Goal: Information Seeking & Learning: Check status

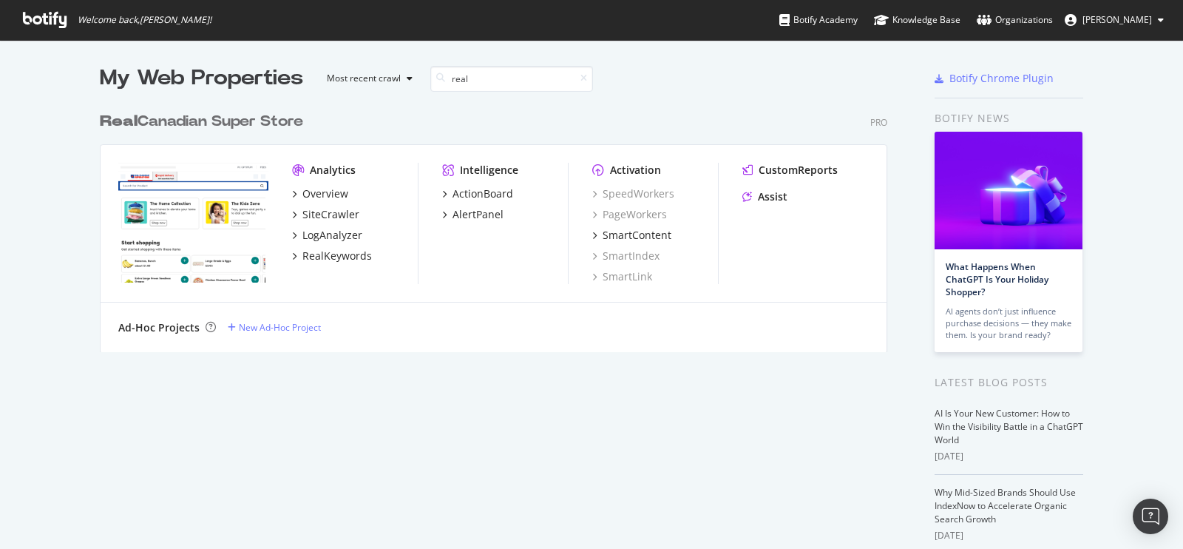
scroll to position [246, 787]
type input "real"
click at [268, 121] on div "Real Canadian Super Store" at bounding box center [201, 121] width 203 height 21
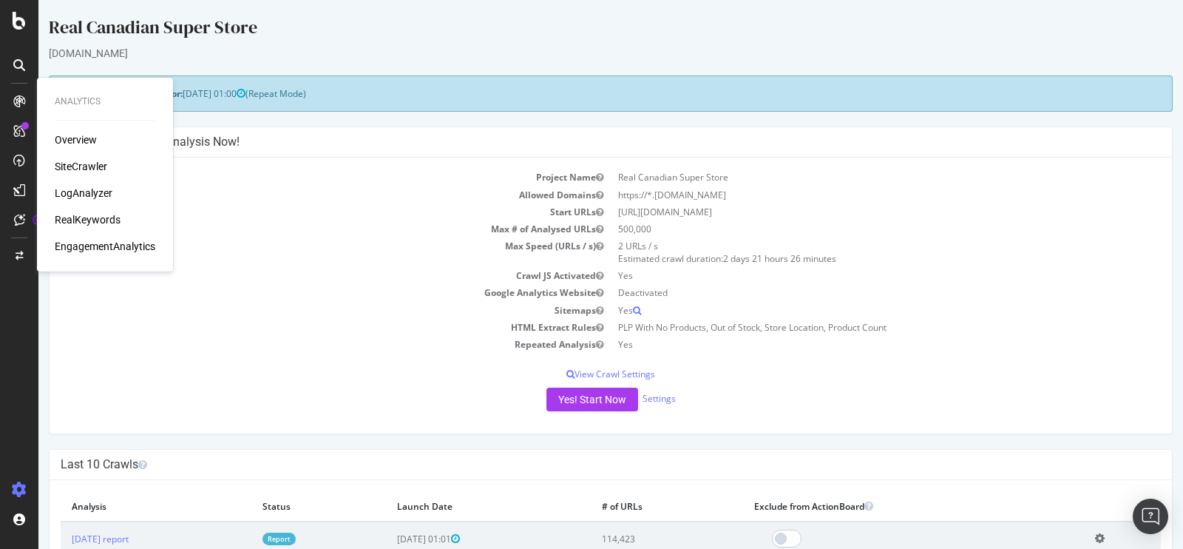
click at [83, 186] on div "LogAnalyzer" at bounding box center [84, 193] width 58 height 15
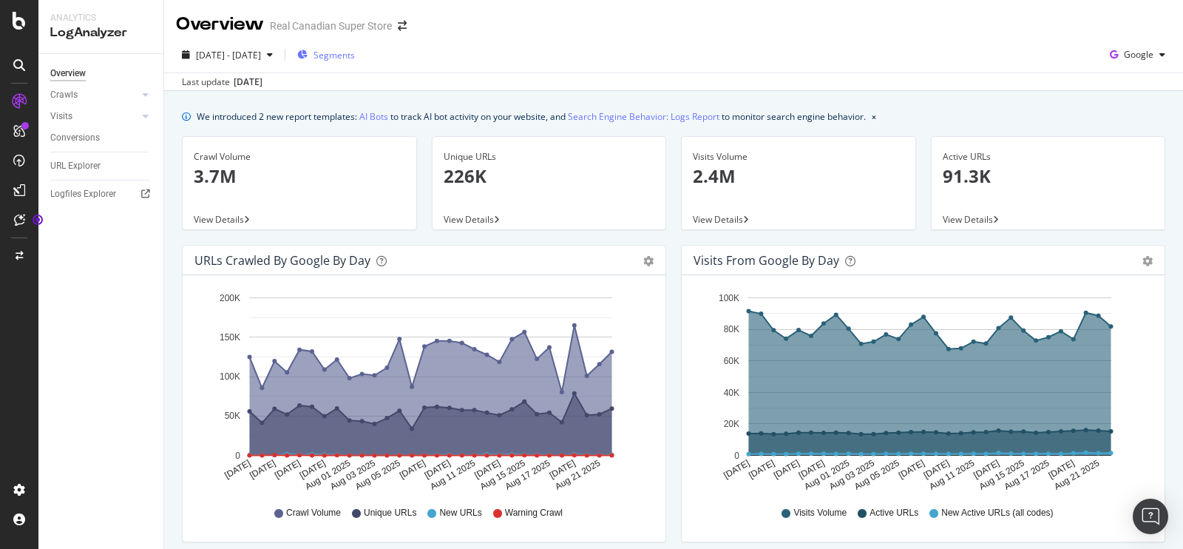
click at [355, 57] on span "Segments" at bounding box center [333, 55] width 41 height 13
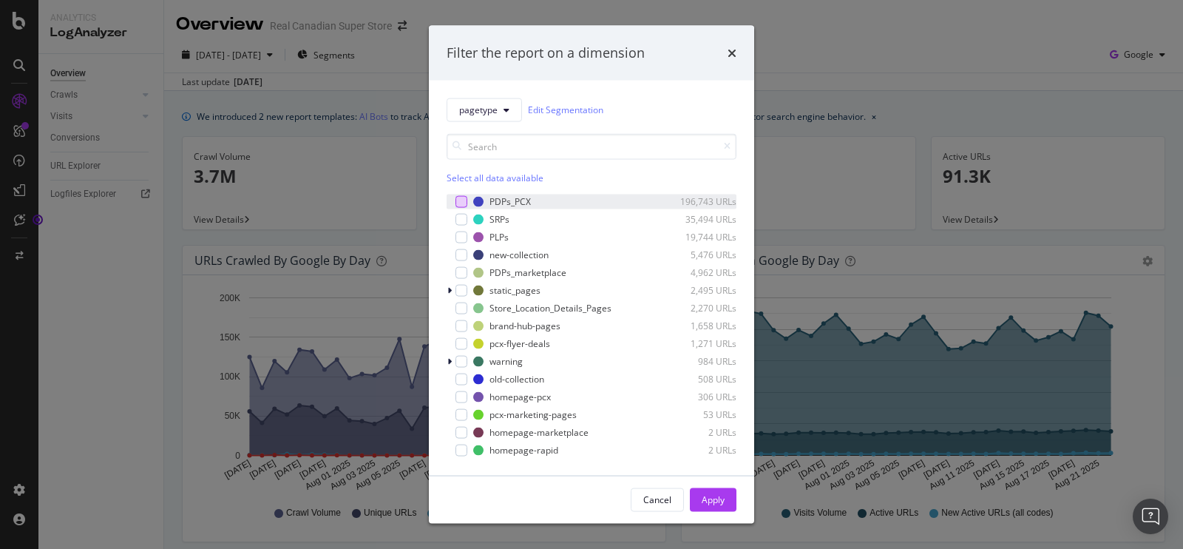
click at [461, 203] on div "modal" at bounding box center [461, 201] width 12 height 12
click at [725, 503] on button "Apply" at bounding box center [713, 499] width 47 height 24
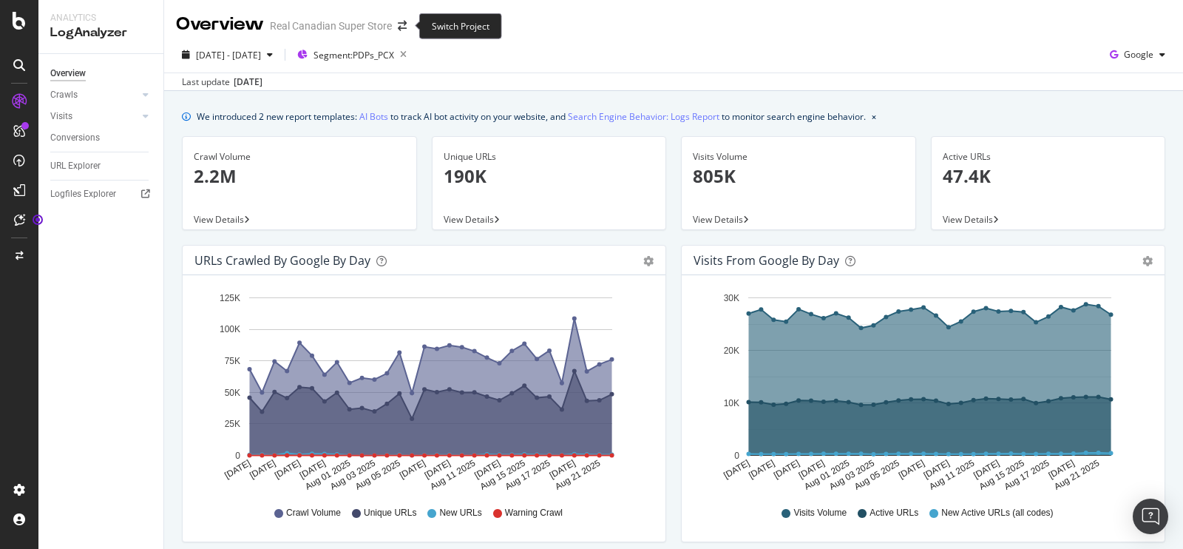
click at [407, 24] on span at bounding box center [402, 26] width 21 height 10
click at [396, 24] on span at bounding box center [402, 26] width 21 height 10
click at [402, 26] on icon "arrow-right-arrow-left" at bounding box center [402, 26] width 9 height 10
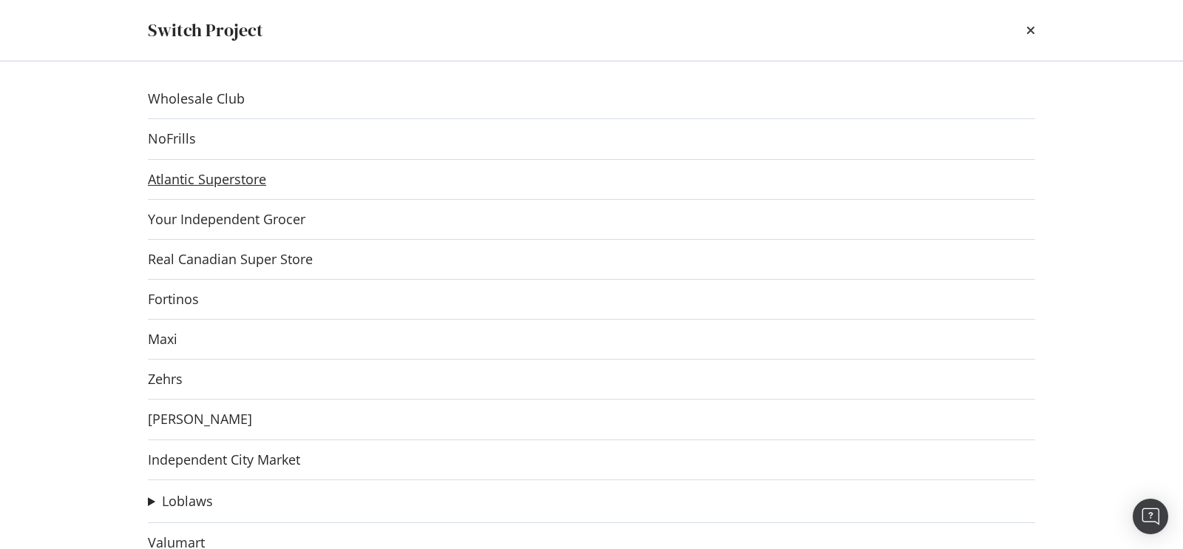
click at [251, 185] on link "Atlantic Superstore" at bounding box center [207, 180] width 118 height 16
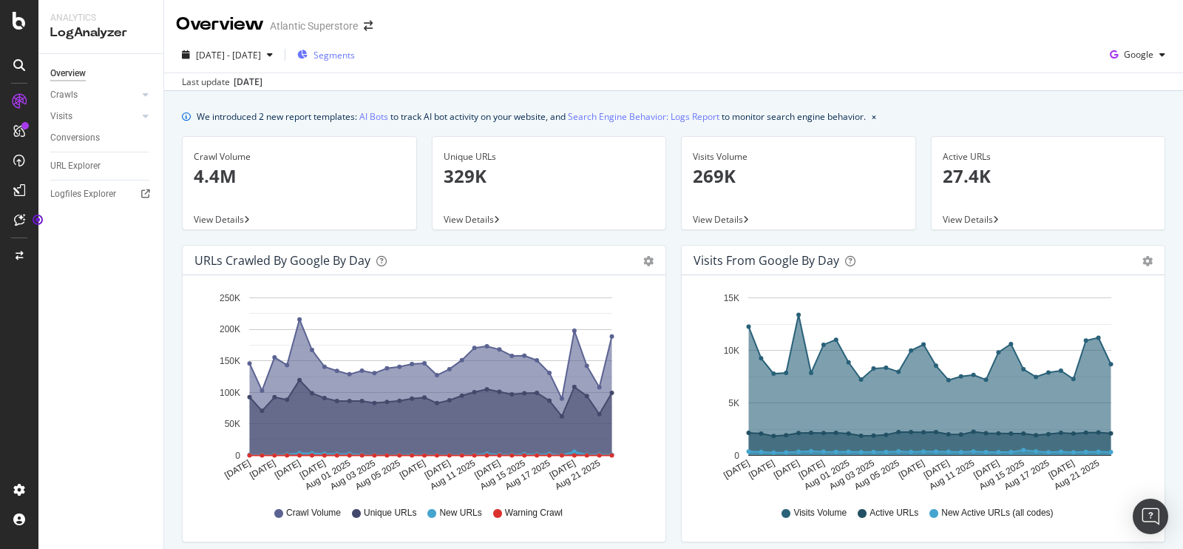
click at [355, 53] on span "Segments" at bounding box center [333, 55] width 41 height 13
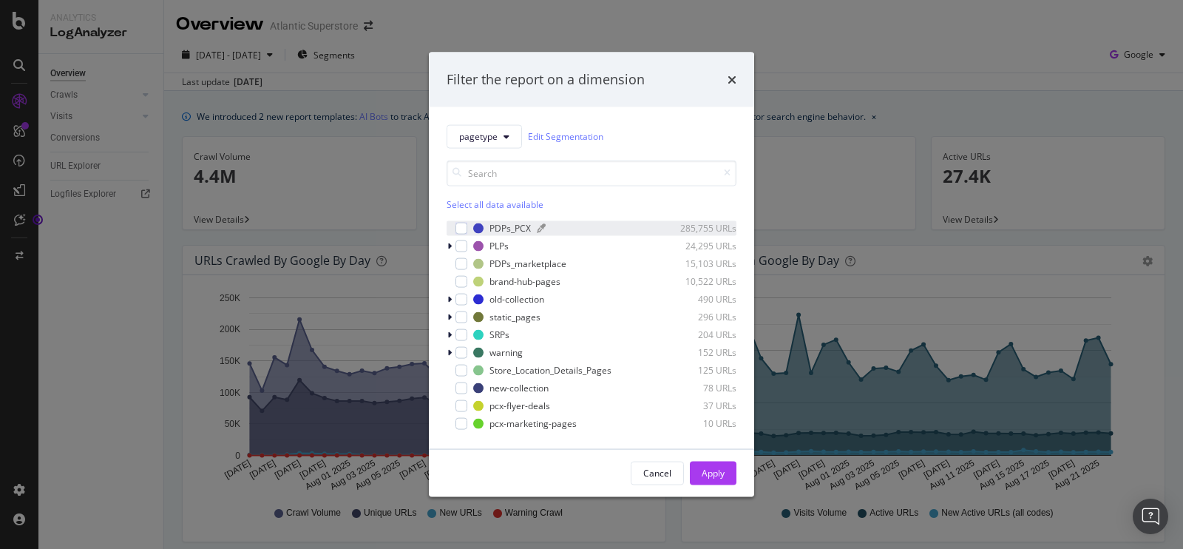
click at [507, 225] on div "PDPs_PCX" at bounding box center [509, 228] width 41 height 13
click at [719, 471] on div "Apply" at bounding box center [713, 472] width 23 height 13
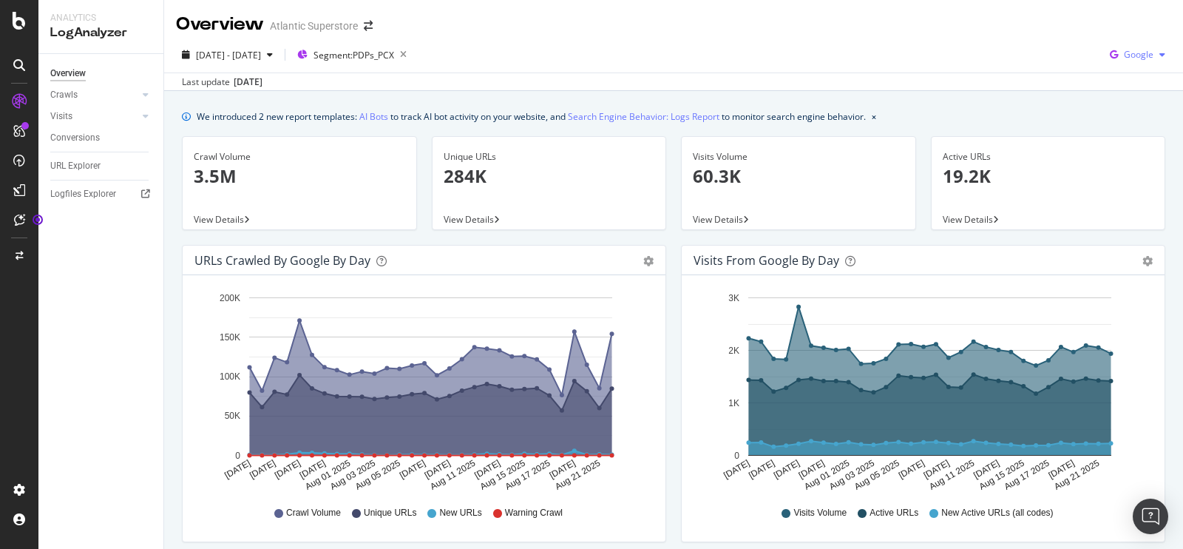
click at [1139, 56] on span "Google" at bounding box center [1139, 54] width 30 height 13
click at [370, 113] on link "AI Bots" at bounding box center [373, 117] width 29 height 16
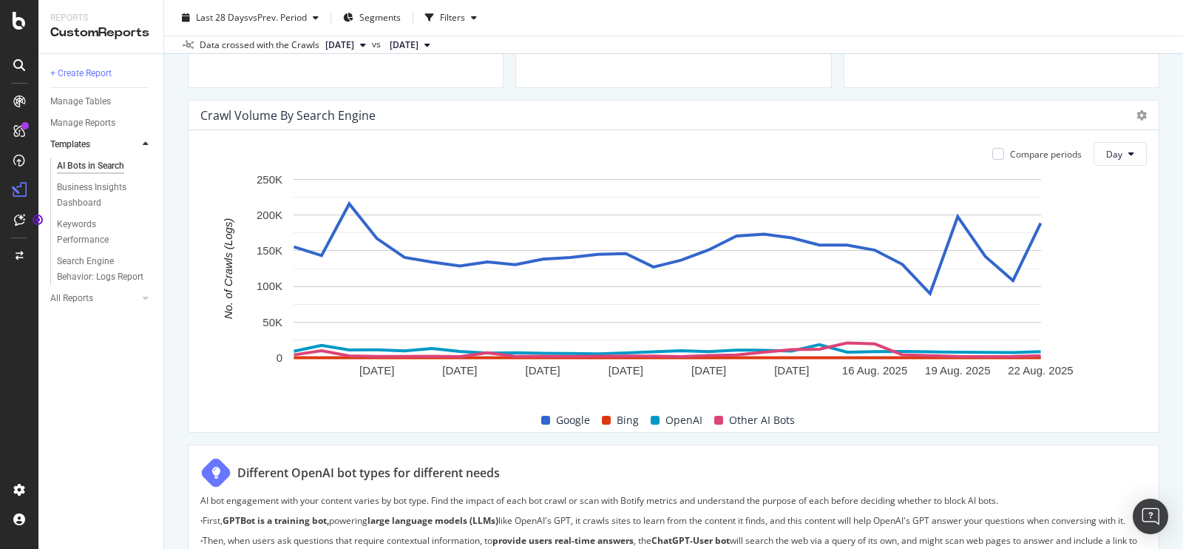
scroll to position [683, 0]
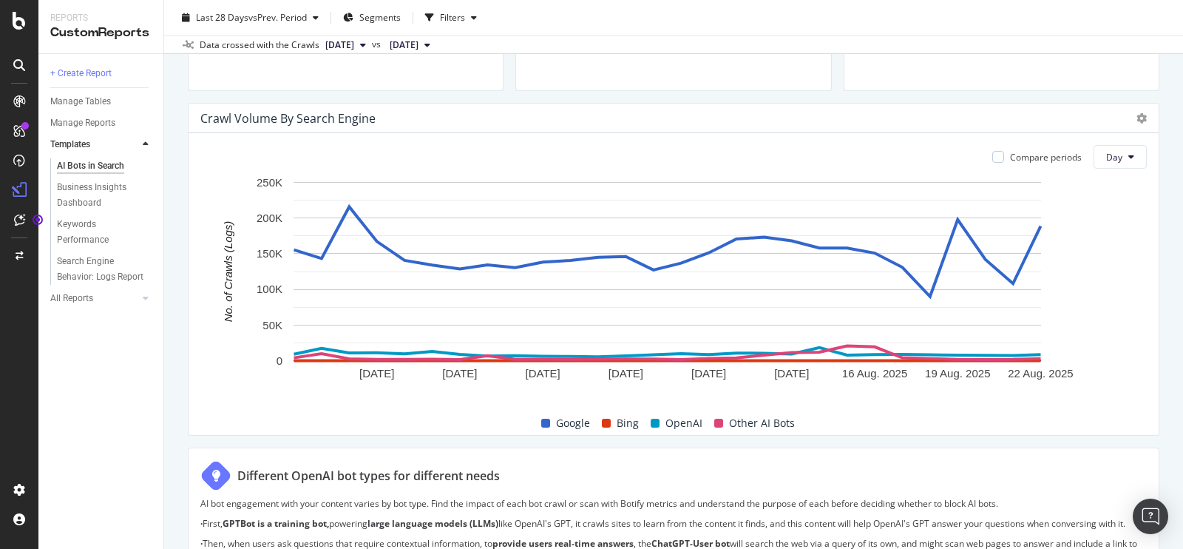
click at [572, 420] on span "Google" at bounding box center [573, 423] width 34 height 18
click at [608, 424] on div "Bing" at bounding box center [620, 423] width 49 height 18
click at [1093, 157] on button "Day" at bounding box center [1119, 157] width 53 height 24
click at [541, 424] on span at bounding box center [545, 422] width 9 height 9
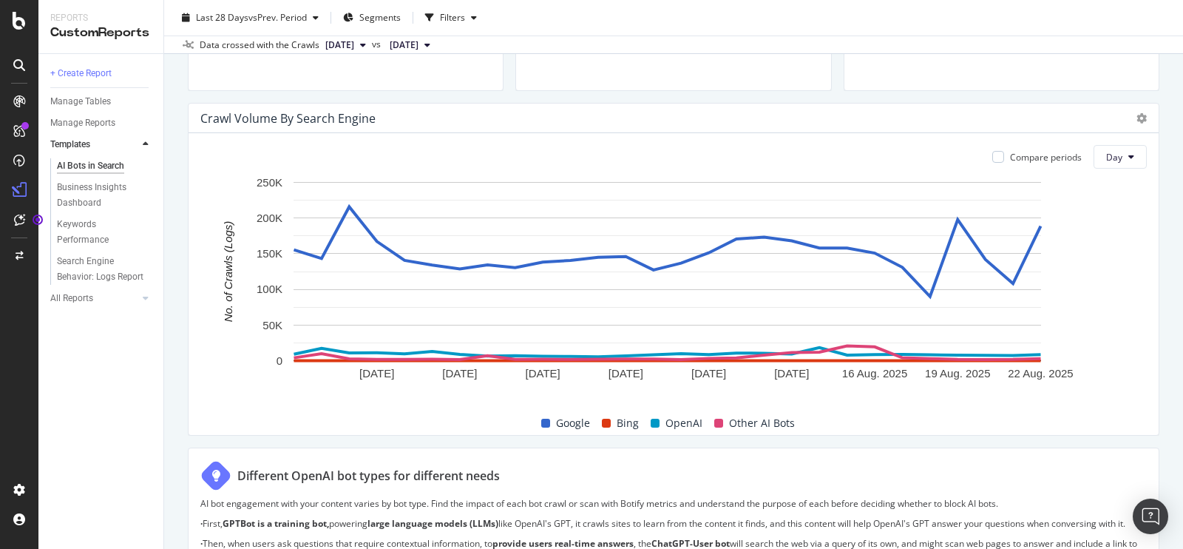
click at [541, 424] on span at bounding box center [545, 422] width 9 height 9
click at [619, 422] on span "Bing" at bounding box center [628, 423] width 22 height 18
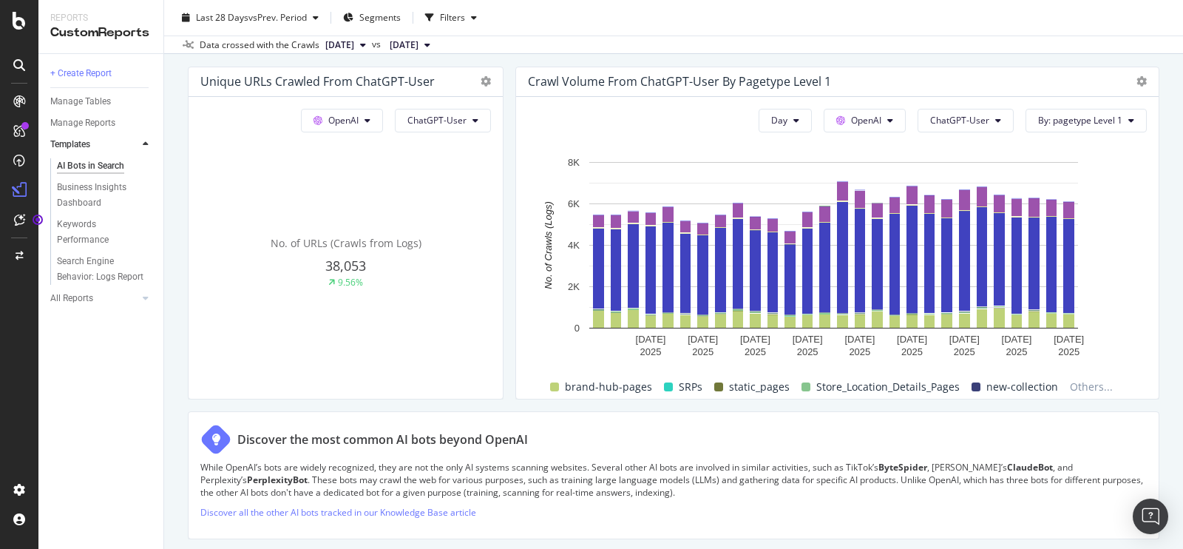
scroll to position [1666, 0]
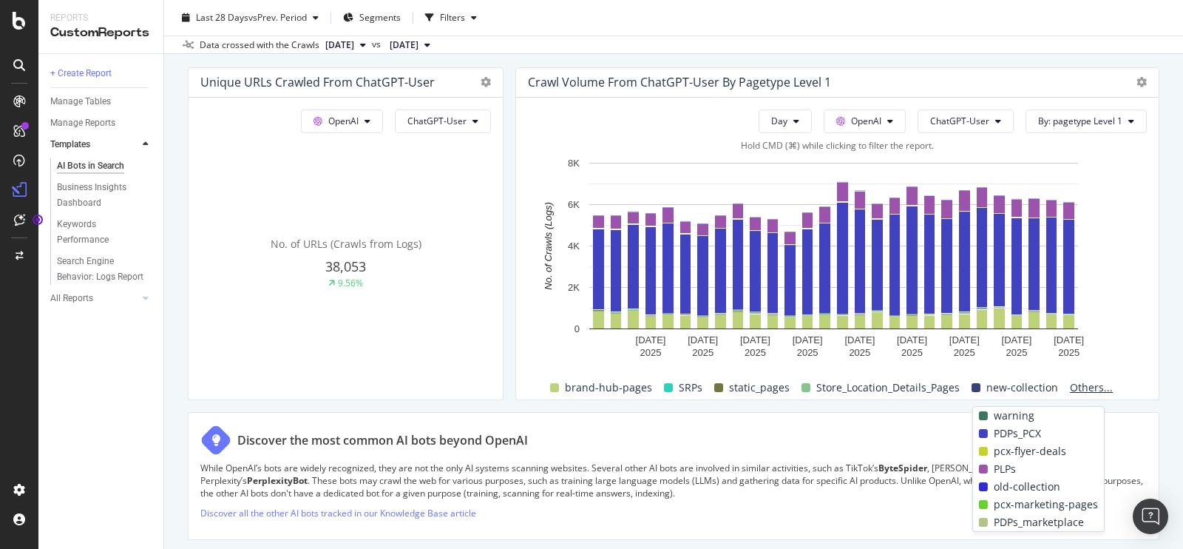
click at [1083, 396] on span "Others..." at bounding box center [1091, 388] width 55 height 18
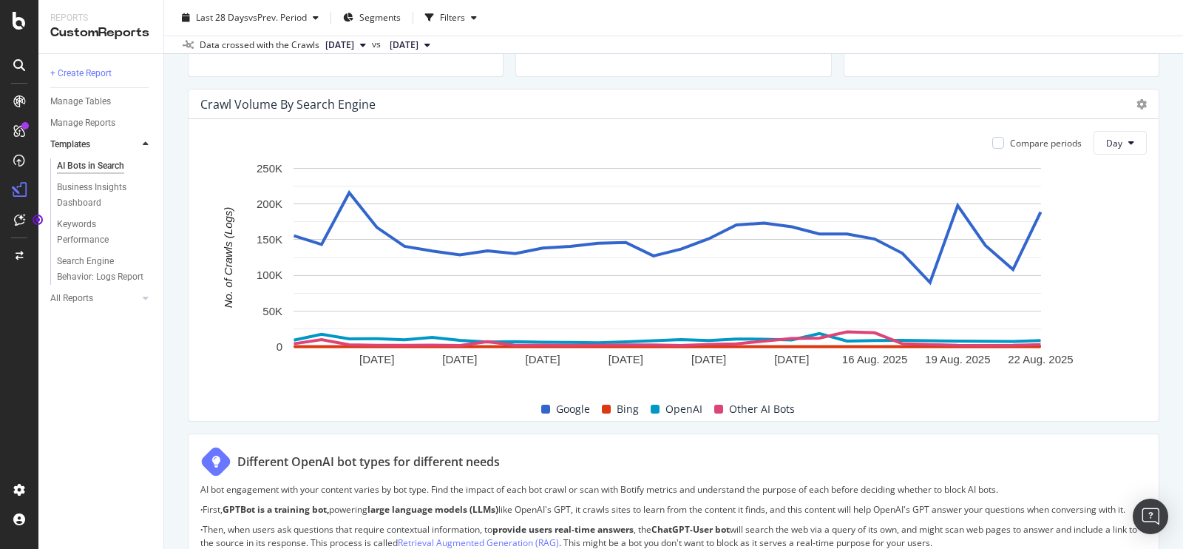
scroll to position [0, 0]
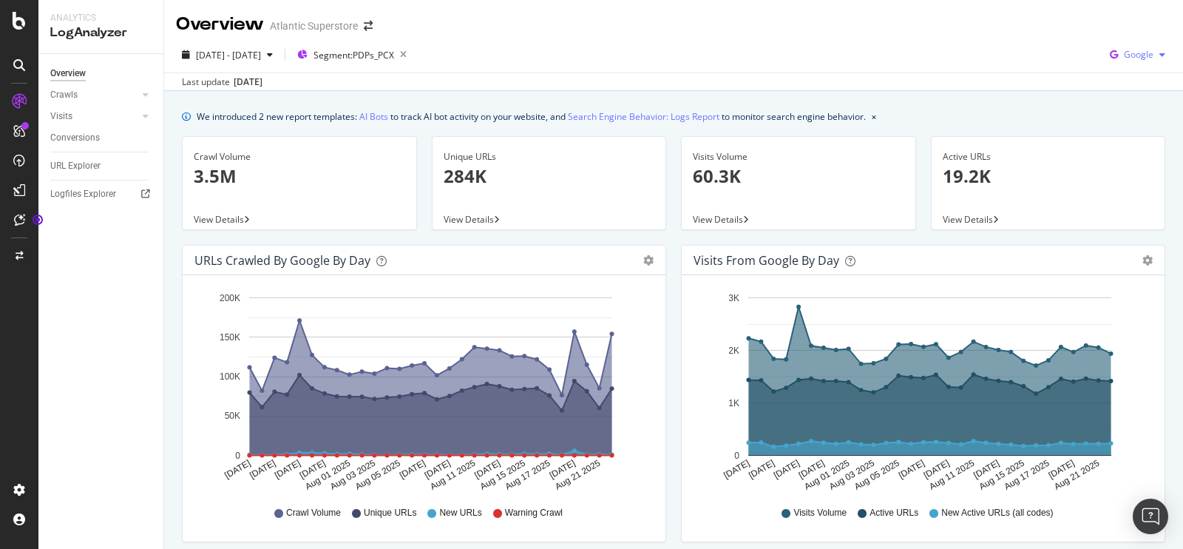
click at [1126, 63] on div "Google" at bounding box center [1137, 55] width 67 height 22
click at [1113, 136] on span "OpenAI" at bounding box center [1137, 138] width 55 height 13
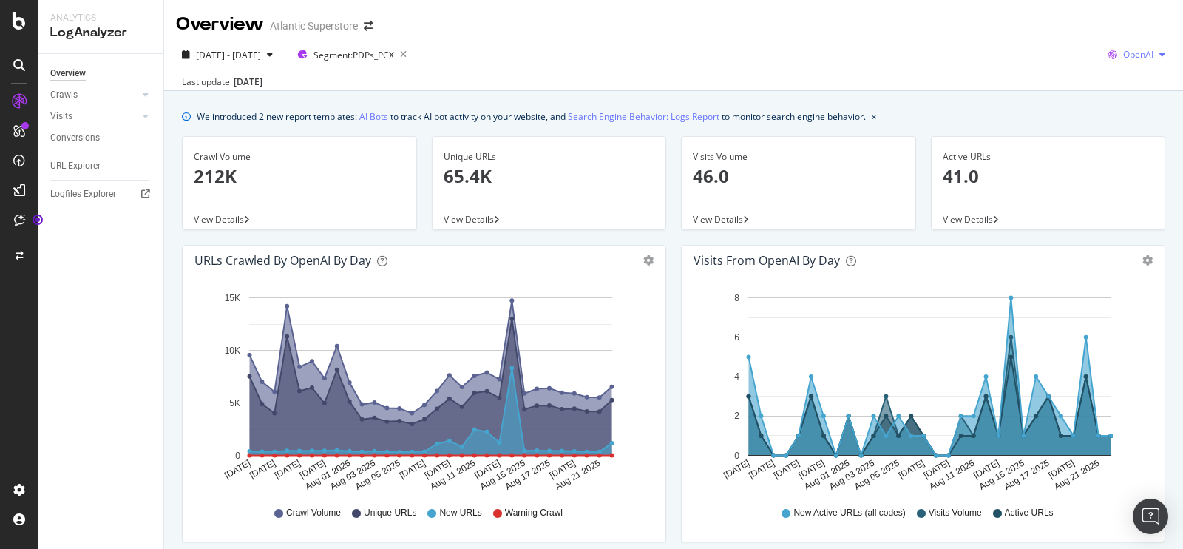
click at [1123, 60] on span "OpenAI" at bounding box center [1138, 54] width 30 height 13
click at [1120, 169] on span "Other AI Bots" at bounding box center [1136, 166] width 55 height 13
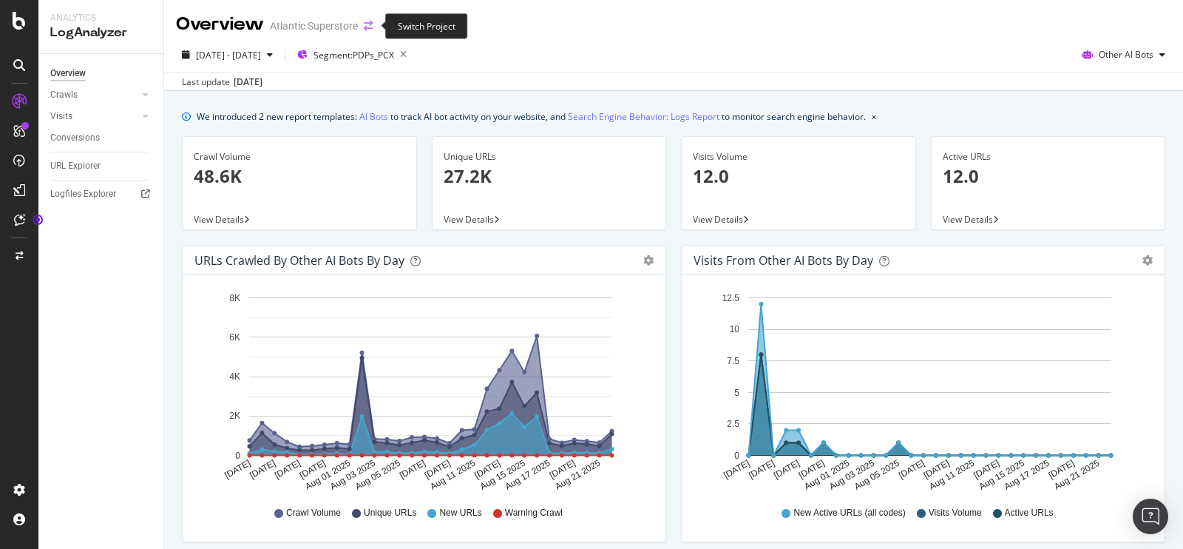
click at [367, 24] on icon "arrow-right-arrow-left" at bounding box center [368, 26] width 9 height 10
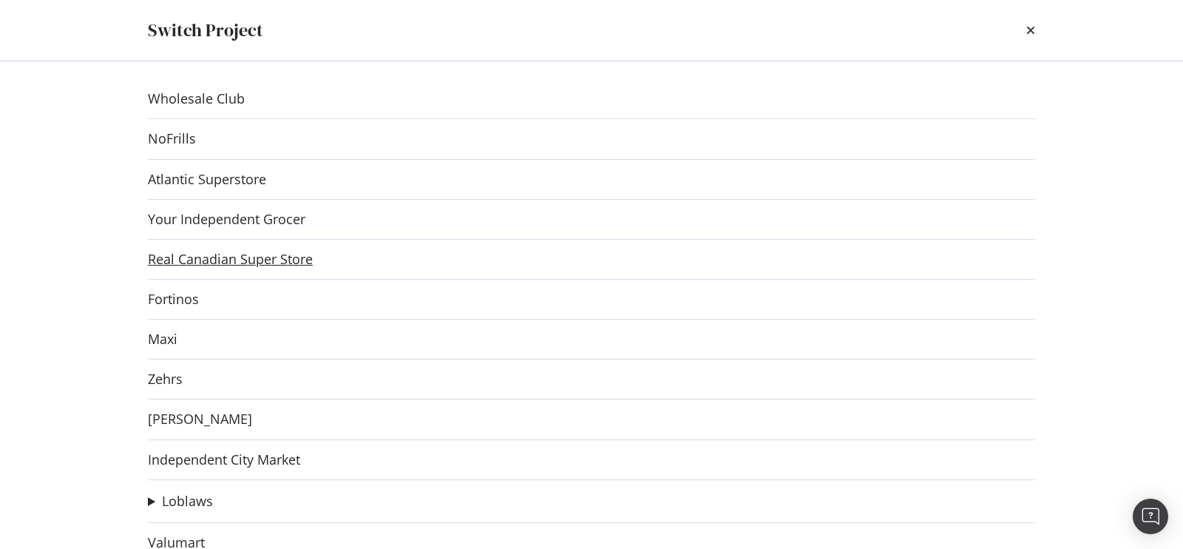
click at [269, 254] on link "Real Canadian Super Store" at bounding box center [230, 259] width 165 height 16
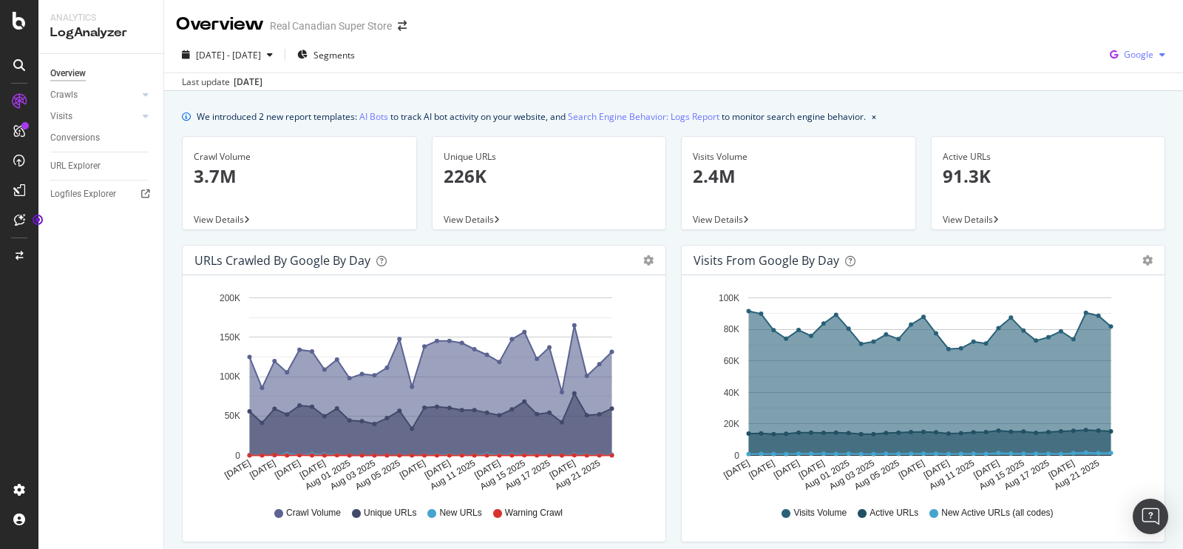
click at [1139, 53] on span "Google" at bounding box center [1139, 54] width 30 height 13
click at [1117, 138] on span "OpenAI" at bounding box center [1137, 138] width 55 height 13
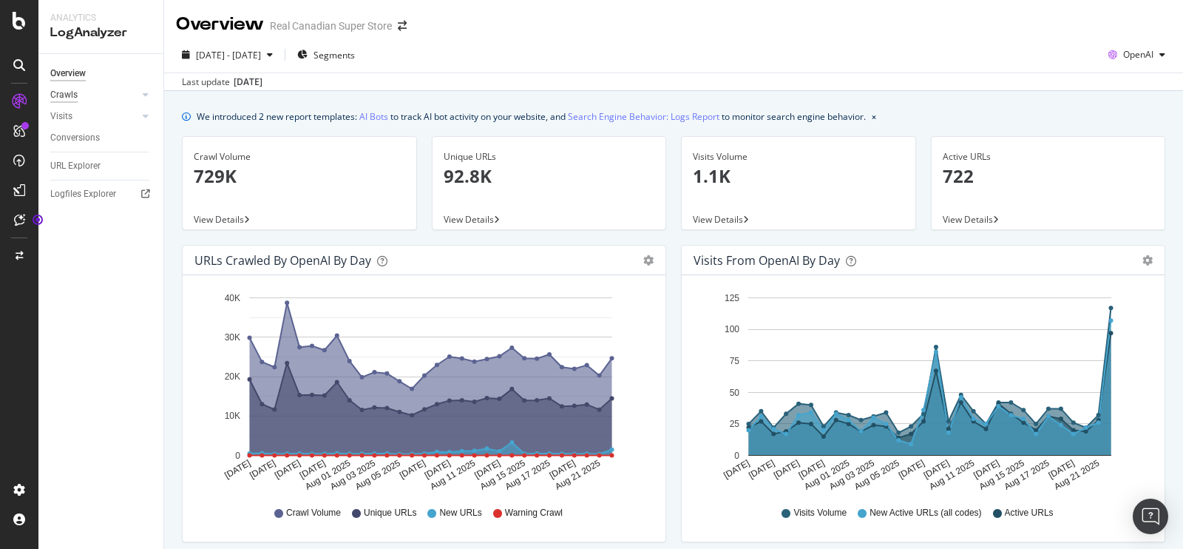
click at [69, 89] on div "Crawls" at bounding box center [63, 95] width 27 height 16
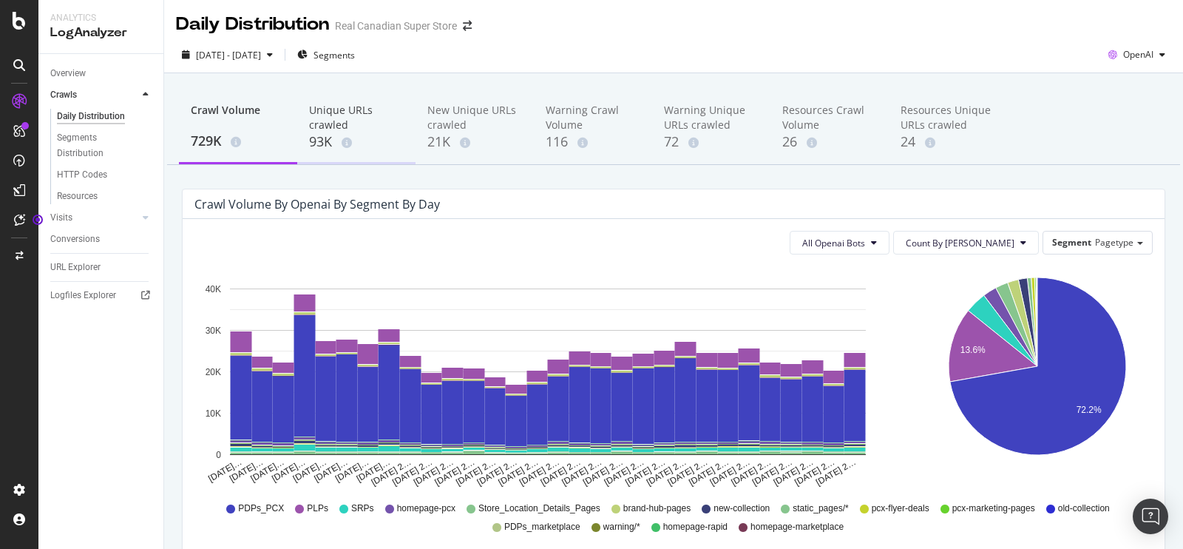
click at [332, 118] on div "Unique URLs crawled" at bounding box center [356, 118] width 95 height 30
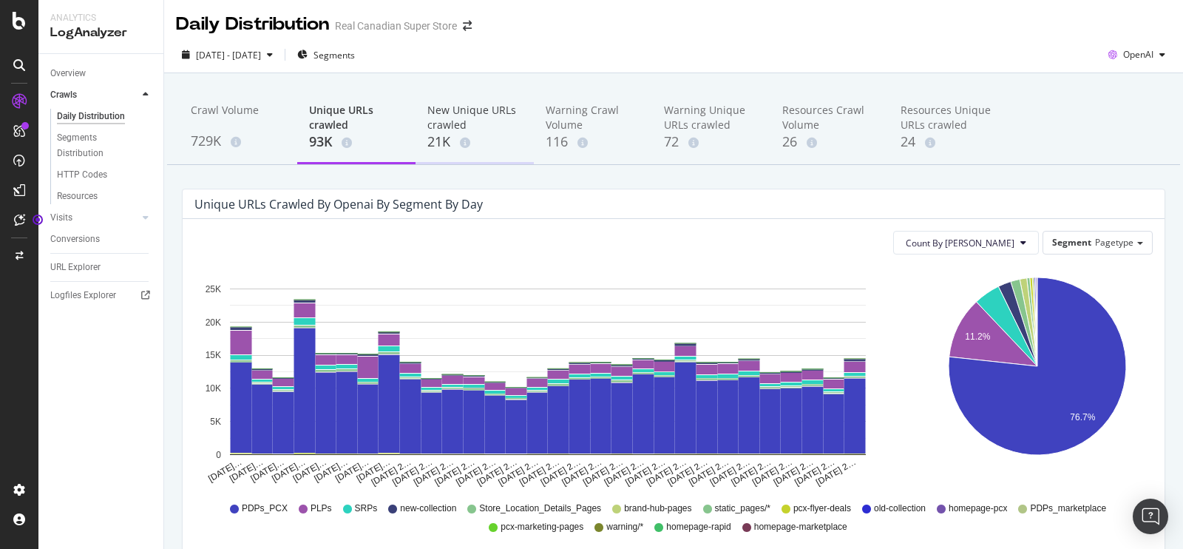
click at [440, 120] on div "New Unique URLs crawled" at bounding box center [474, 118] width 95 height 30
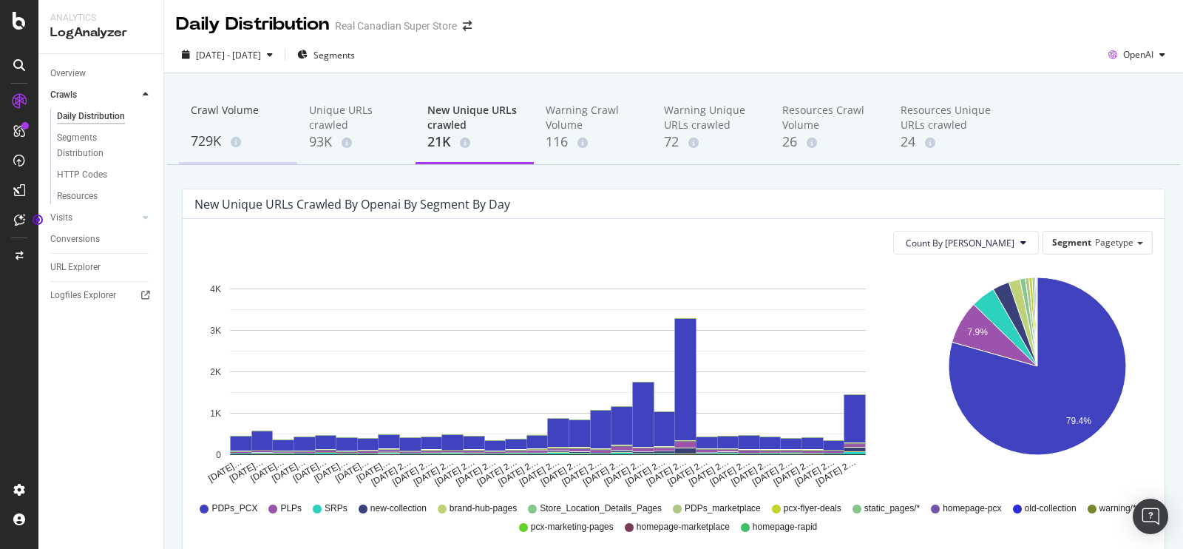
click at [236, 124] on div "Crawl Volume" at bounding box center [238, 117] width 95 height 28
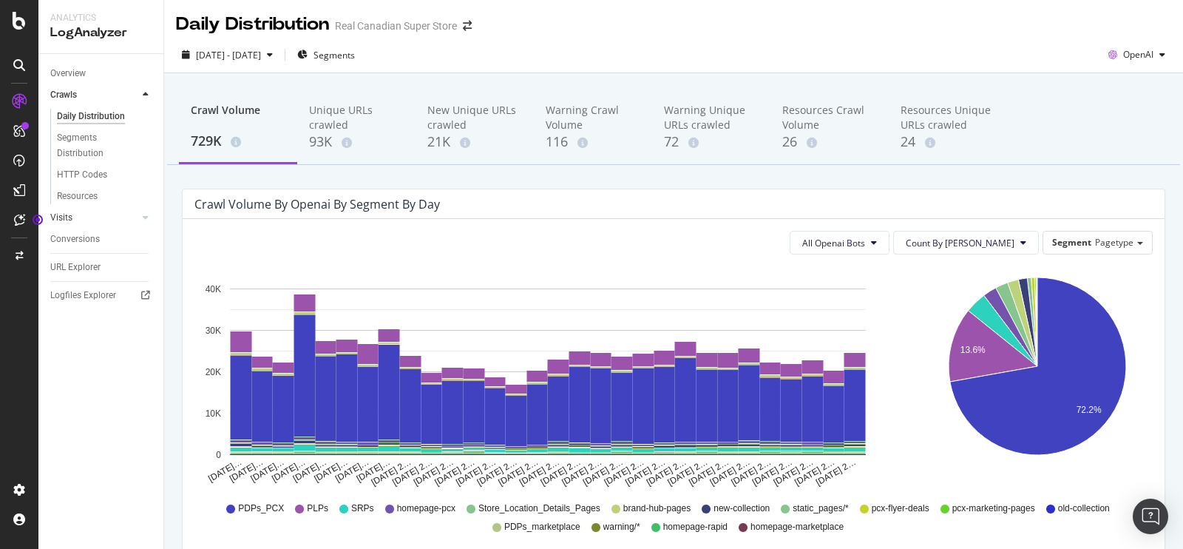
click at [89, 218] on link "Visits" at bounding box center [94, 218] width 88 height 16
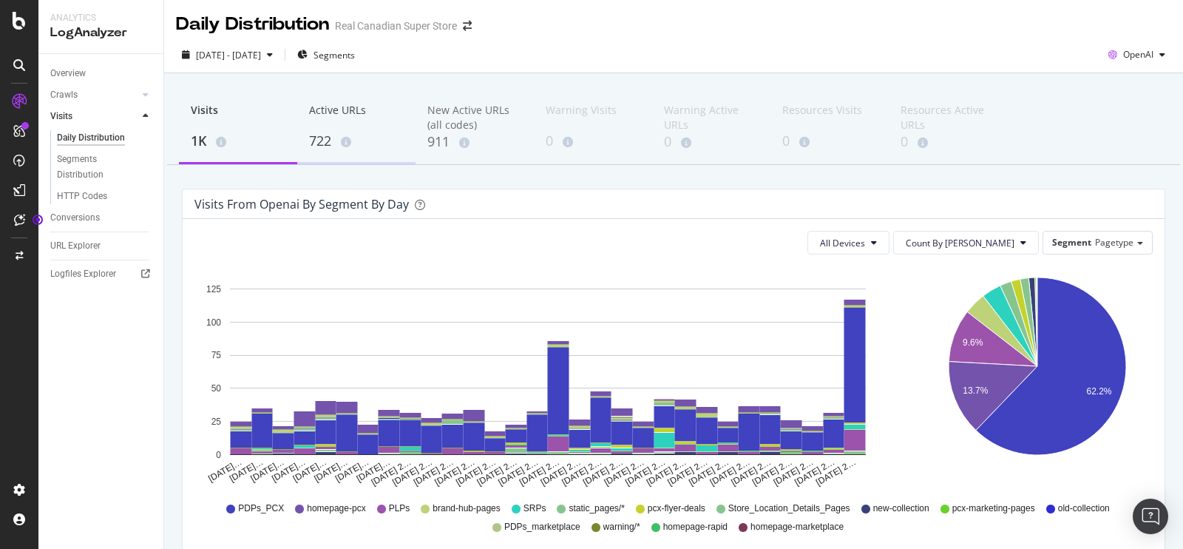
click at [346, 120] on div "Active URLs" at bounding box center [356, 117] width 95 height 28
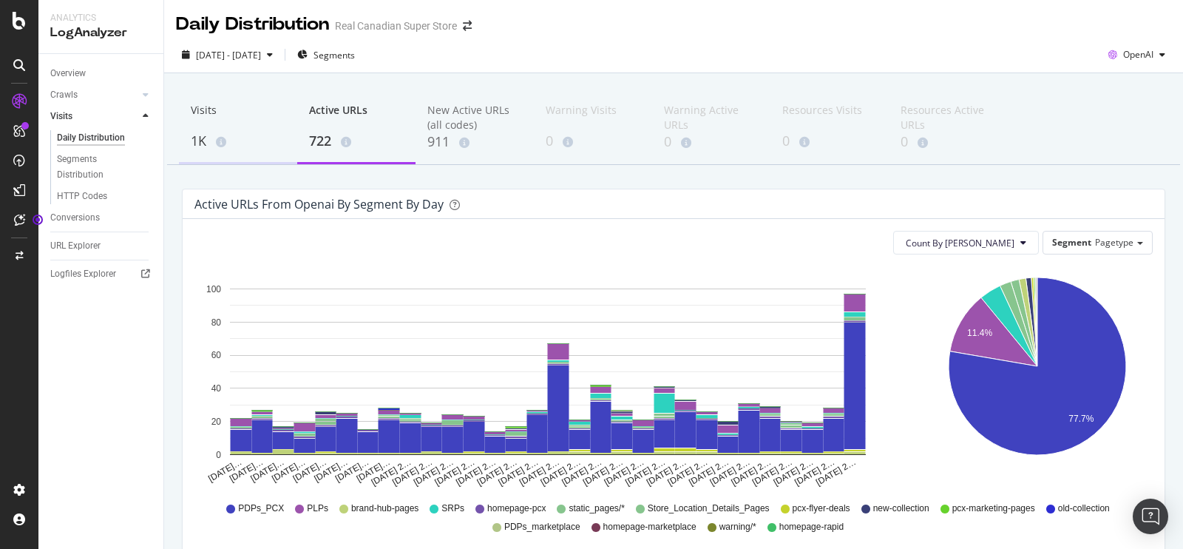
click at [196, 120] on div "Visits" at bounding box center [238, 117] width 95 height 28
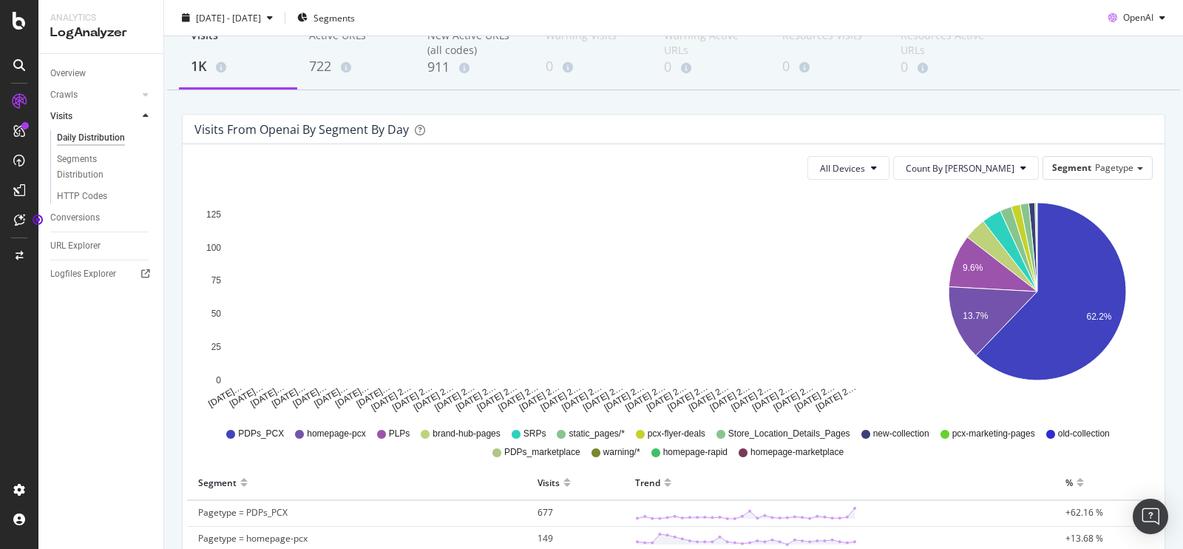
scroll to position [76, 0]
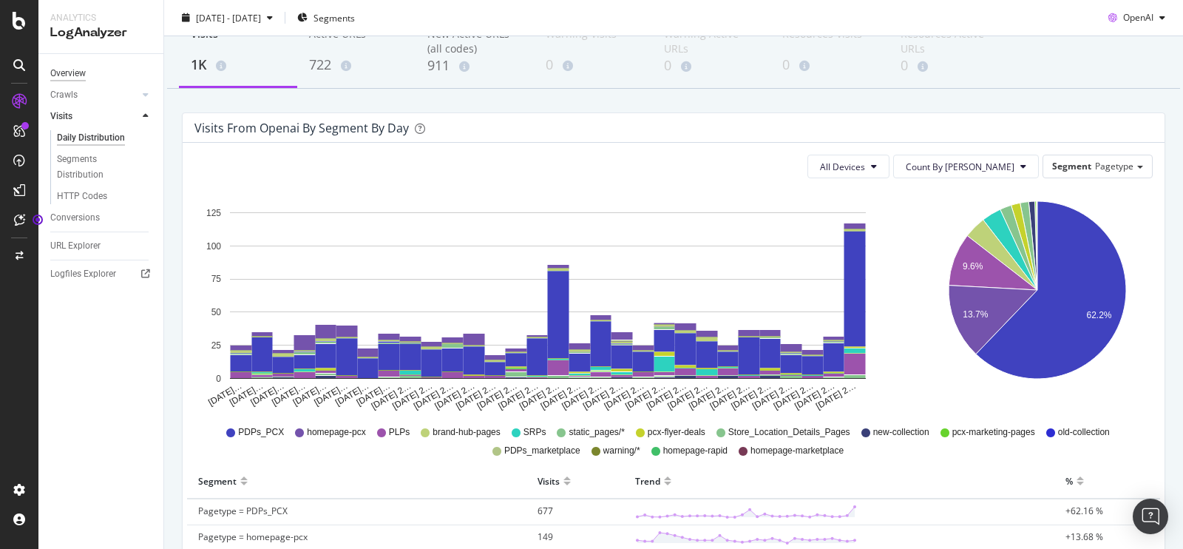
click at [77, 78] on div "Overview" at bounding box center [67, 74] width 35 height 16
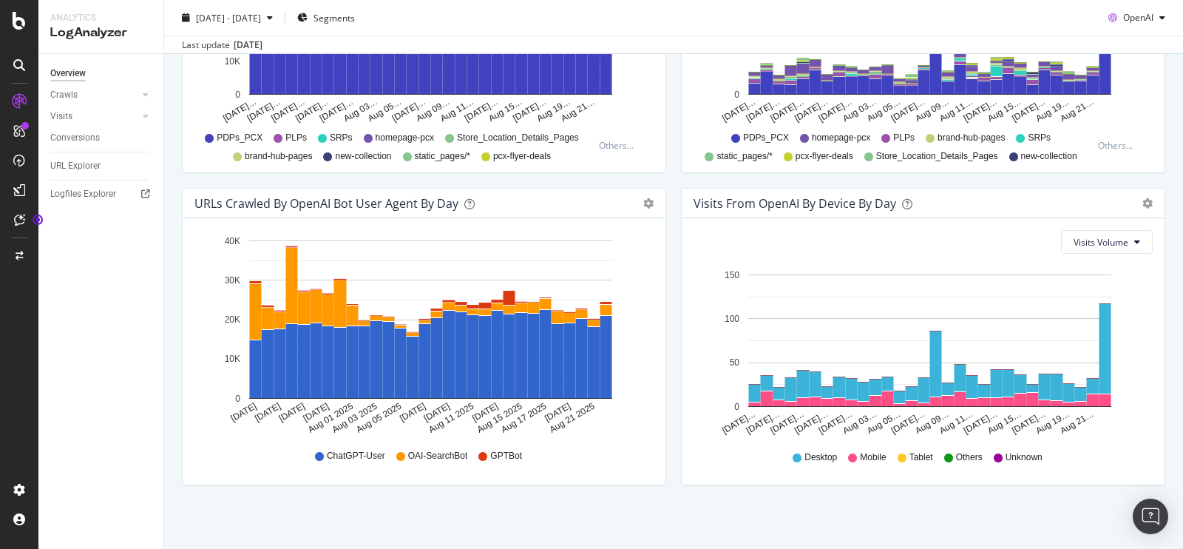
scroll to position [42, 0]
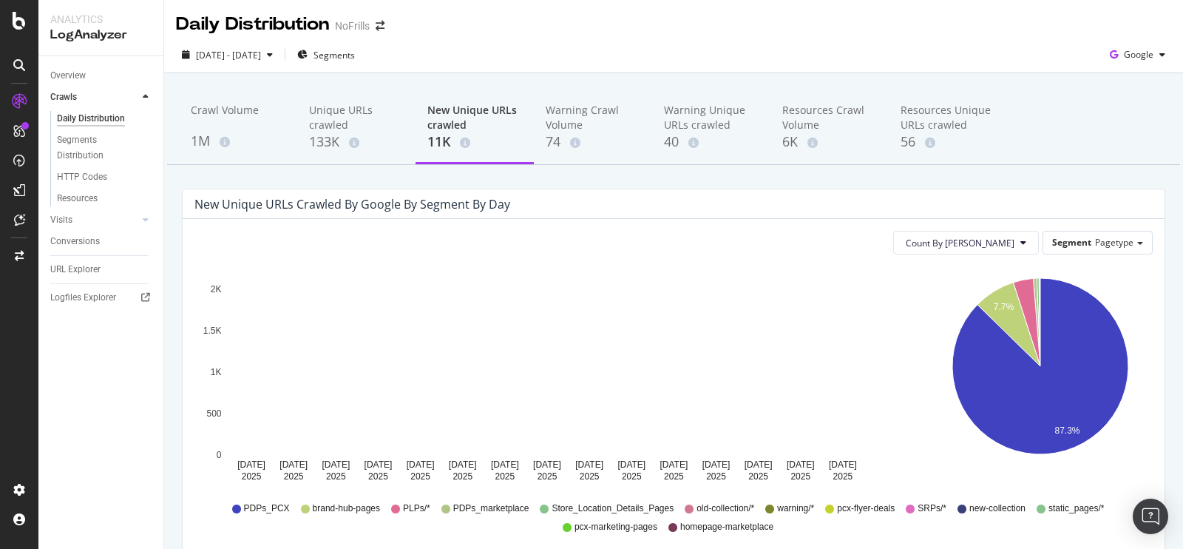
scroll to position [4, 0]
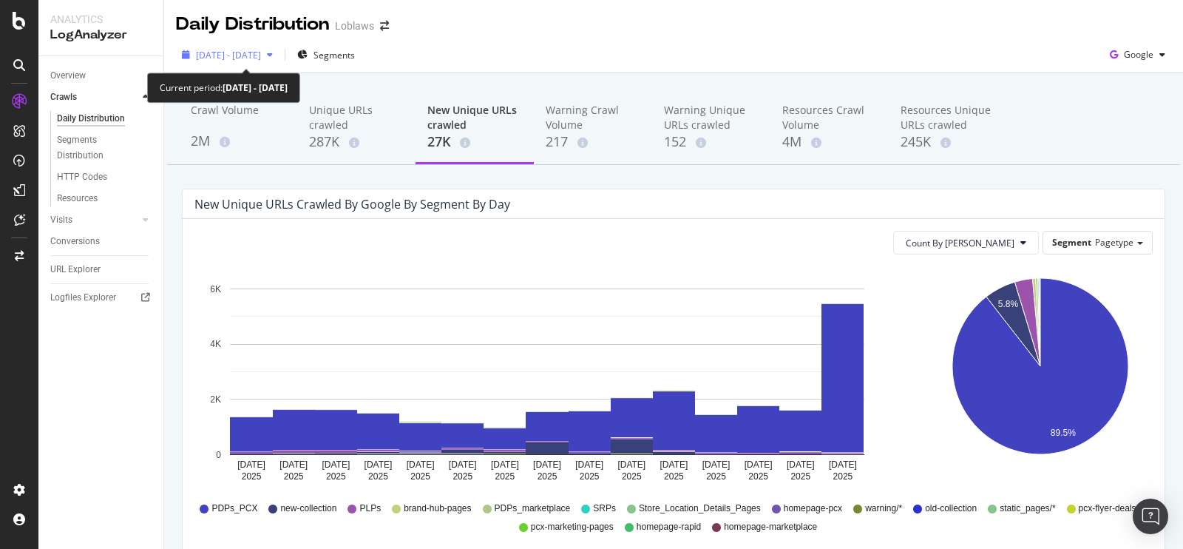
click at [261, 57] on span "2025 Aug. 5th - Aug. 19th" at bounding box center [228, 55] width 65 height 13
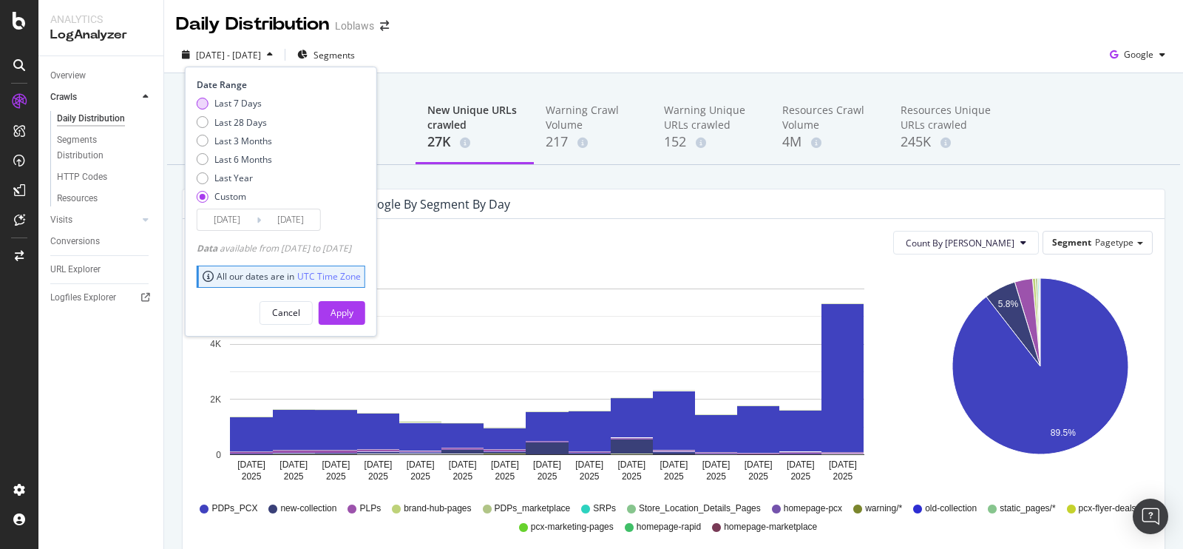
click at [245, 101] on div "Last 7 Days" at bounding box center [237, 103] width 47 height 13
type input "2025/08/16"
type input "2025/08/22"
click at [353, 315] on div "Apply" at bounding box center [341, 312] width 23 height 13
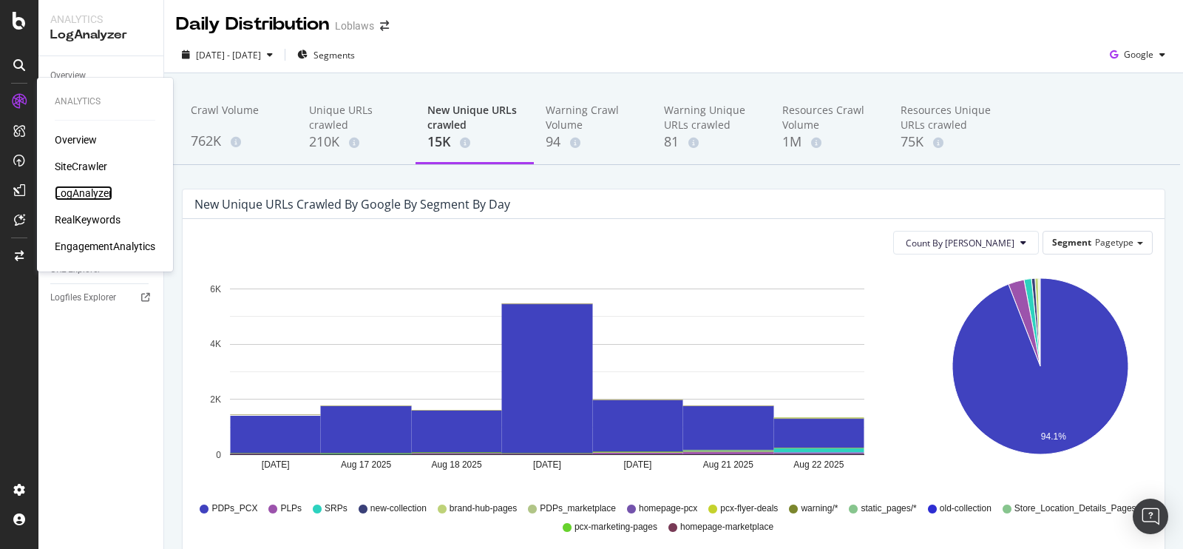
click at [94, 189] on div "LogAnalyzer" at bounding box center [84, 193] width 58 height 15
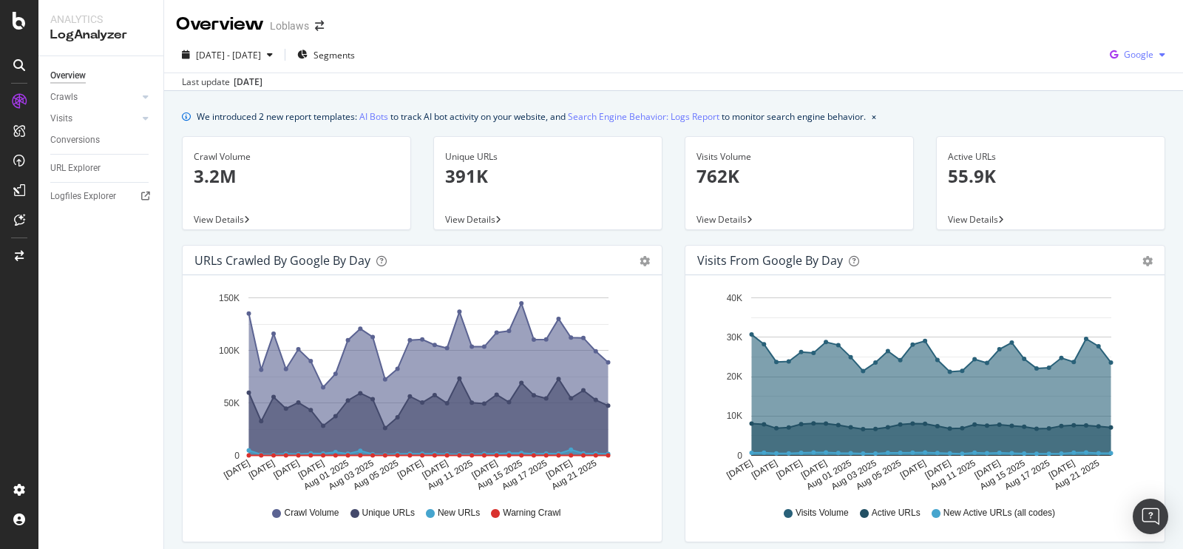
click at [1128, 52] on span "Google" at bounding box center [1139, 54] width 30 height 13
click at [1114, 130] on div "OpenAI" at bounding box center [1125, 139] width 102 height 21
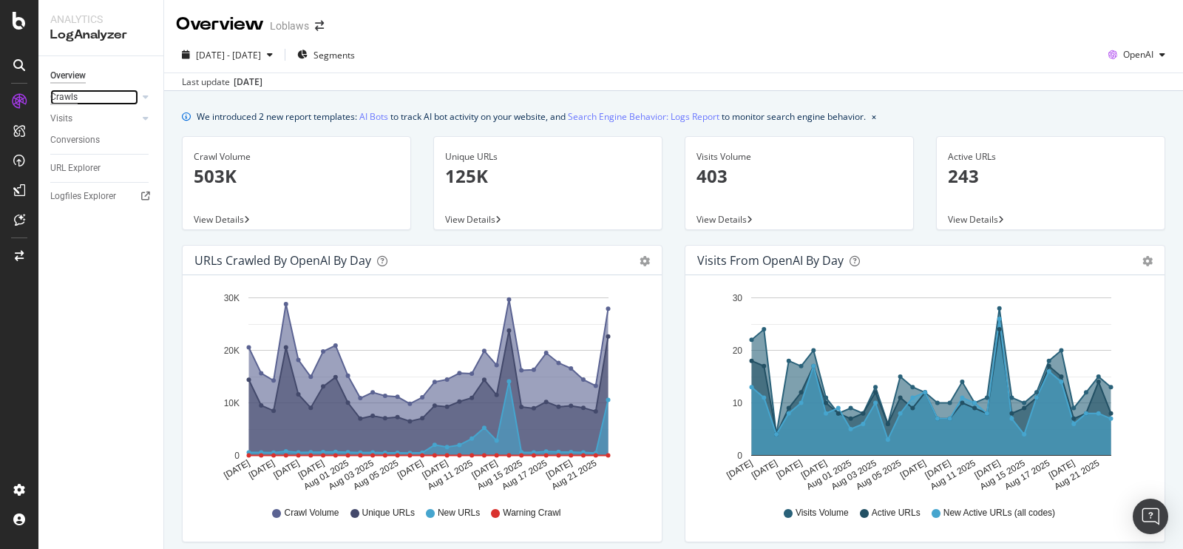
click at [69, 98] on div "Crawls" at bounding box center [63, 97] width 27 height 16
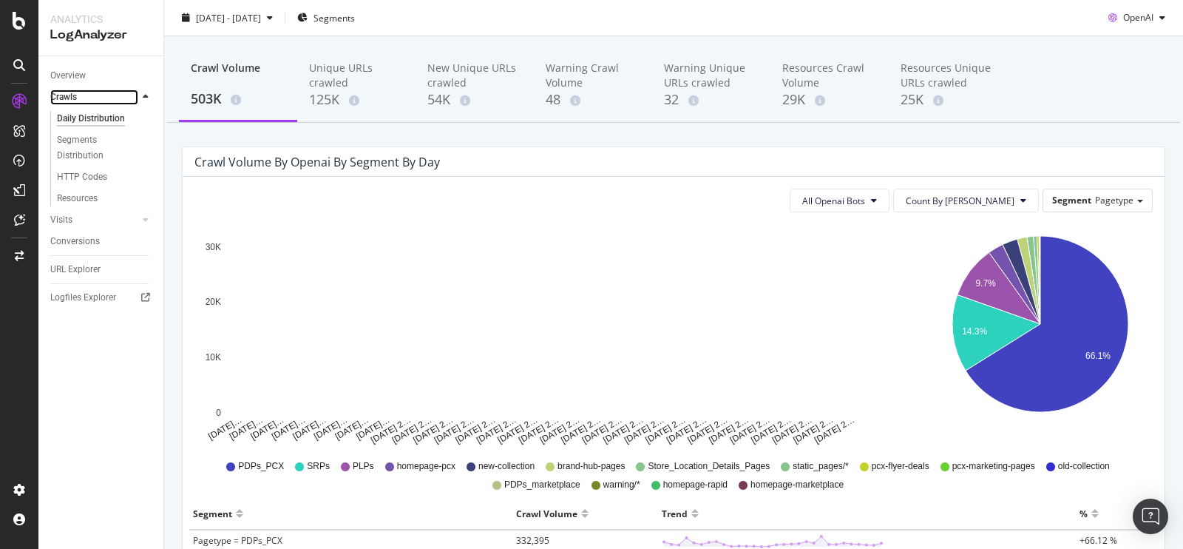
scroll to position [41, 0]
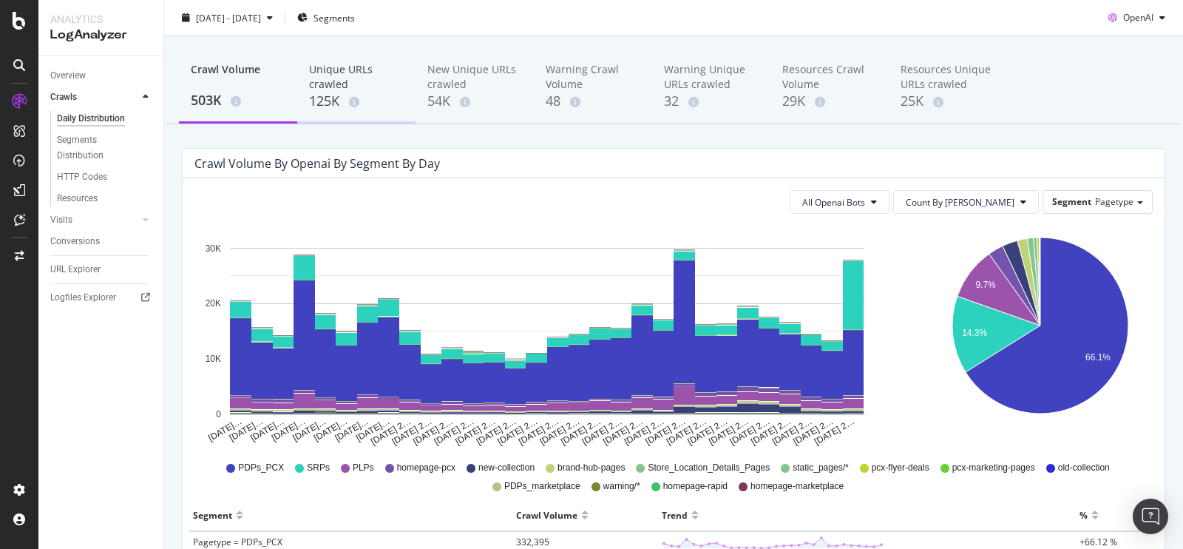
click at [333, 111] on div "Unique URLs crawled 125K" at bounding box center [356, 86] width 118 height 73
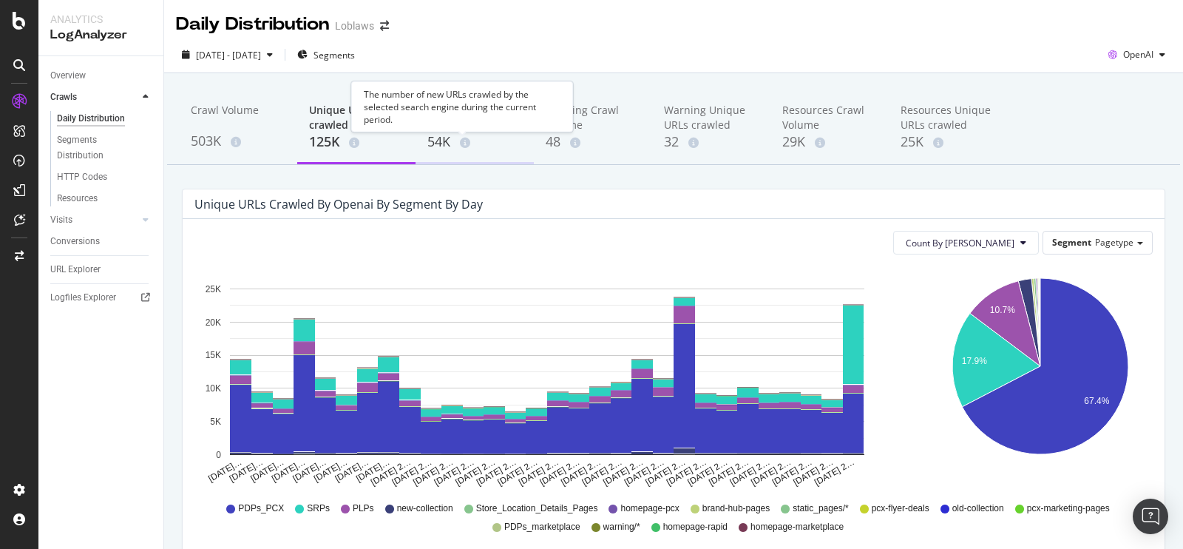
click at [449, 134] on div "54K" at bounding box center [474, 141] width 95 height 19
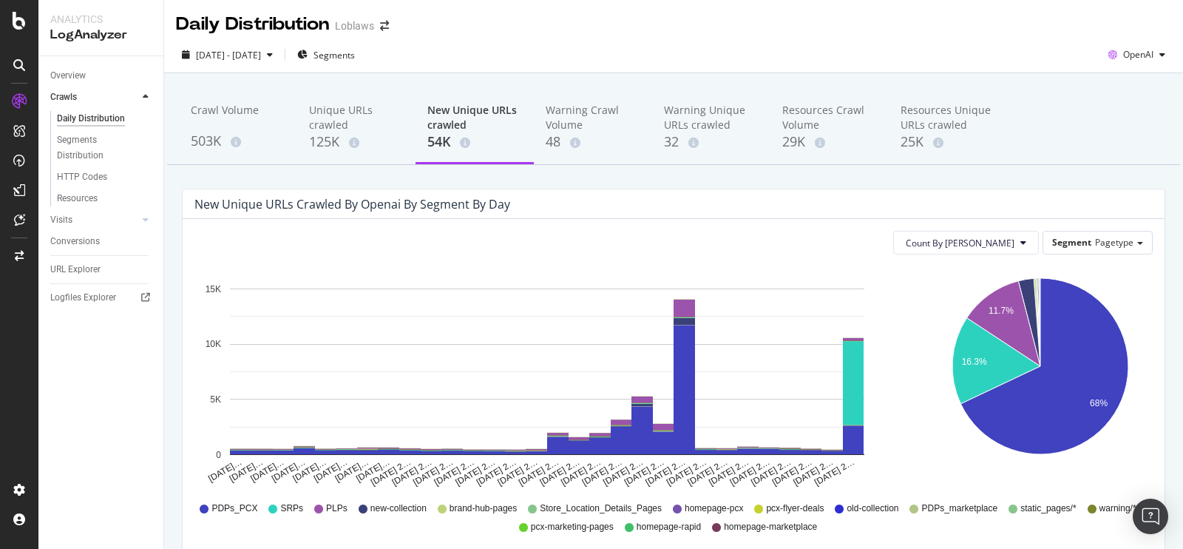
scroll to position [8, 0]
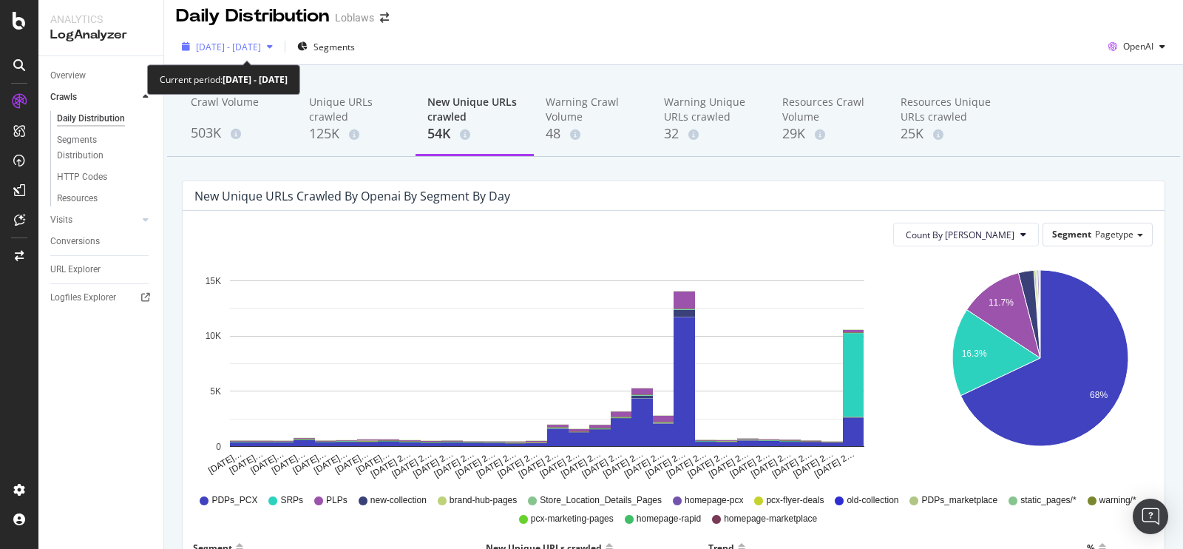
click at [261, 50] on span "2025 Jul. 24th - Aug. 22nd" at bounding box center [228, 47] width 65 height 13
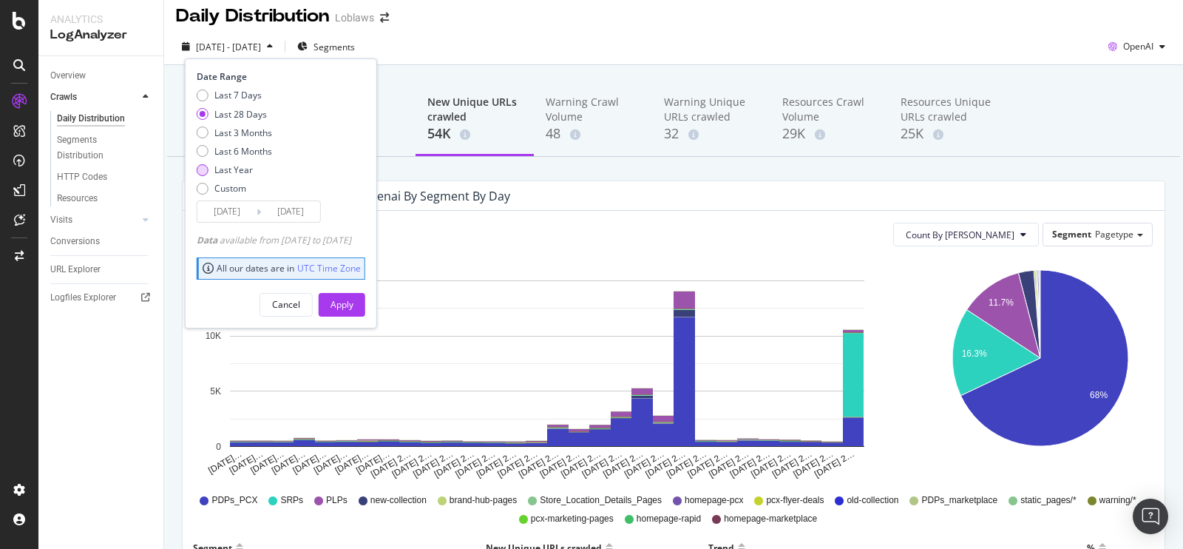
click at [237, 168] on div "Last Year" at bounding box center [233, 169] width 38 height 13
type input "2024/08/23"
click at [352, 296] on button "Apply" at bounding box center [342, 305] width 47 height 24
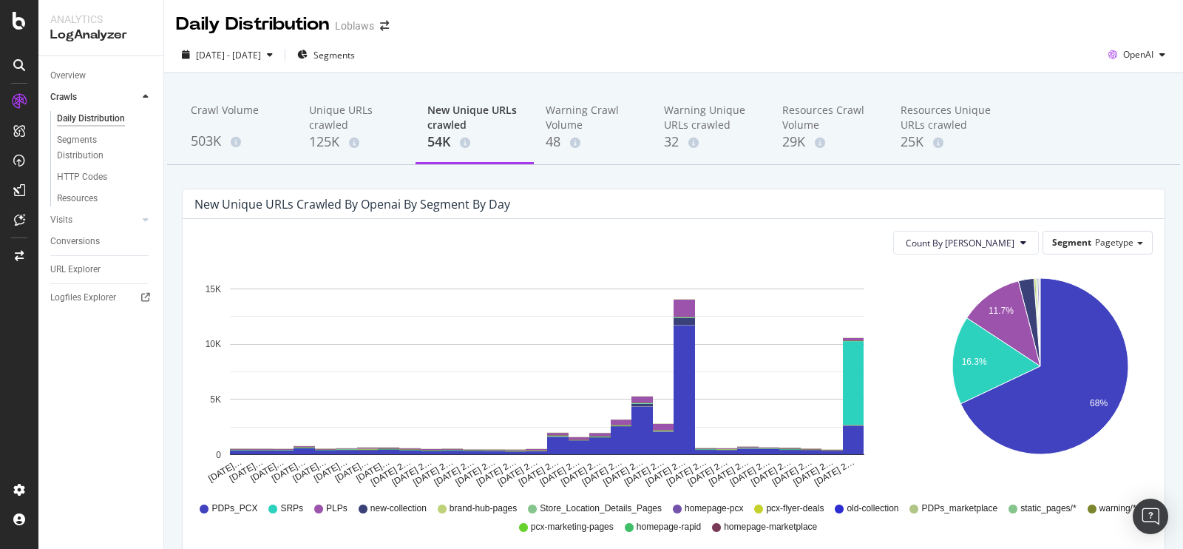
click at [449, 506] on span "brand-hub-pages" at bounding box center [482, 508] width 67 height 13
click at [271, 507] on icon at bounding box center [272, 508] width 9 height 9
click at [355, 51] on span "Segments" at bounding box center [333, 55] width 41 height 13
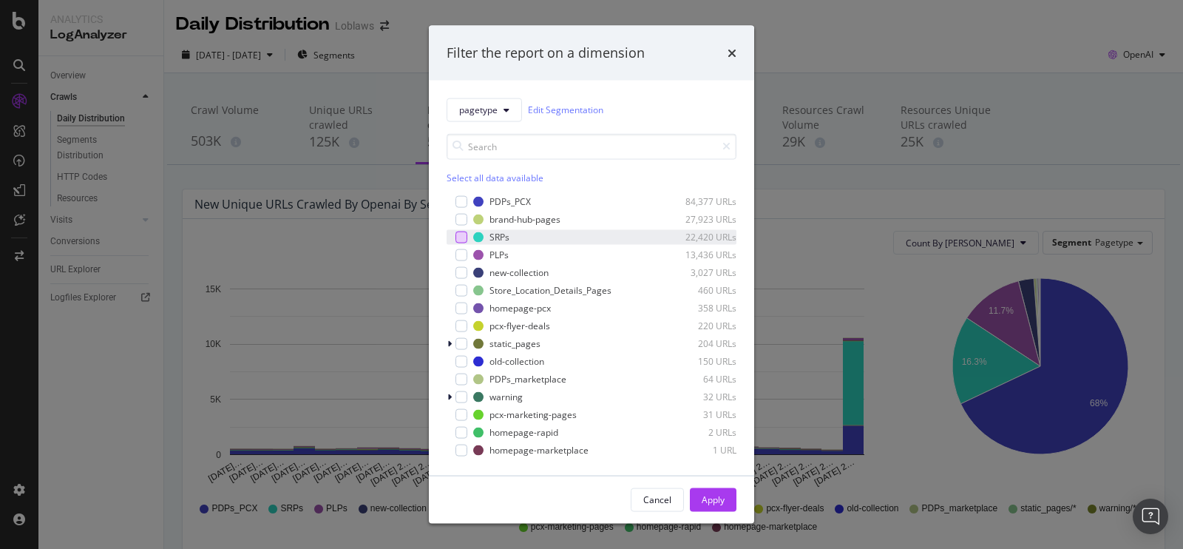
click at [458, 235] on div "modal" at bounding box center [461, 237] width 12 height 12
click at [707, 496] on div "Apply" at bounding box center [713, 499] width 23 height 13
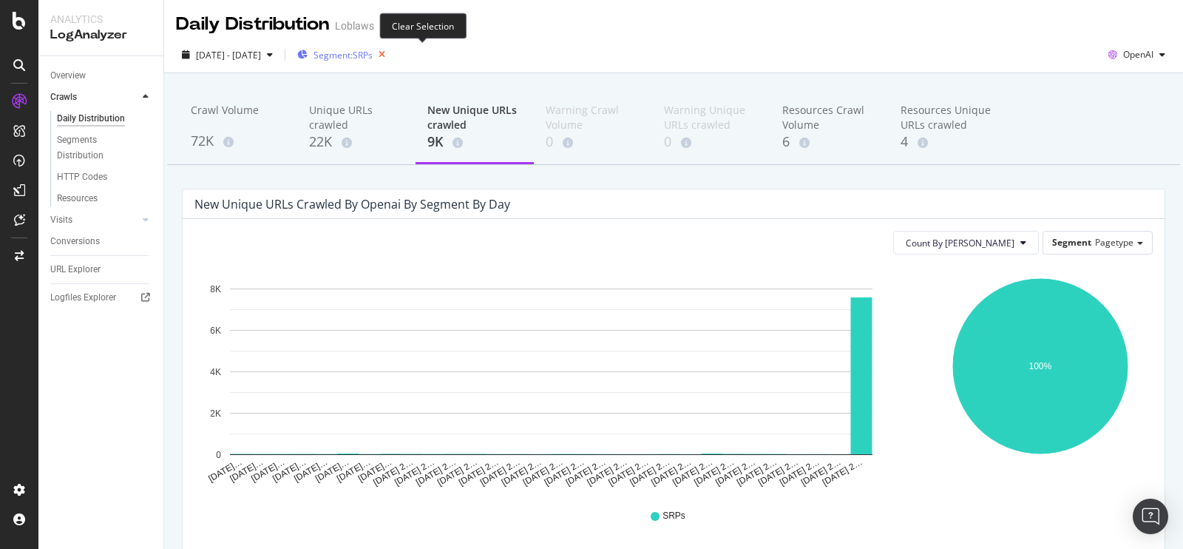
click at [391, 54] on icon "button" at bounding box center [382, 54] width 18 height 21
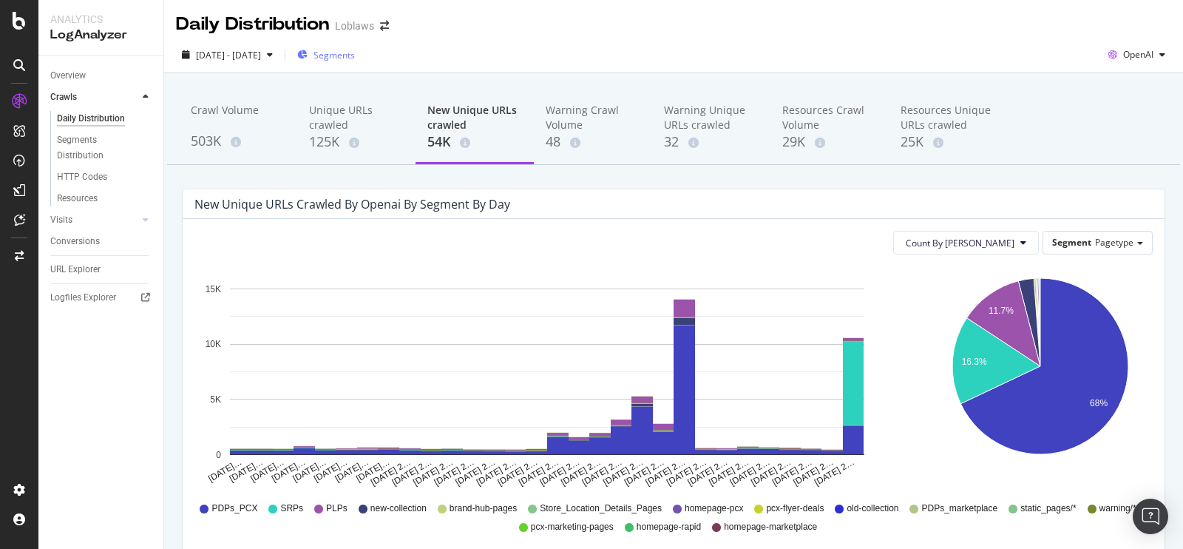
click at [882, 17] on div "Daily Distribution Loblaws" at bounding box center [673, 18] width 1019 height 37
click at [611, 434] on rect "A chart." at bounding box center [621, 440] width 21 height 28
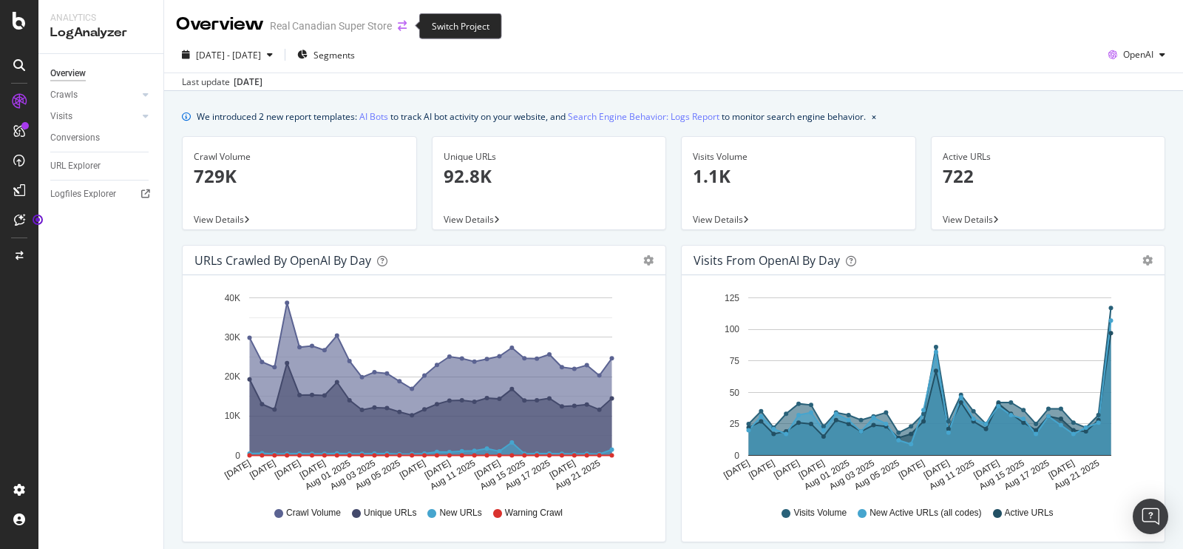
click at [399, 28] on icon "arrow-right-arrow-left" at bounding box center [402, 26] width 9 height 10
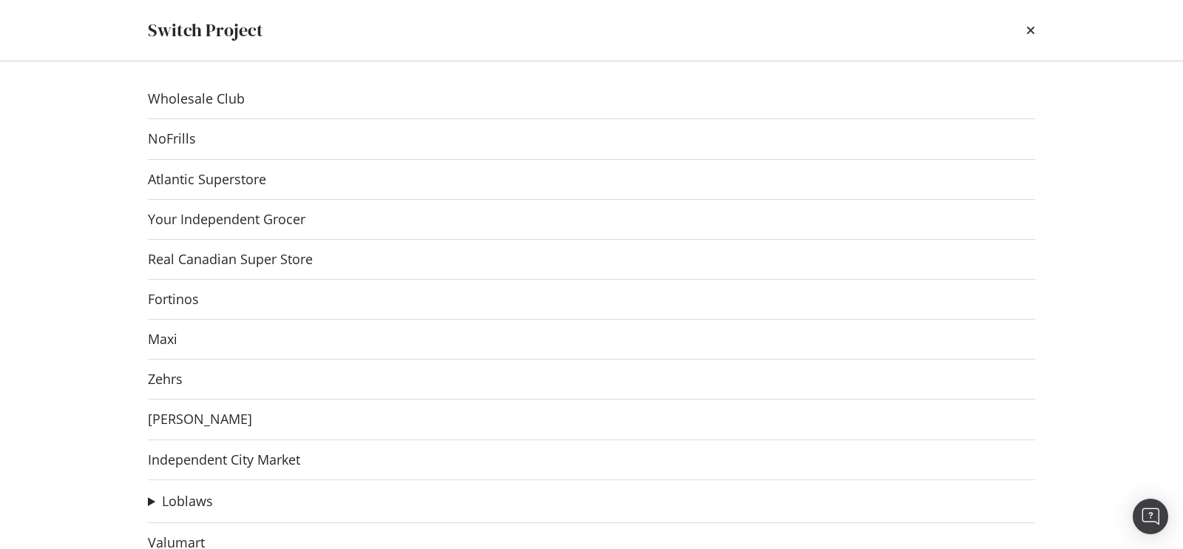
scroll to position [197, 0]
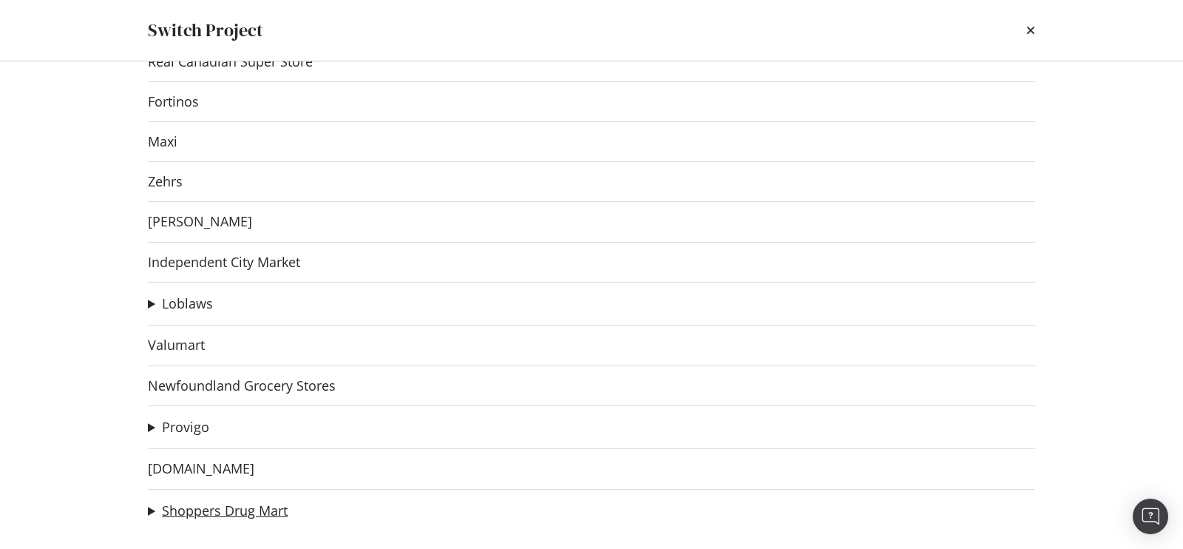
click at [246, 508] on link "Shoppers Drug Mart" at bounding box center [225, 511] width 126 height 16
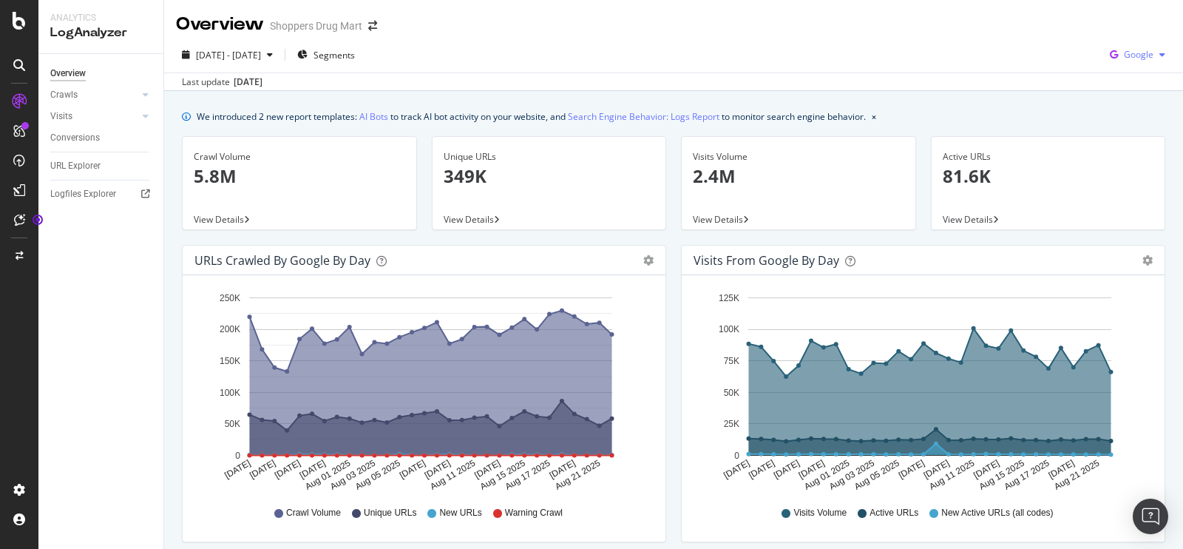
click at [1133, 50] on span "Google" at bounding box center [1139, 54] width 30 height 13
click at [1113, 132] on span "OpenAI" at bounding box center [1137, 138] width 55 height 13
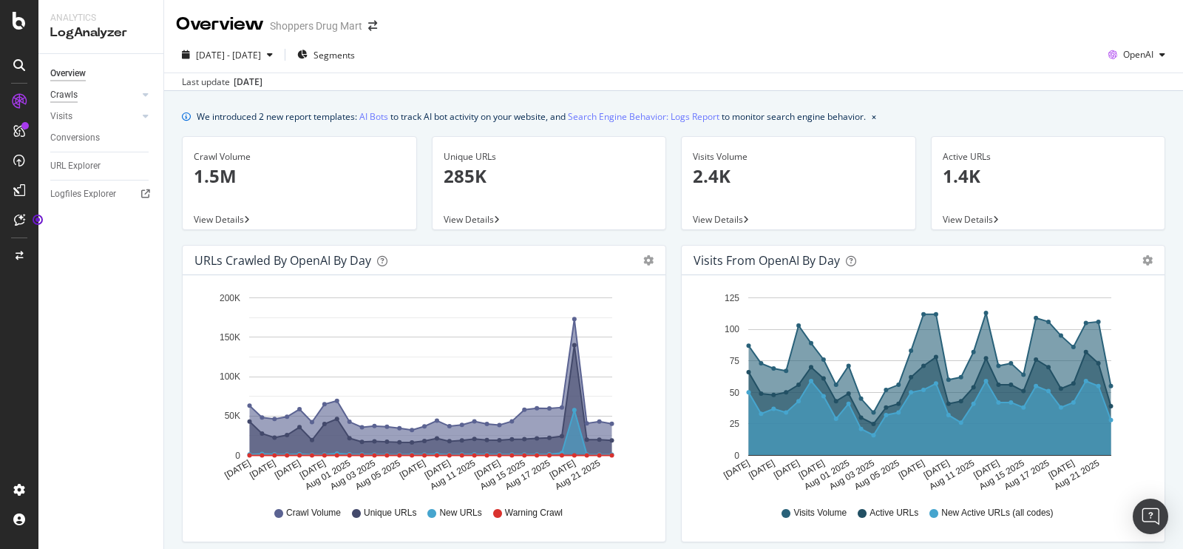
click at [70, 92] on div "Crawls" at bounding box center [63, 95] width 27 height 16
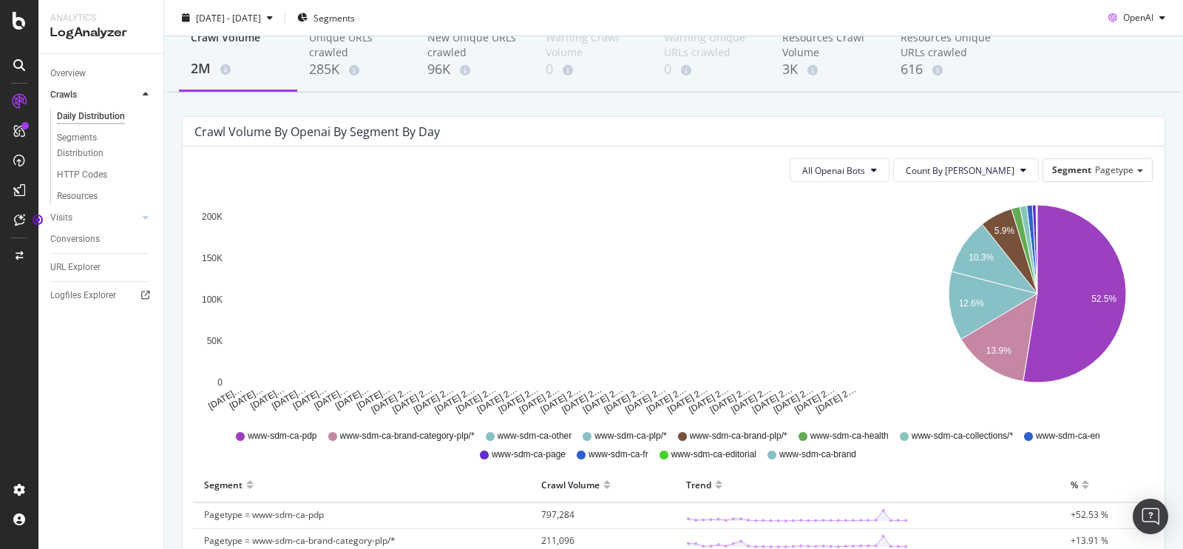
scroll to position [48, 0]
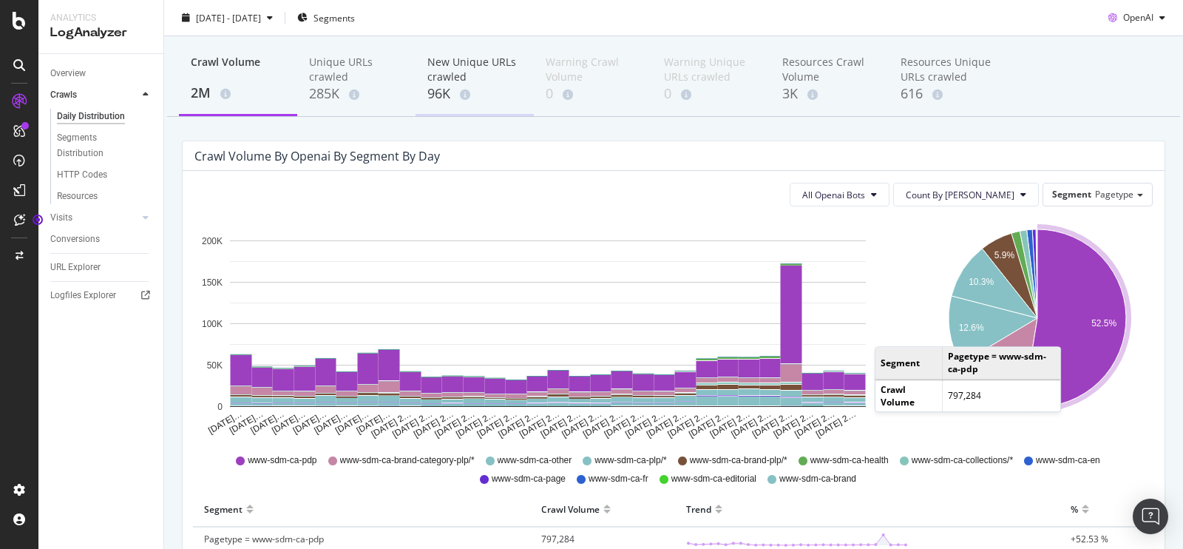
click at [470, 72] on div "New Unique URLs crawled" at bounding box center [474, 70] width 95 height 30
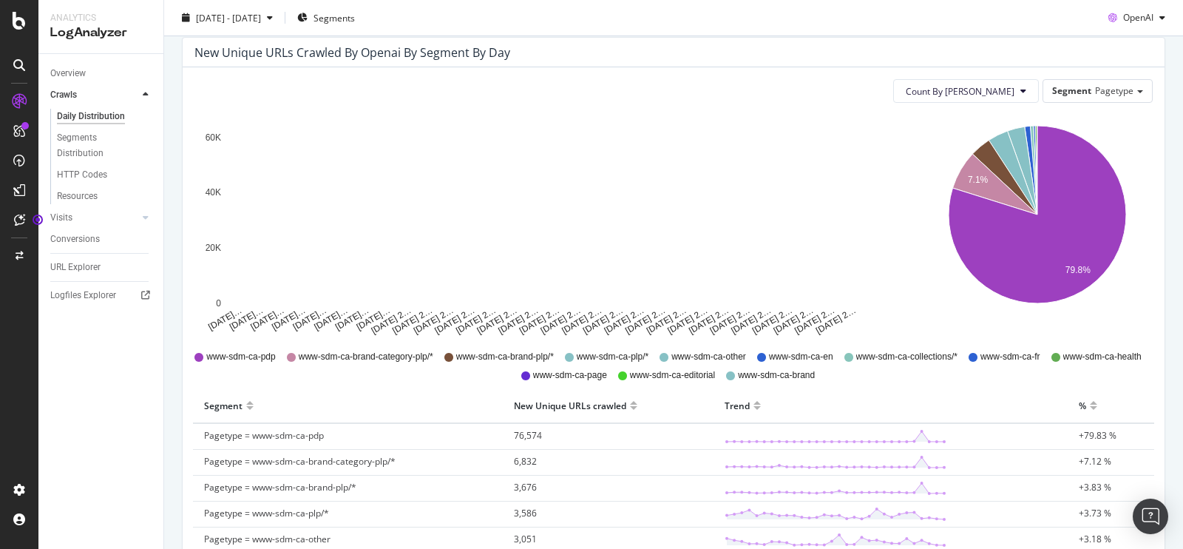
scroll to position [12, 0]
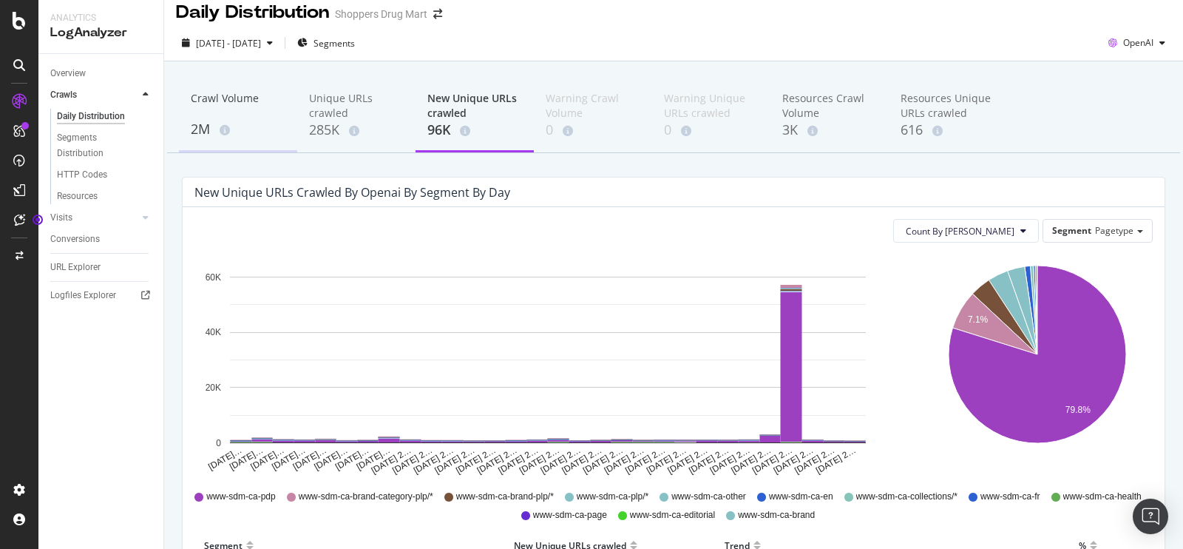
click at [231, 101] on div "Crawl Volume" at bounding box center [238, 105] width 95 height 28
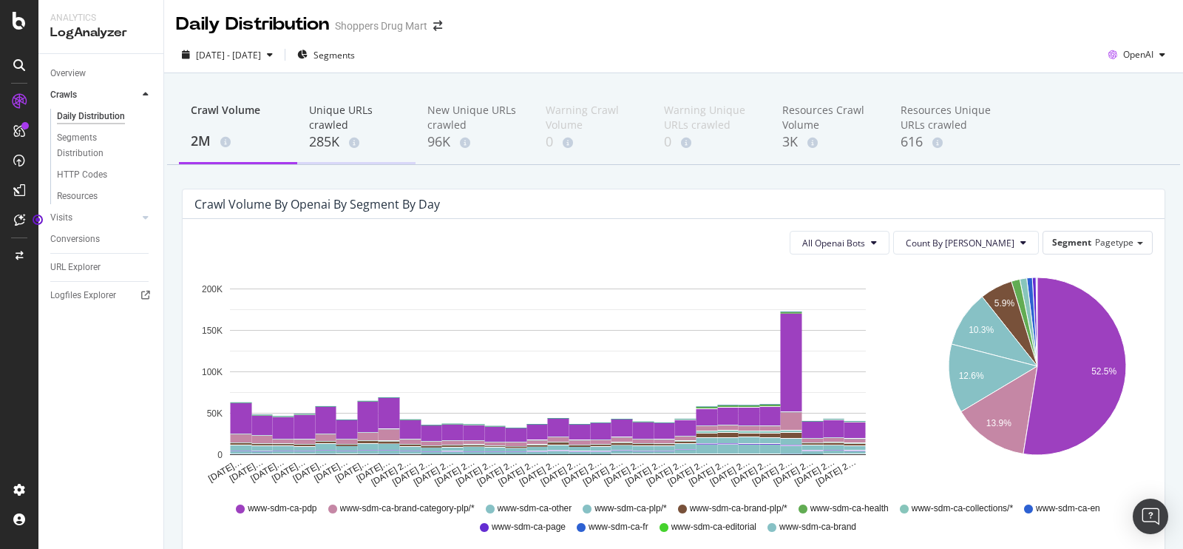
click at [377, 143] on div "285K" at bounding box center [356, 141] width 95 height 19
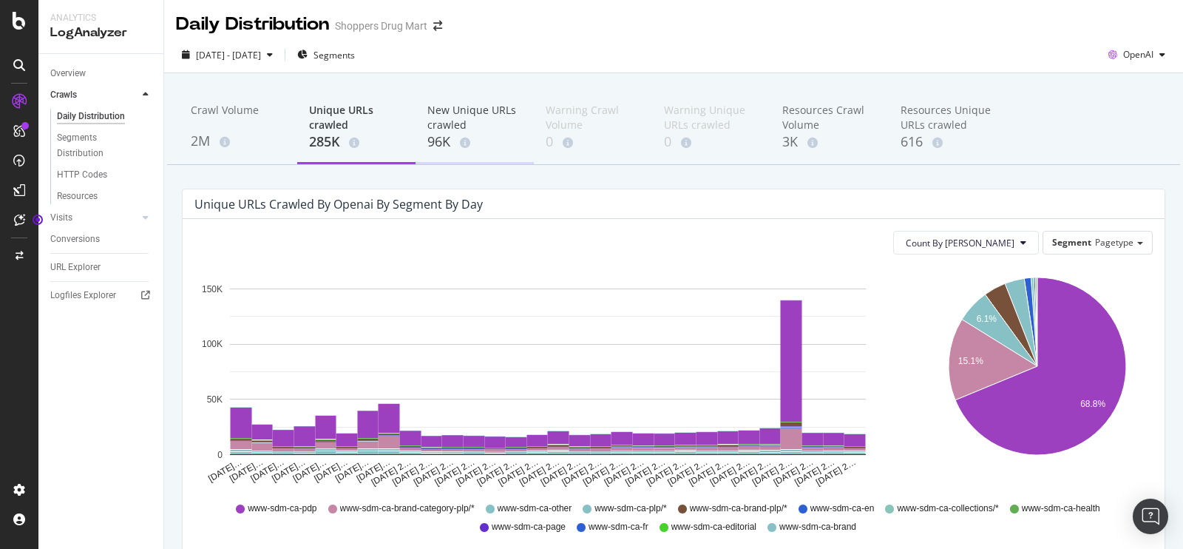
click at [451, 126] on div "New Unique URLs crawled" at bounding box center [474, 118] width 95 height 30
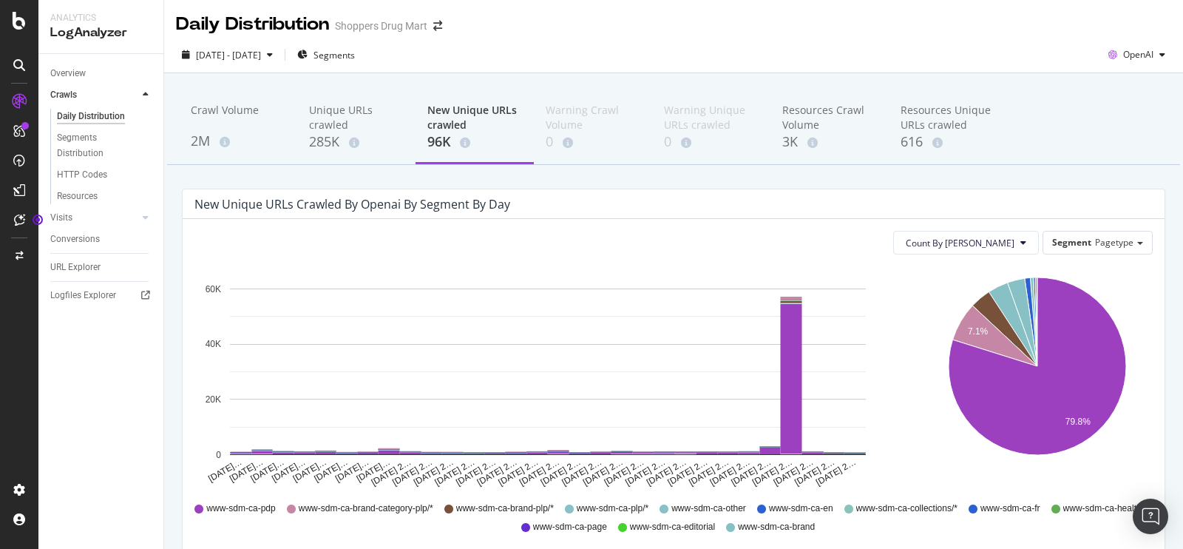
click at [316, 200] on div "New Unique URLs crawled by openai by Segment by Day" at bounding box center [352, 204] width 316 height 15
copy div "New Unique URLs crawled by openai by Segment by Day"
click at [205, 121] on div "Crawl Volume" at bounding box center [238, 117] width 95 height 28
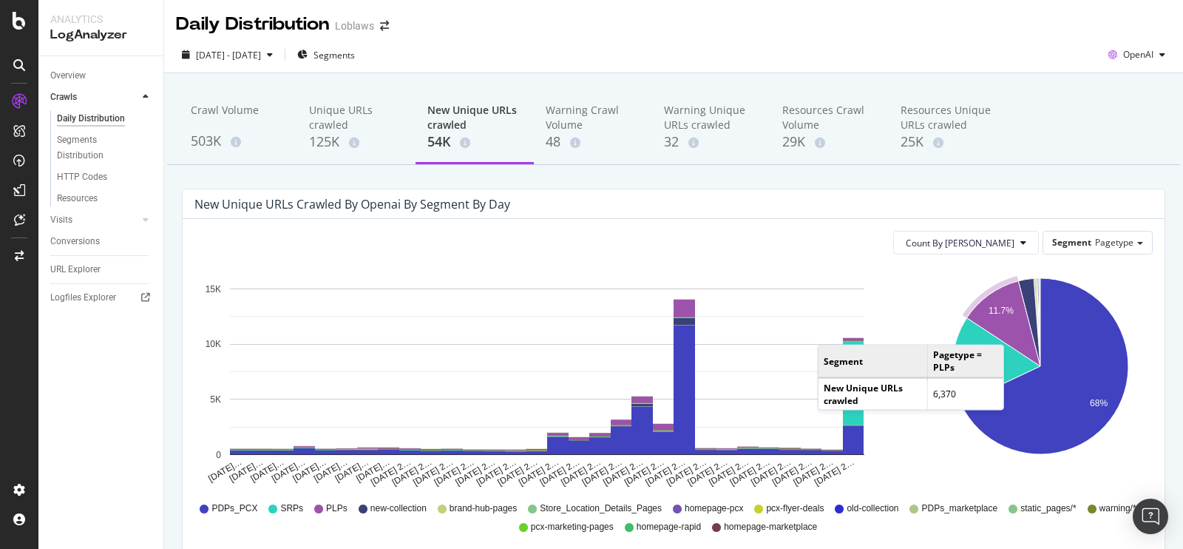
click at [736, 44] on div "[DATE] - [DATE] Segments OpenAI" at bounding box center [673, 58] width 1019 height 30
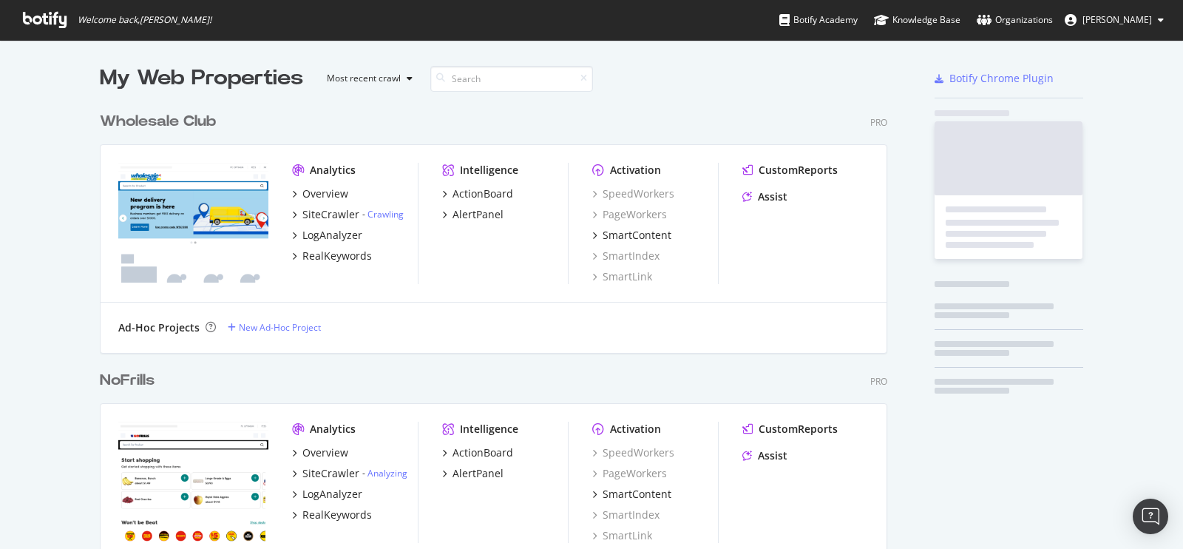
scroll to position [3459, 787]
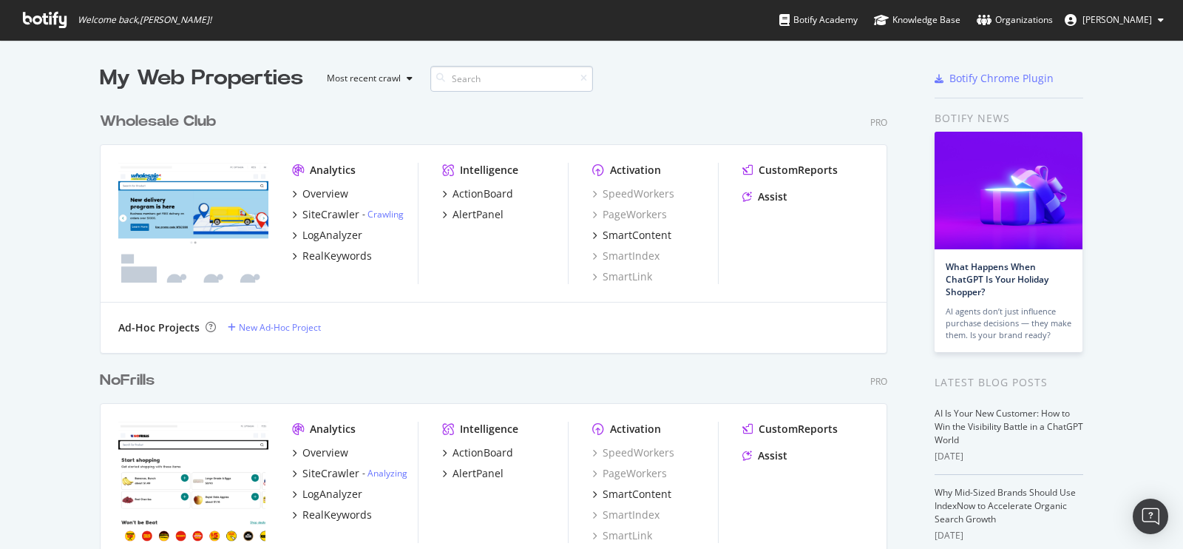
click at [486, 81] on input at bounding box center [511, 79] width 163 height 26
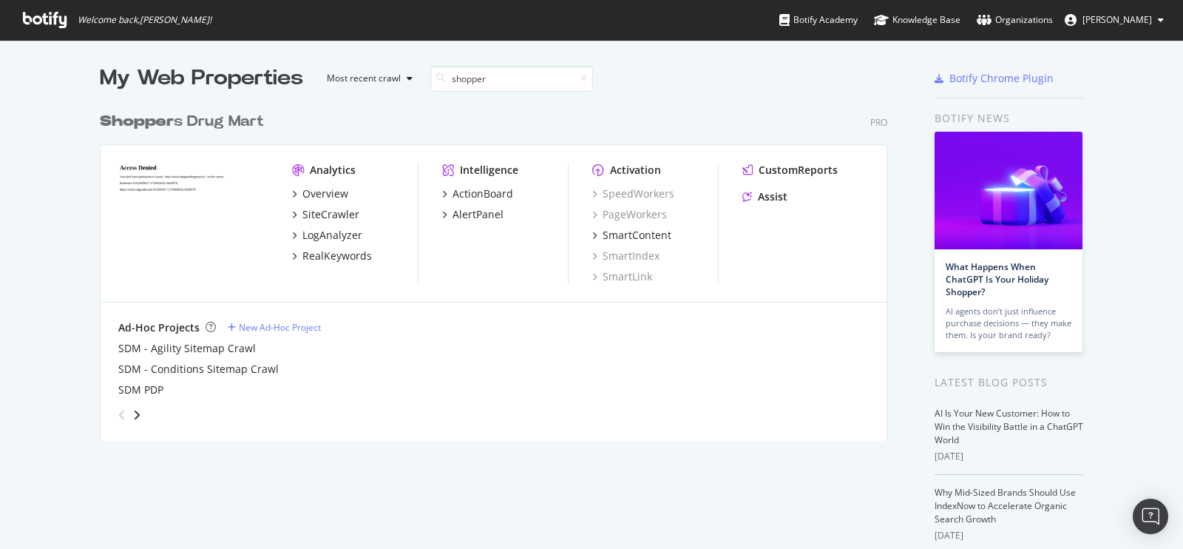
type input "shopper"
click at [213, 116] on div "Shopper s Drug Mart" at bounding box center [182, 121] width 164 height 21
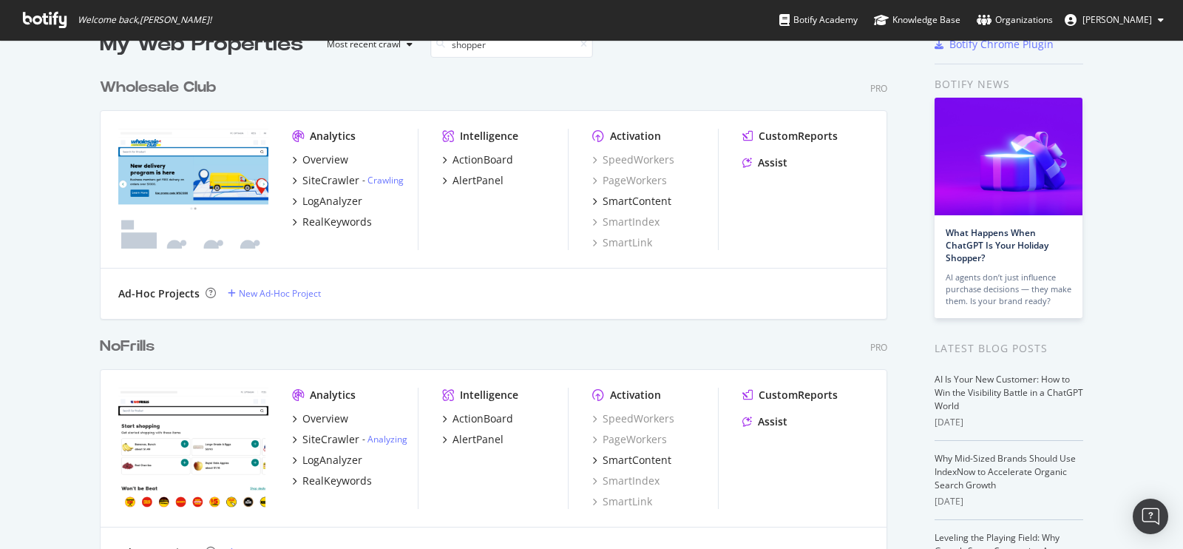
scroll to position [335, 787]
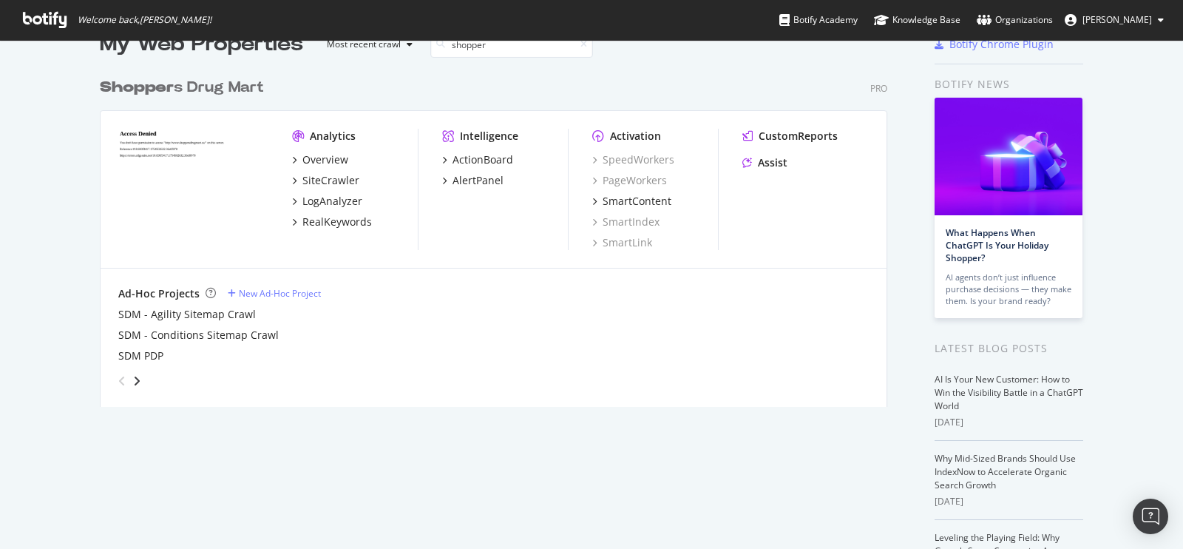
type input "shopper"
click at [213, 88] on div "Shopper s Drug Mart" at bounding box center [182, 87] width 164 height 21
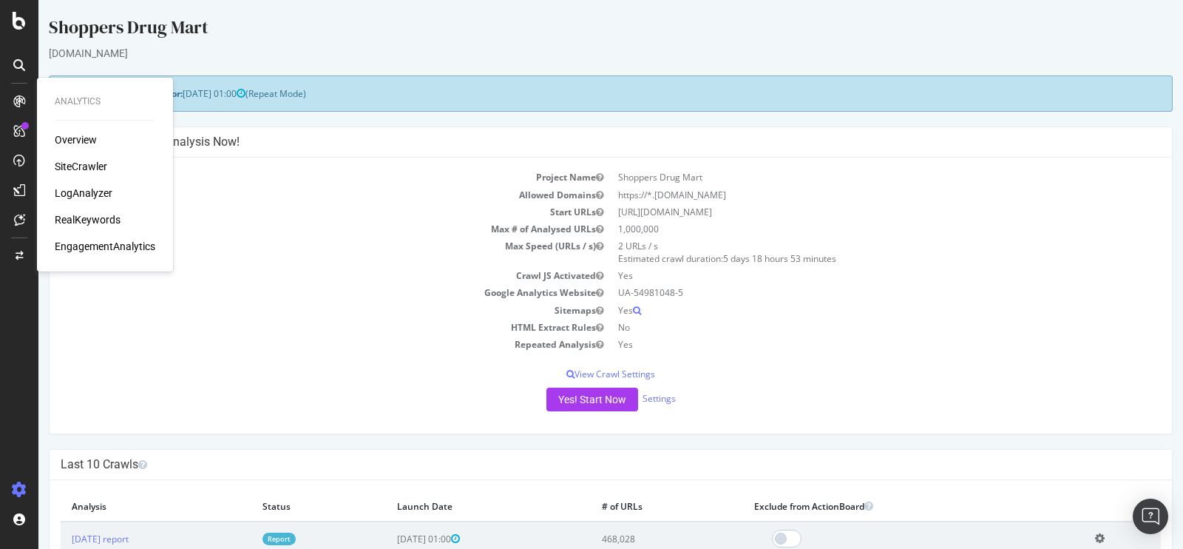
click at [103, 167] on div "SiteCrawler" at bounding box center [81, 166] width 52 height 15
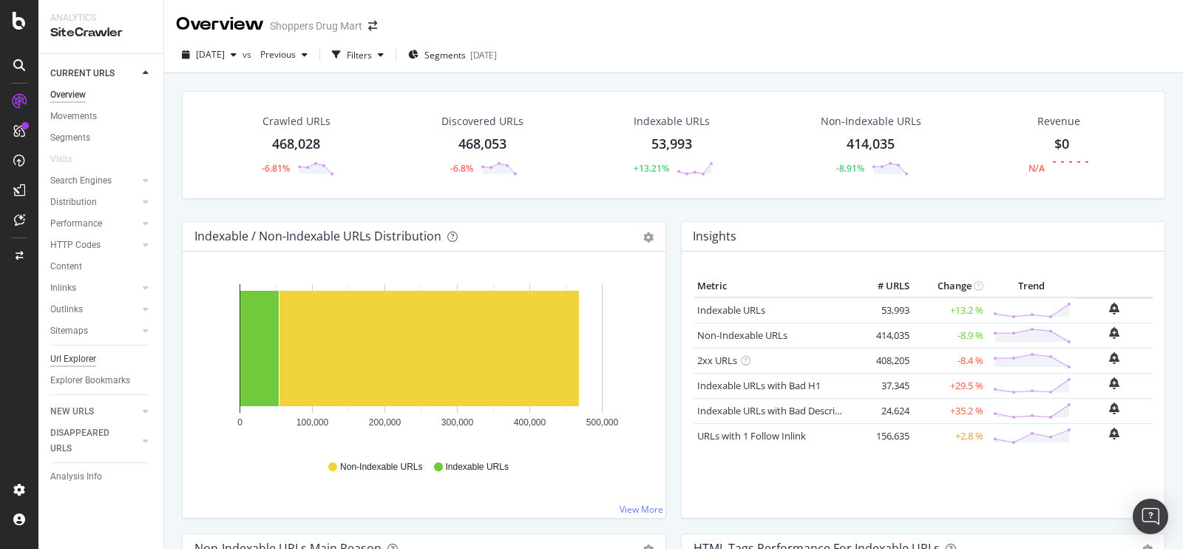
click at [73, 364] on div "Url Explorer" at bounding box center [73, 359] width 46 height 16
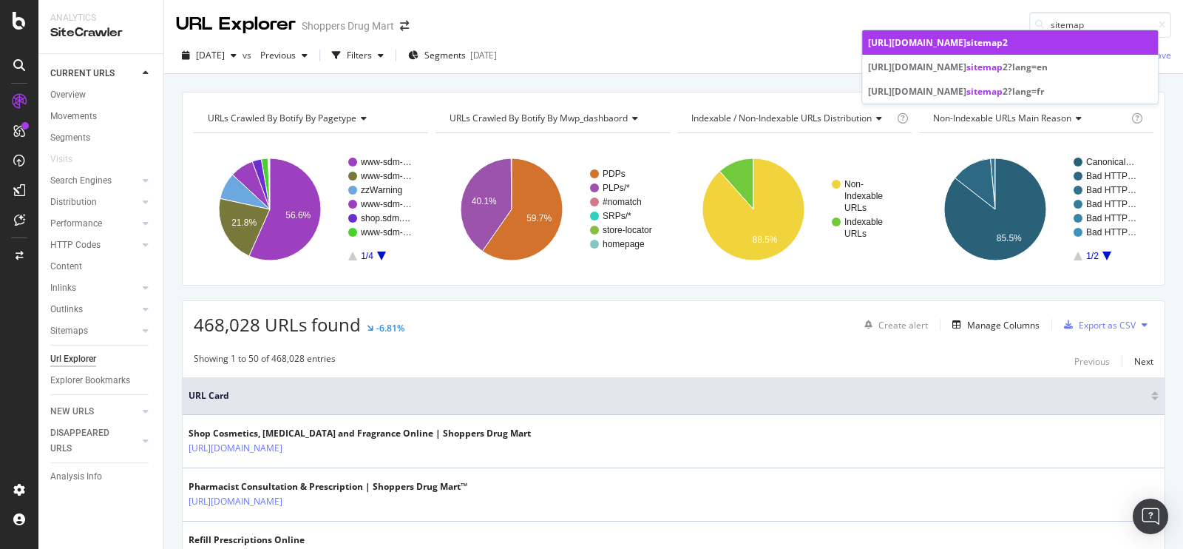
type input "sitemap"
click at [1088, 41] on div "[URL][DOMAIN_NAME] sitemap 2" at bounding box center [1010, 42] width 284 height 13
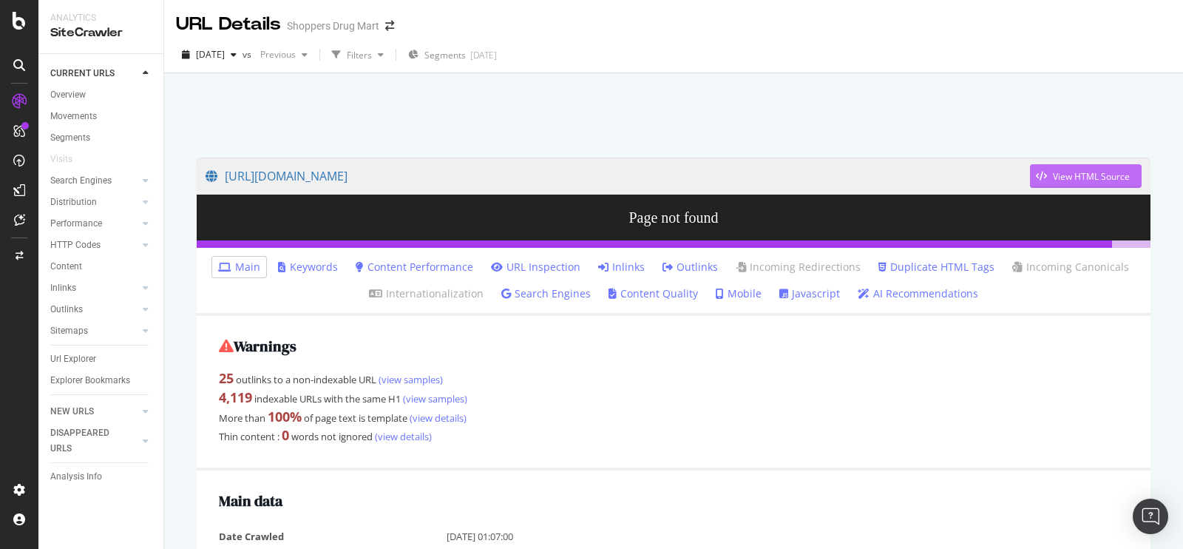
click at [1095, 165] on div "View HTML Source" at bounding box center [1080, 176] width 100 height 22
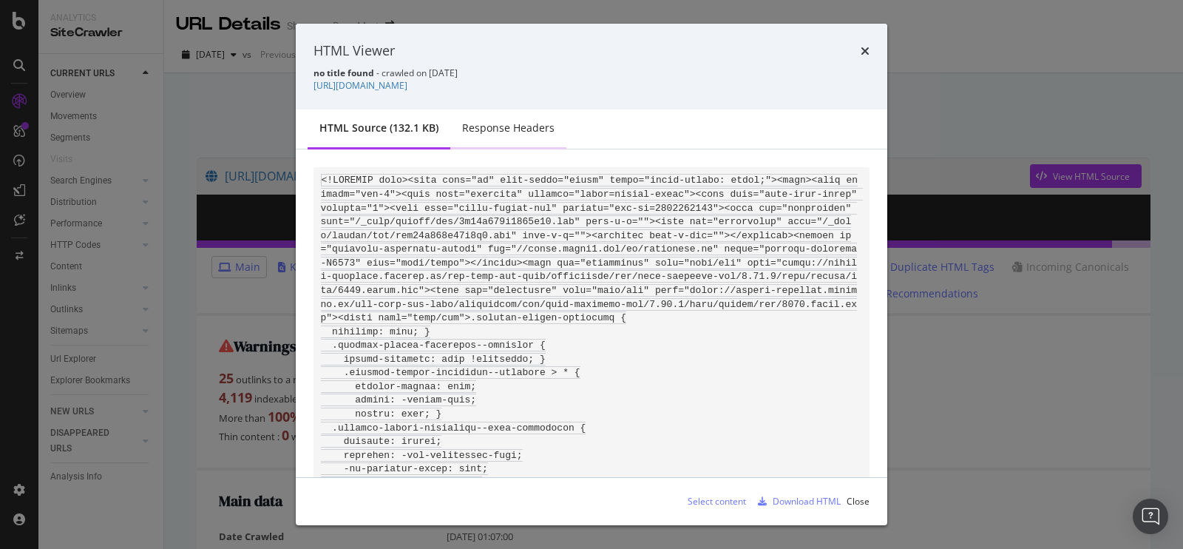
click at [520, 123] on div "Response Headers" at bounding box center [508, 128] width 92 height 15
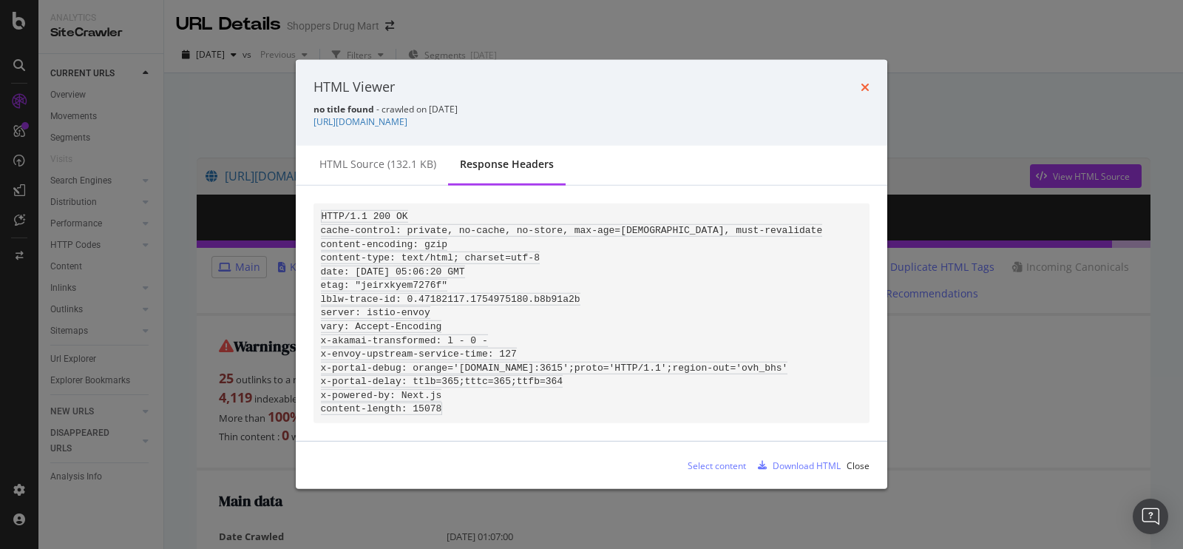
click at [863, 81] on icon "times" at bounding box center [865, 87] width 9 height 12
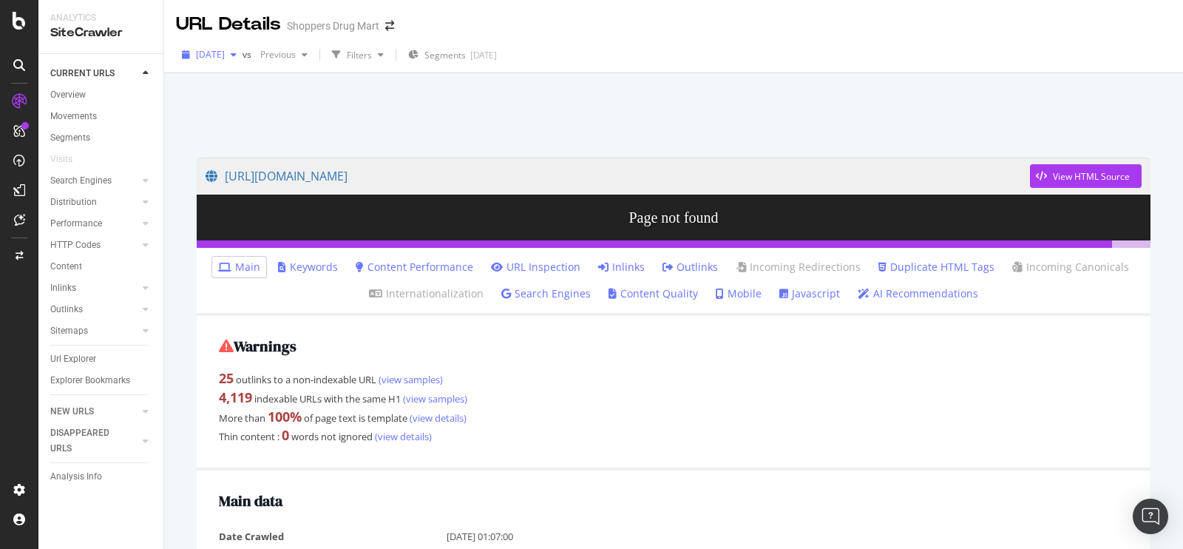
click at [228, 61] on div "[DATE]" at bounding box center [209, 55] width 67 height 22
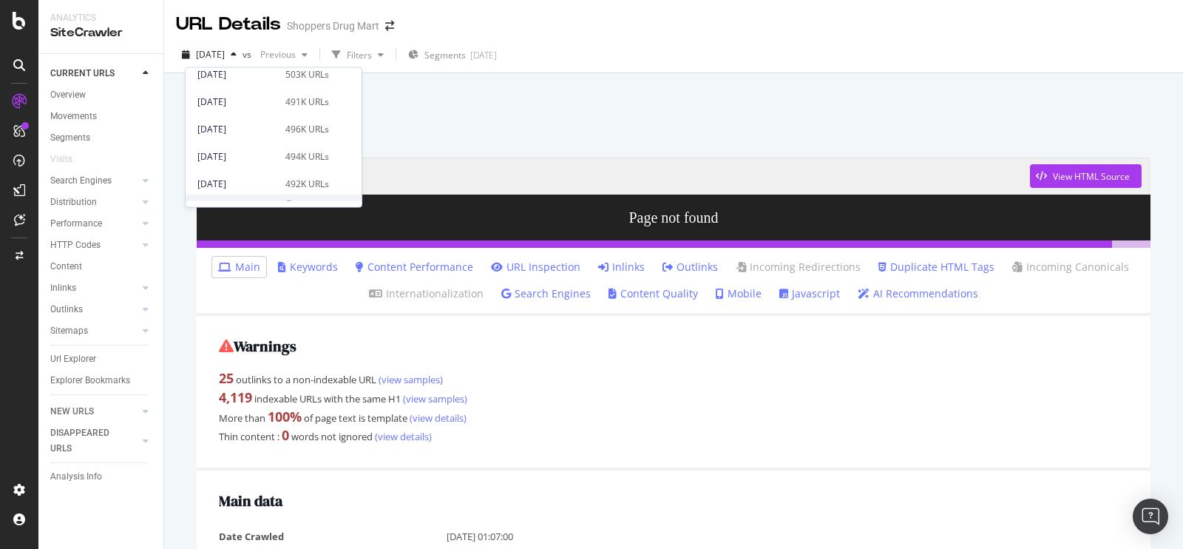
scroll to position [170, 0]
click at [247, 179] on div "[DATE]" at bounding box center [236, 183] width 79 height 13
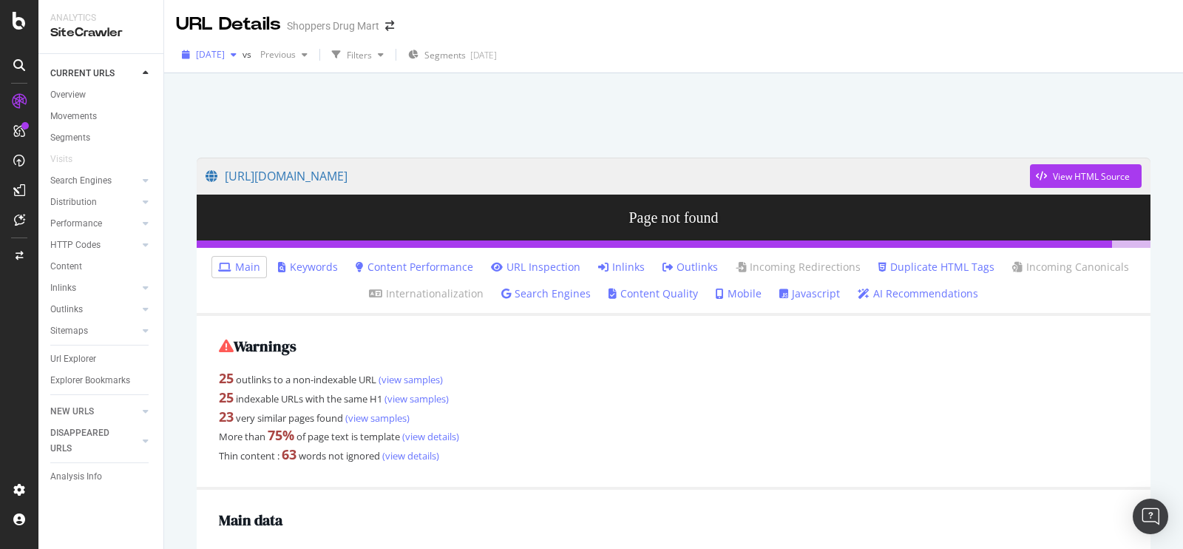
click at [225, 57] on span "[DATE]" at bounding box center [210, 54] width 29 height 13
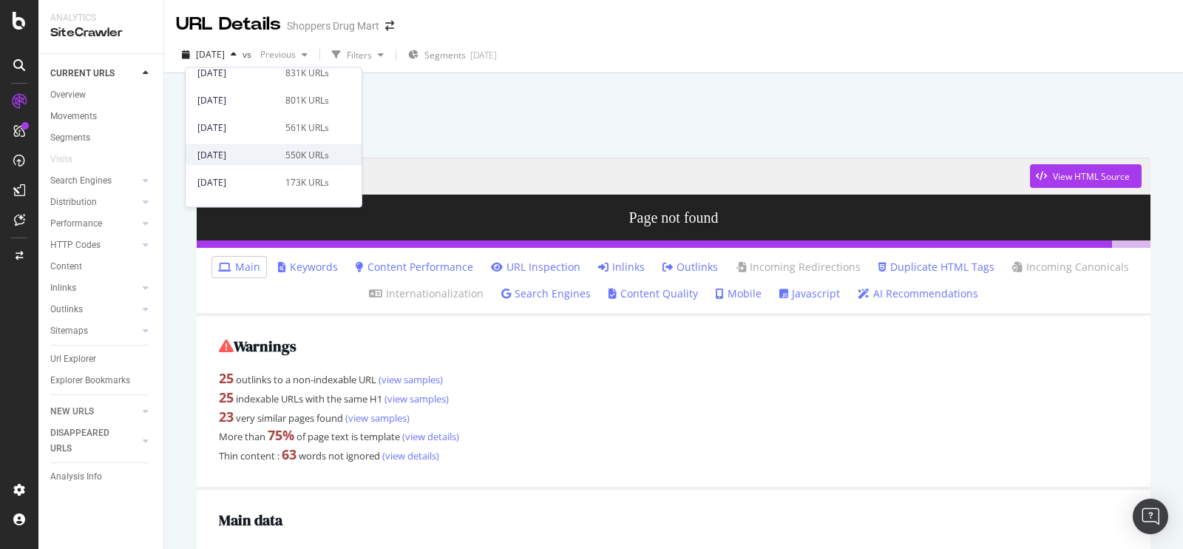
scroll to position [788, 0]
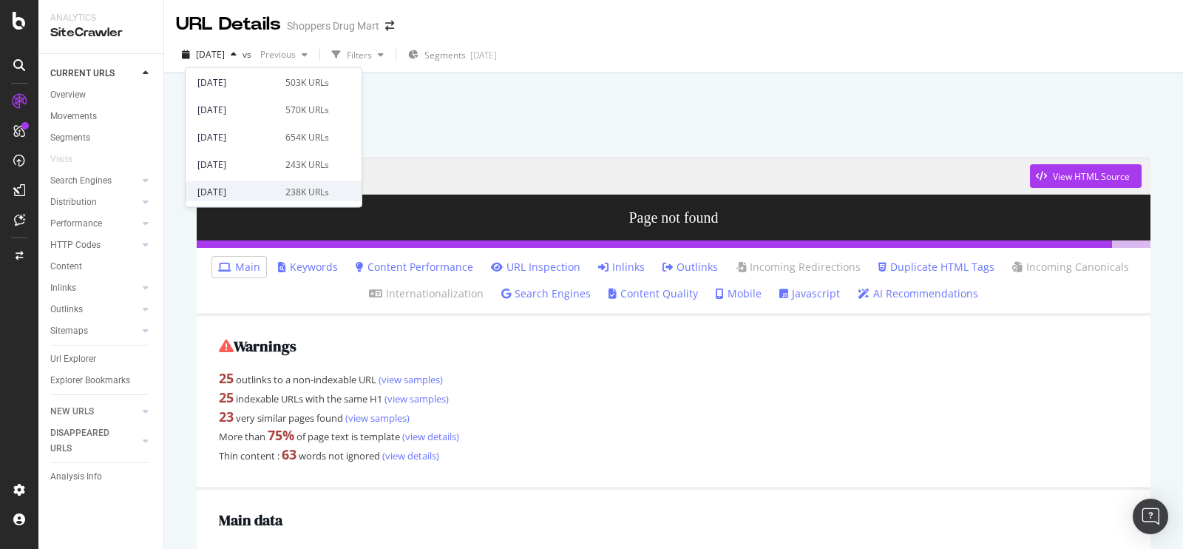
click at [246, 192] on div "[DATE]" at bounding box center [236, 191] width 79 height 13
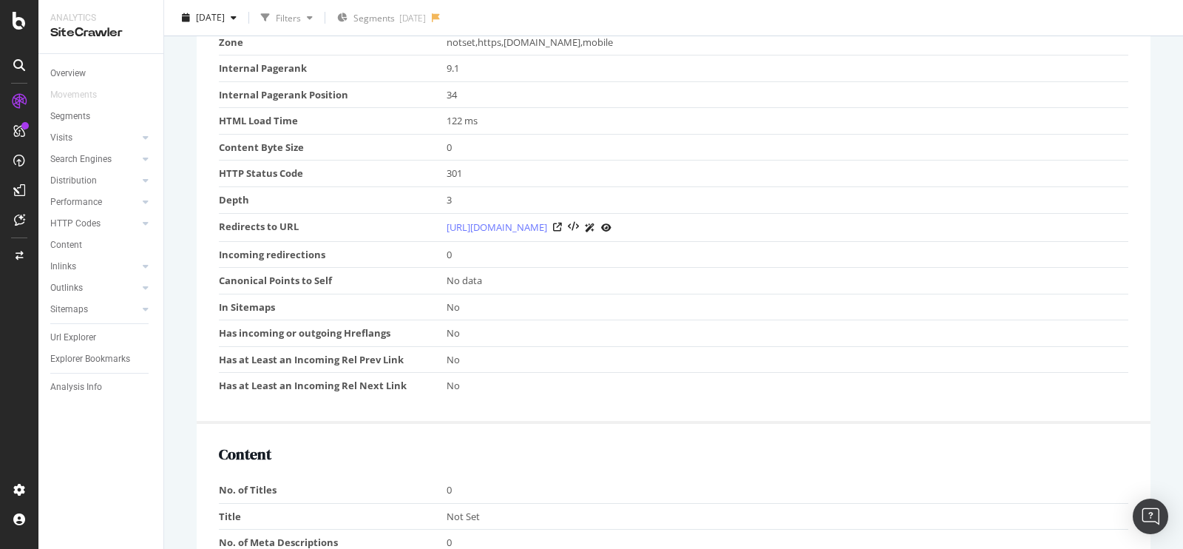
scroll to position [473, 0]
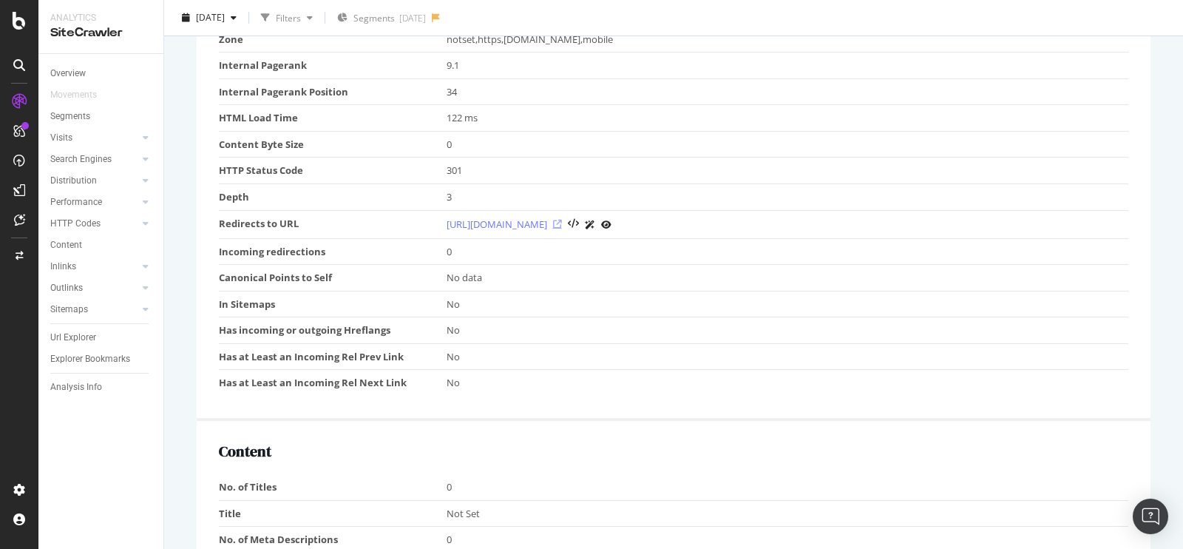
click at [562, 223] on icon at bounding box center [557, 224] width 9 height 9
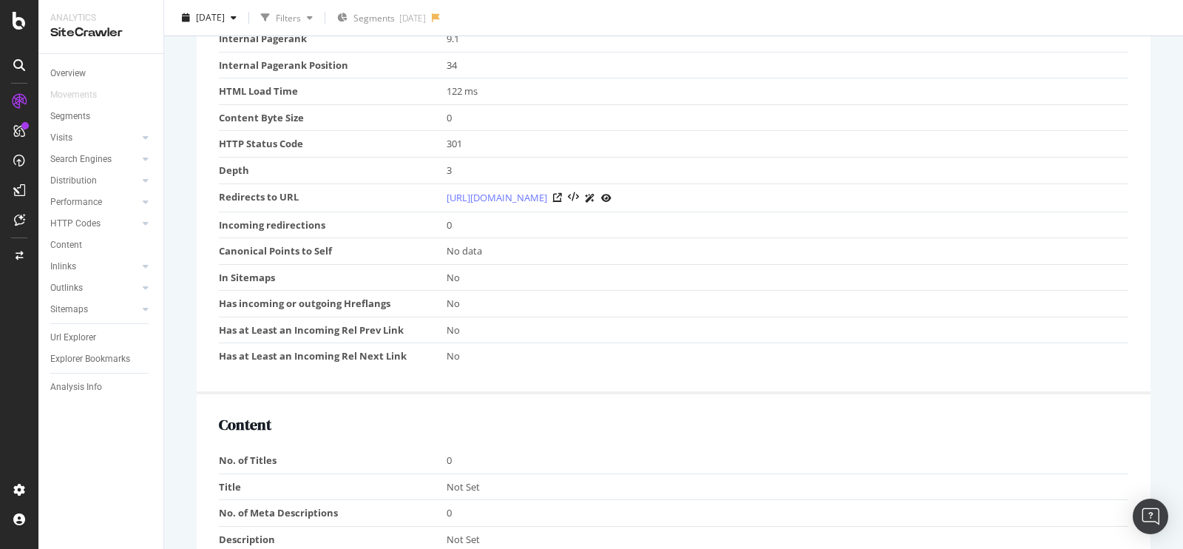
scroll to position [500, 0]
click at [547, 196] on link "[URL][DOMAIN_NAME]" at bounding box center [497, 197] width 101 height 15
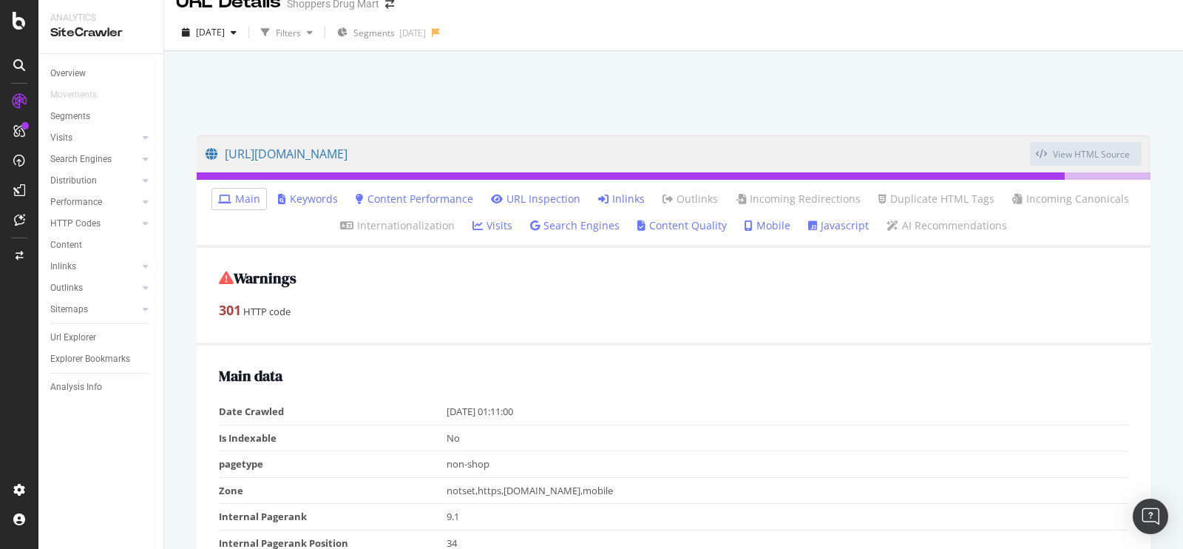
scroll to position [32, 0]
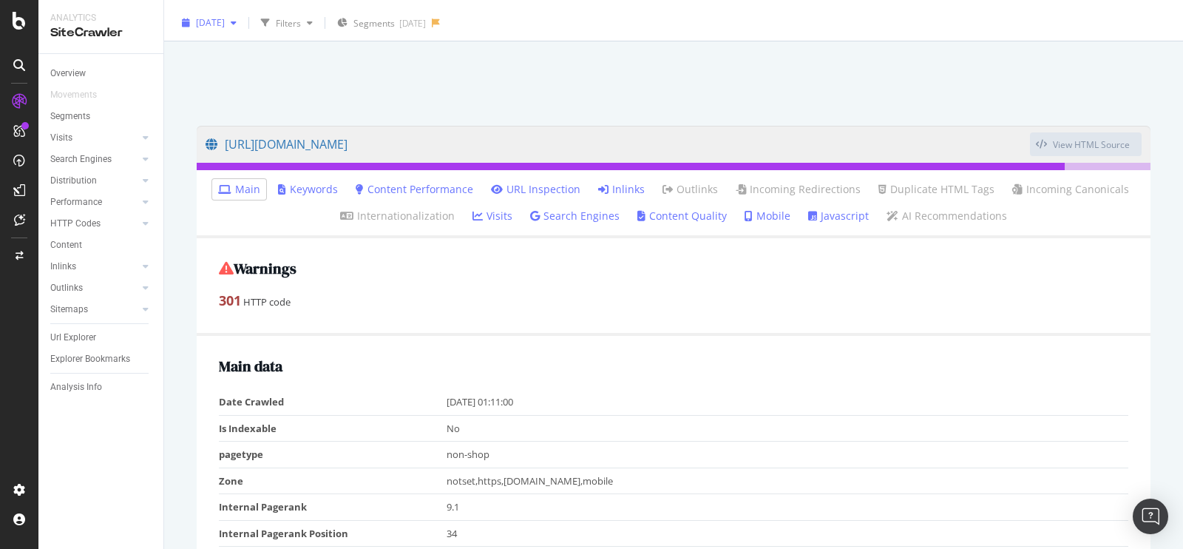
click at [242, 30] on div "[DATE]" at bounding box center [209, 23] width 67 height 22
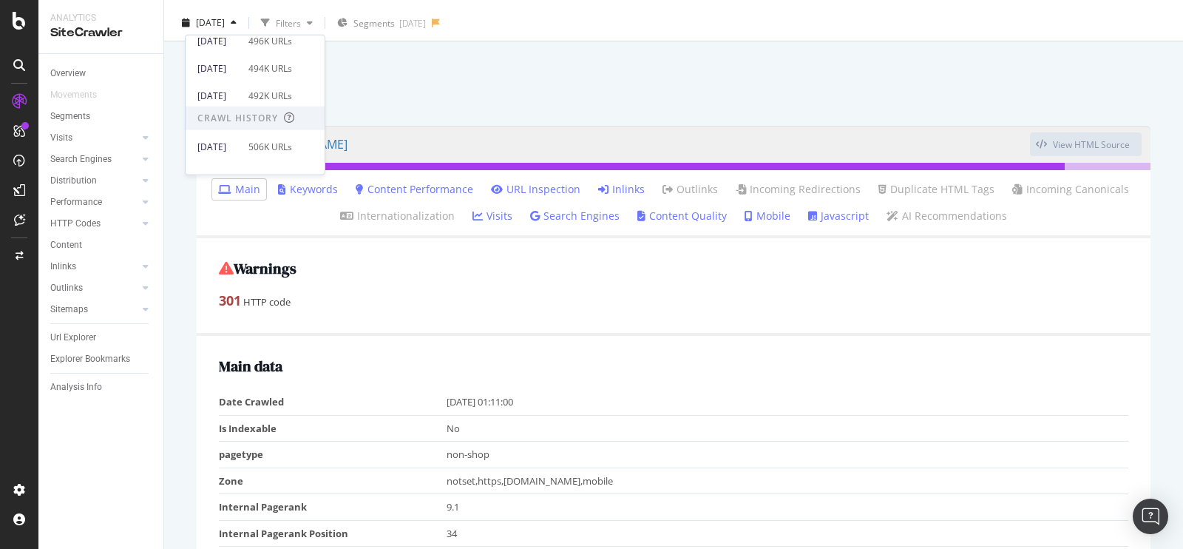
scroll to position [227, 0]
click at [240, 100] on div "[DATE]" at bounding box center [218, 94] width 42 height 13
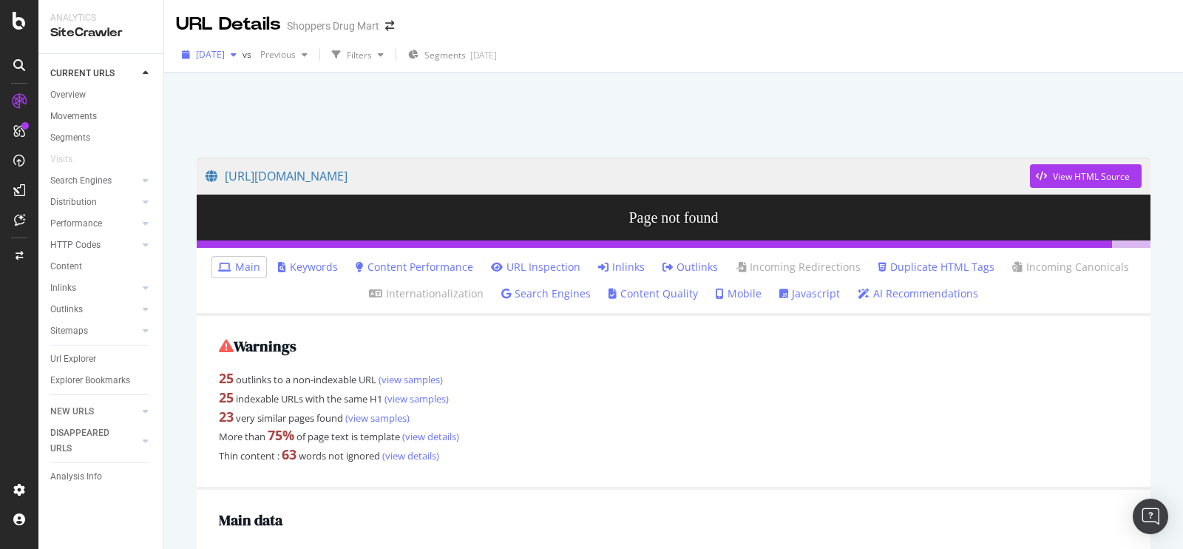
click at [222, 53] on span "[DATE]" at bounding box center [210, 54] width 29 height 13
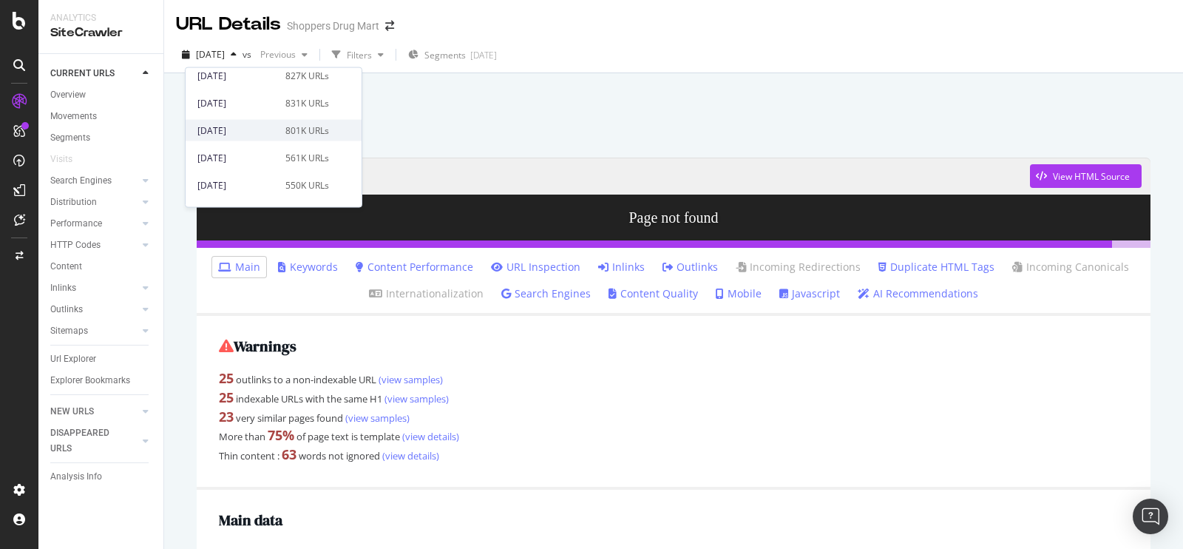
scroll to position [463, 0]
click at [267, 162] on div "[DATE]" at bounding box center [236, 161] width 79 height 13
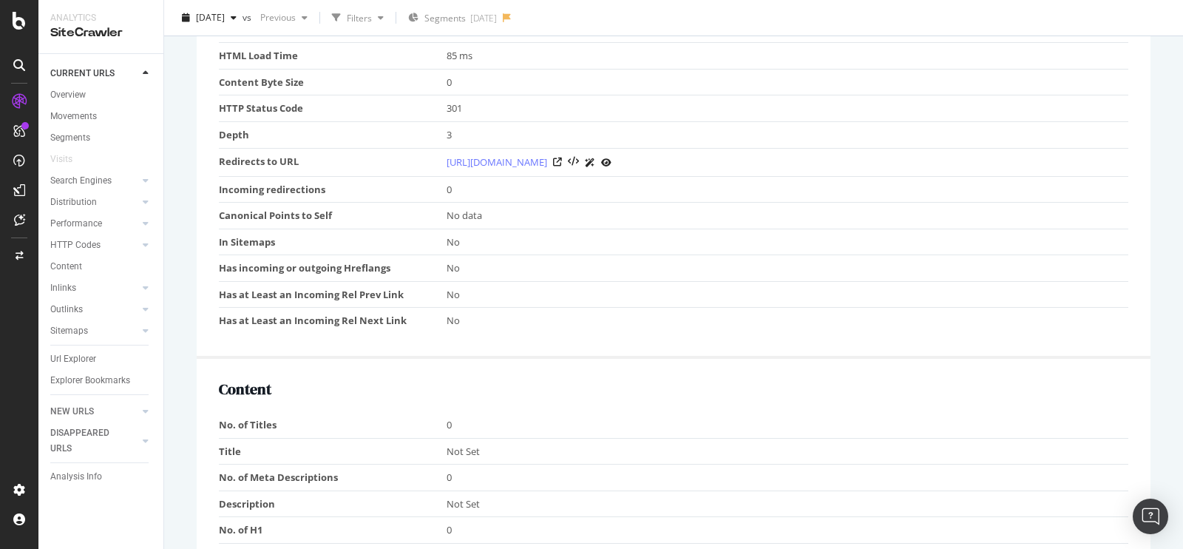
scroll to position [486, 0]
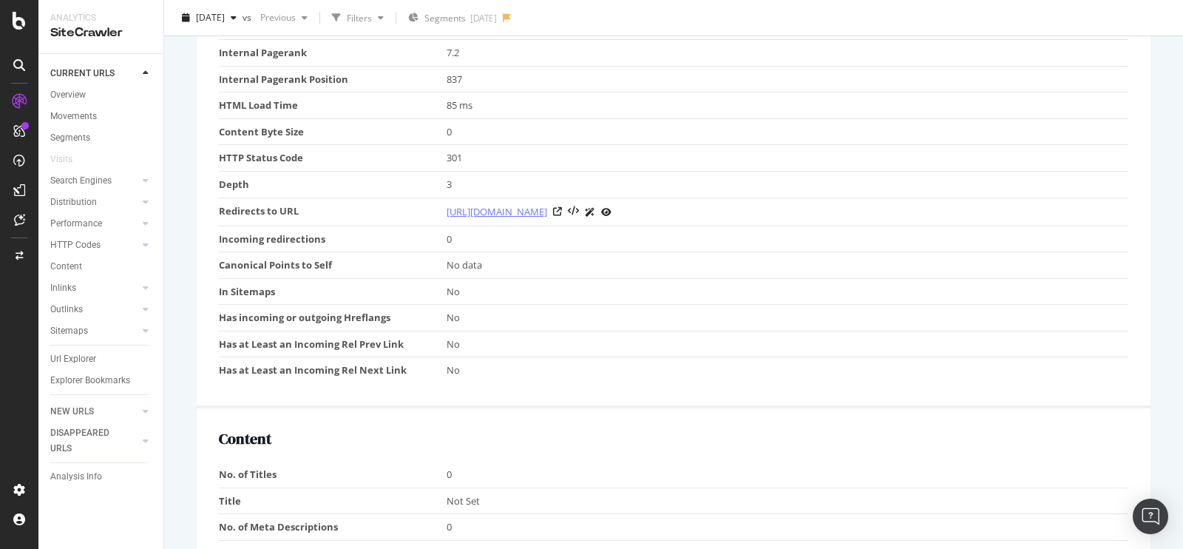
click at [547, 205] on link "[URL][DOMAIN_NAME]" at bounding box center [497, 211] width 101 height 15
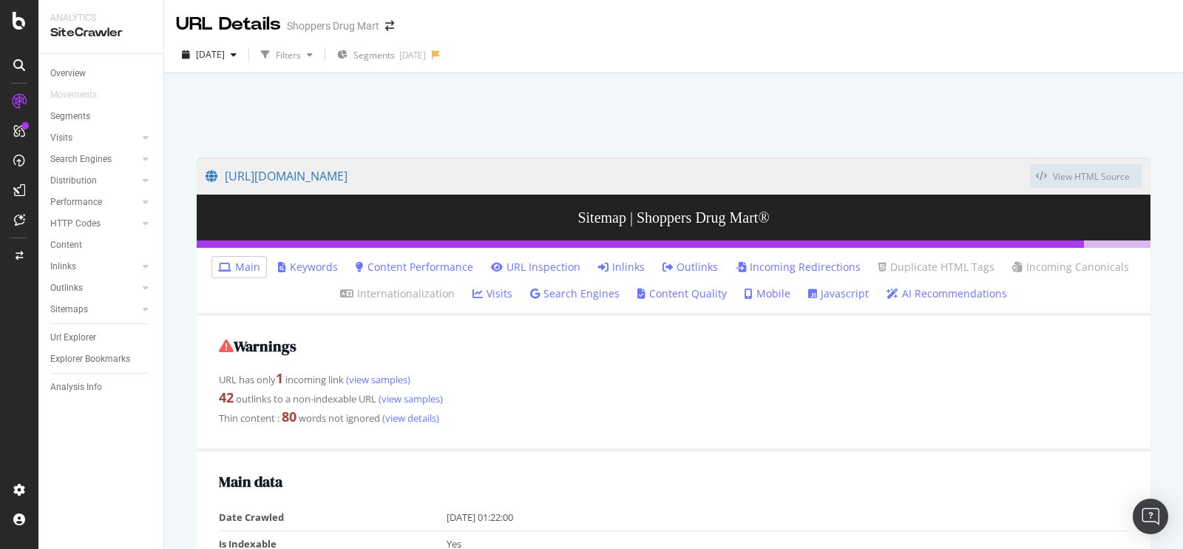
click at [537, 262] on link "URL Inspection" at bounding box center [535, 266] width 89 height 15
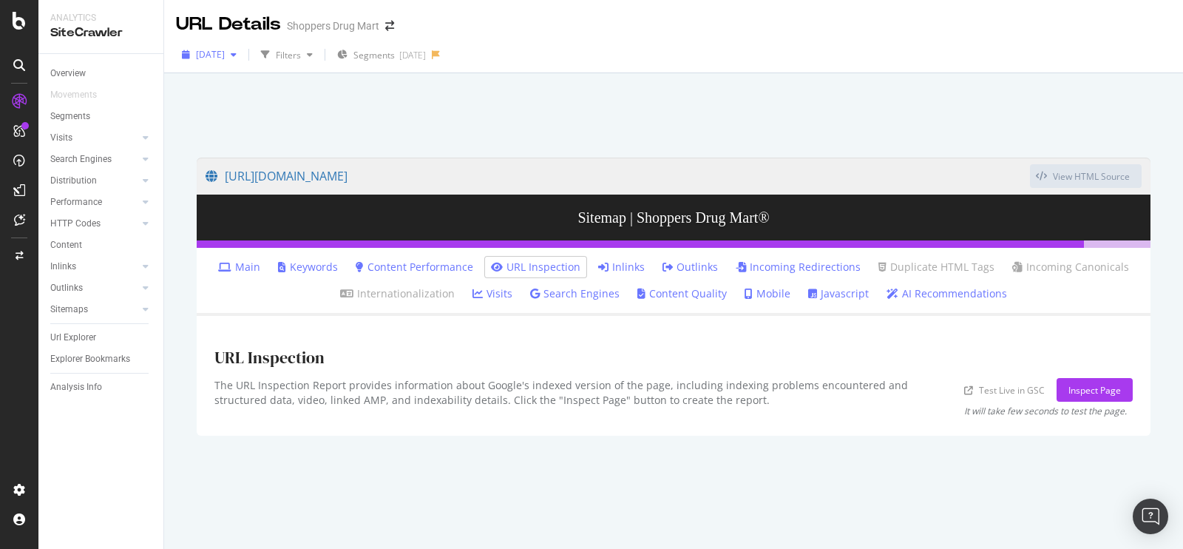
click at [225, 58] on span "[DATE]" at bounding box center [210, 54] width 29 height 13
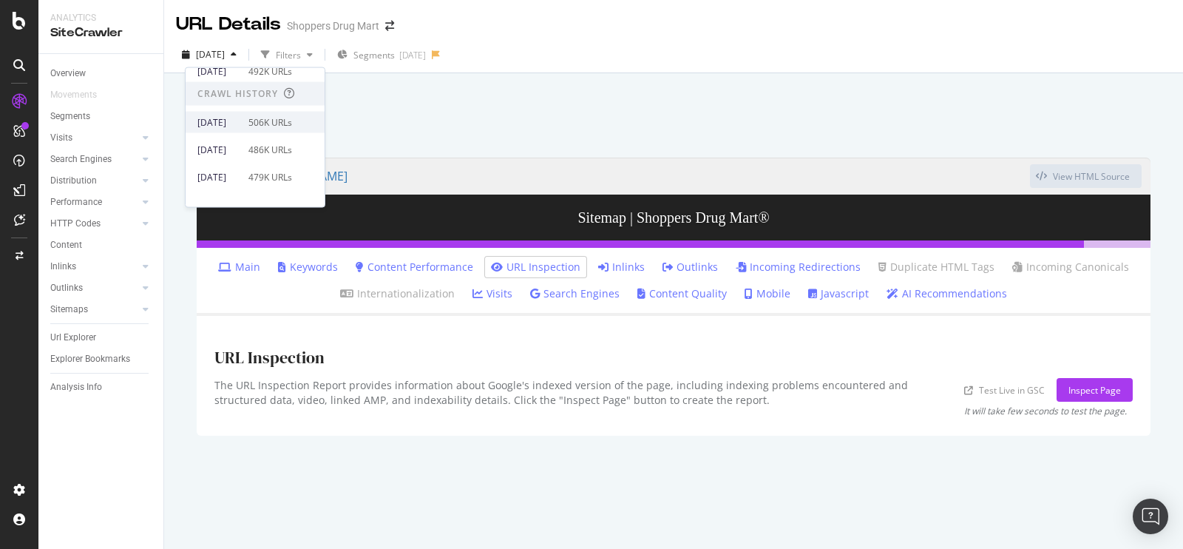
scroll to position [234, 0]
click at [240, 122] on div "[DATE]" at bounding box center [218, 119] width 42 height 13
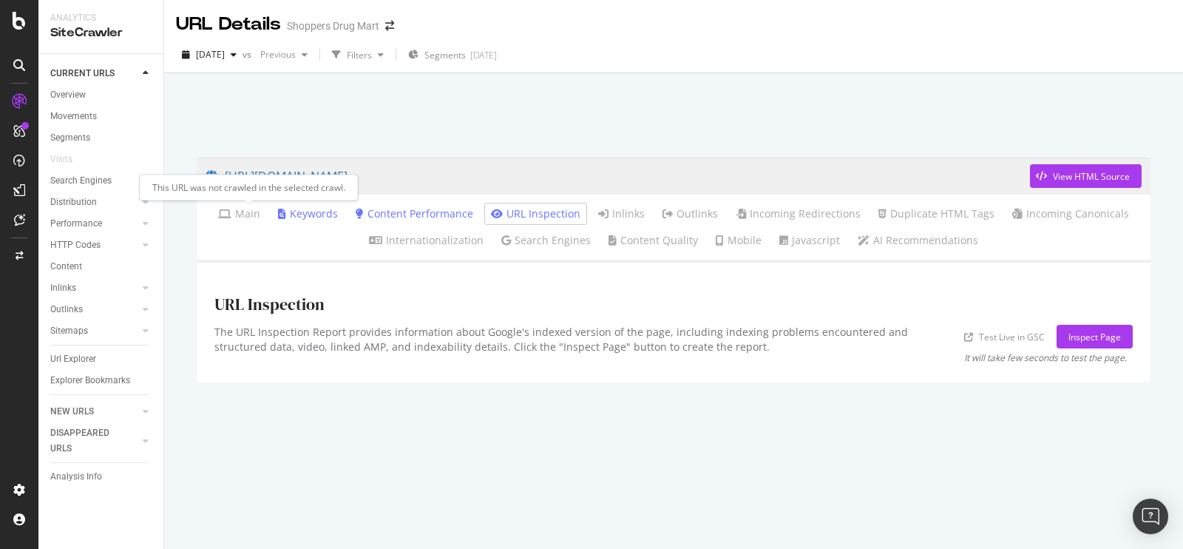
click at [247, 220] on link "Main" at bounding box center [239, 213] width 42 height 15
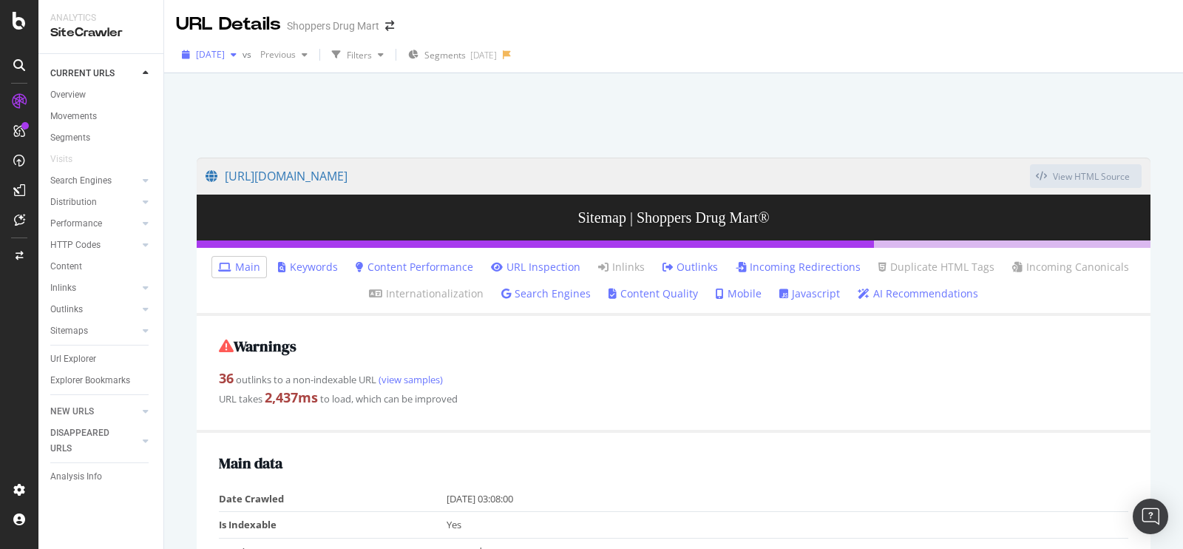
click at [242, 56] on div "button" at bounding box center [234, 54] width 18 height 9
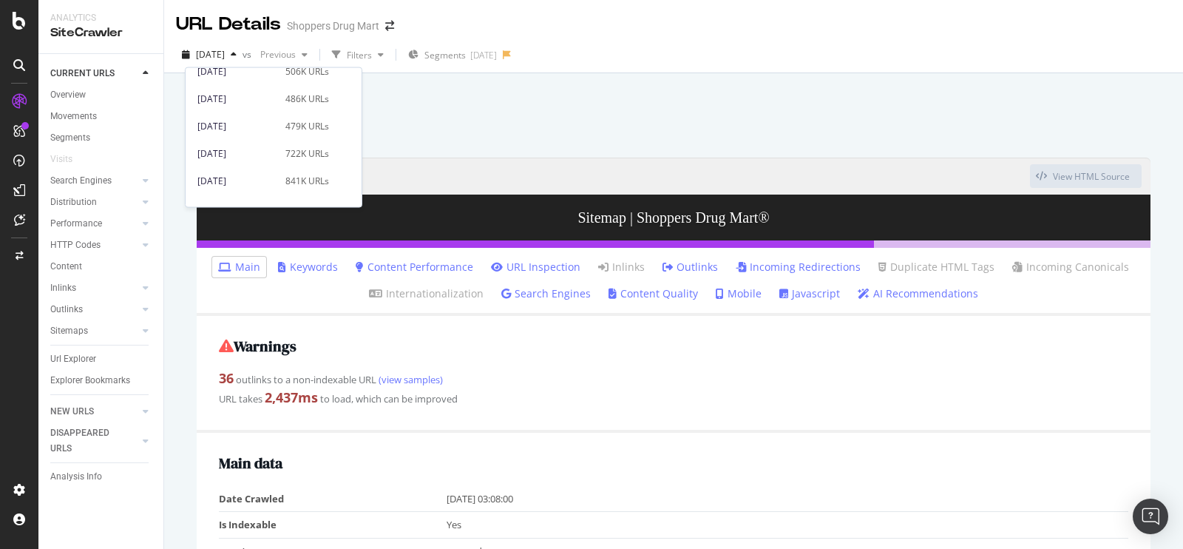
scroll to position [263, 0]
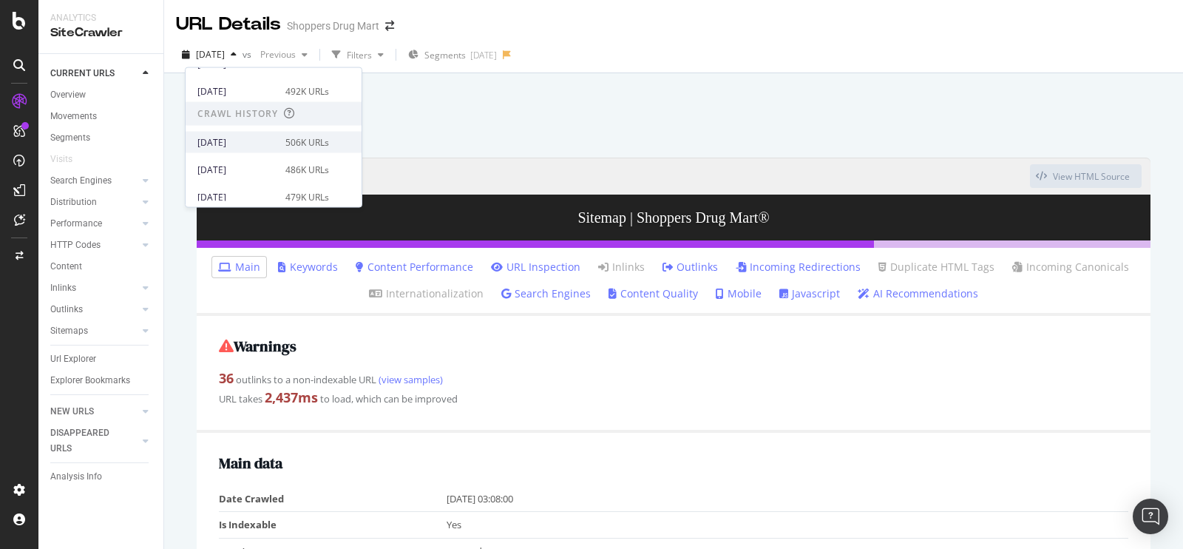
click at [277, 139] on div "[DATE] 506K URLs" at bounding box center [263, 141] width 132 height 13
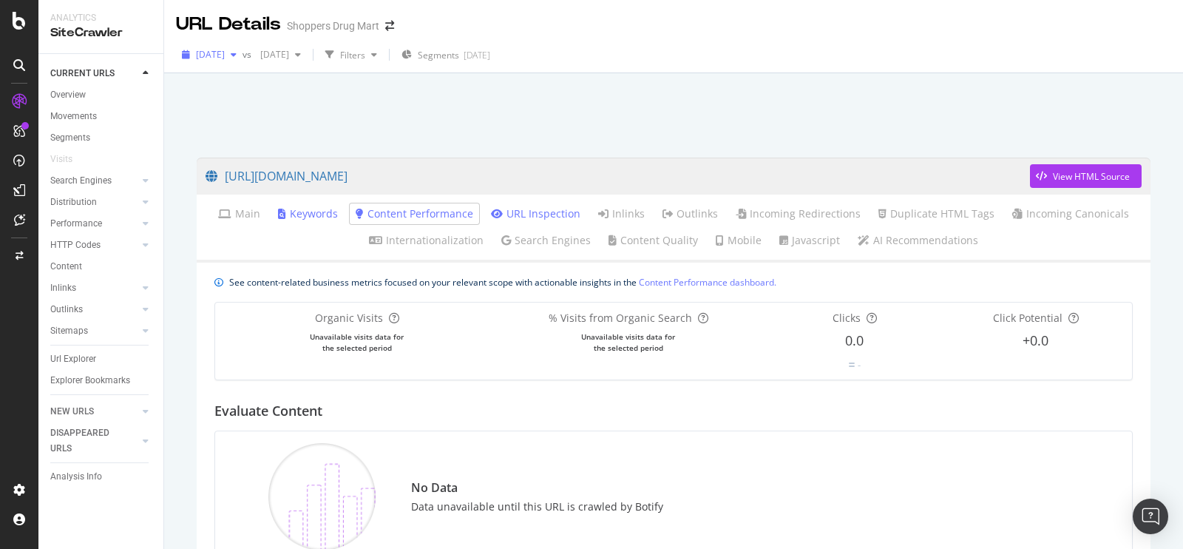
click at [225, 50] on span "[DATE]" at bounding box center [210, 54] width 29 height 13
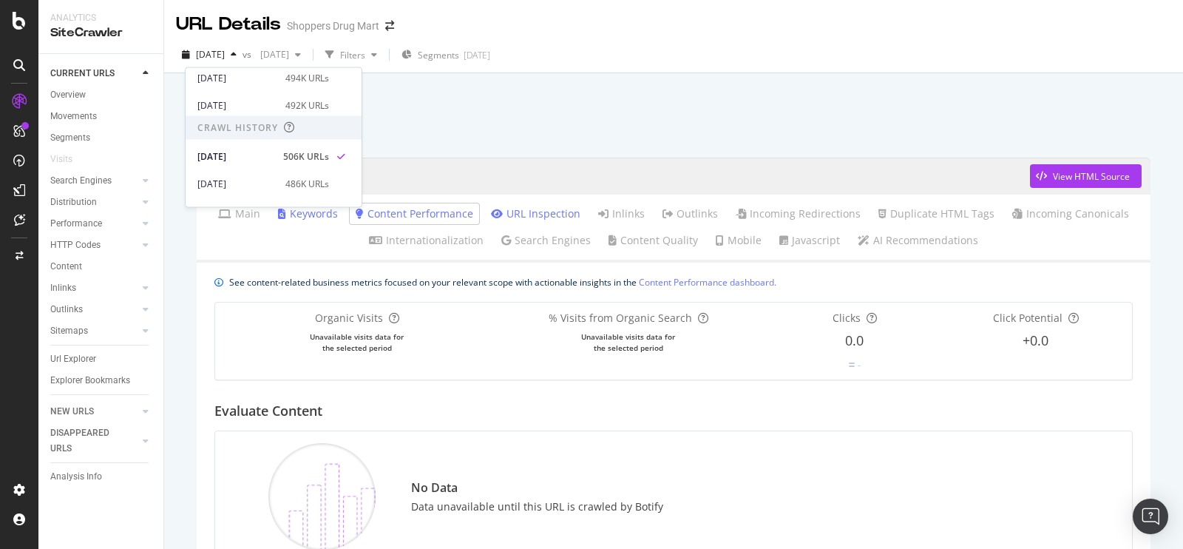
scroll to position [262, 0]
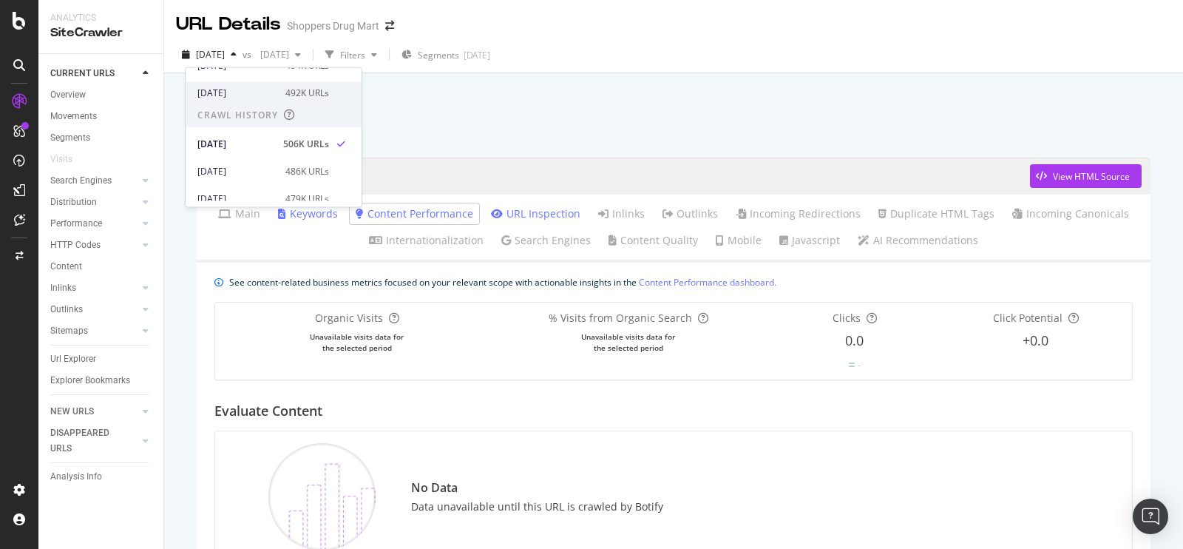
click at [248, 96] on div "[DATE]" at bounding box center [236, 92] width 79 height 13
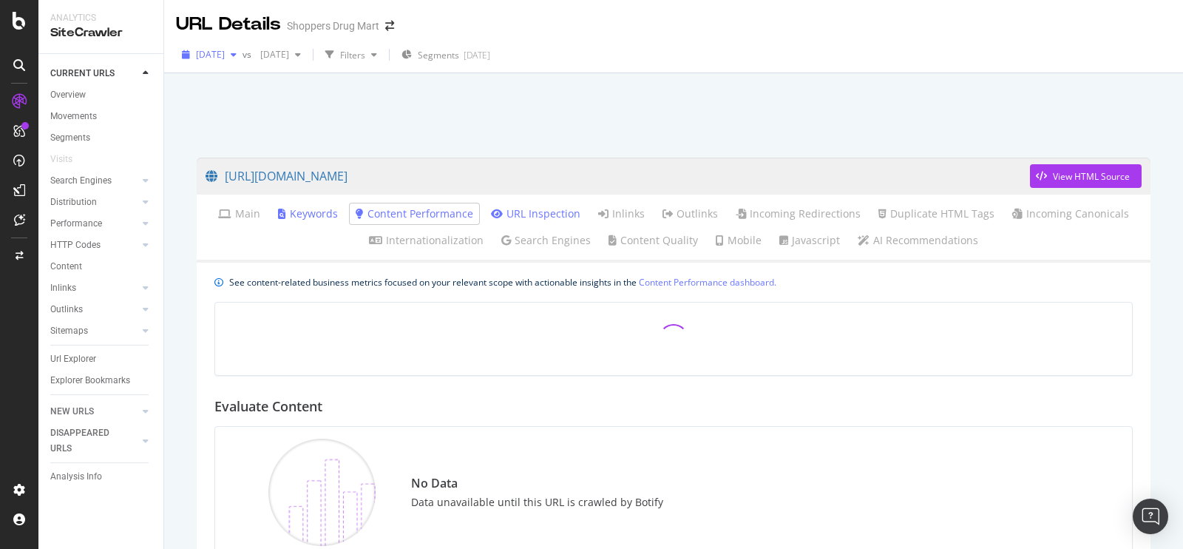
click at [225, 54] on span "[DATE]" at bounding box center [210, 54] width 29 height 13
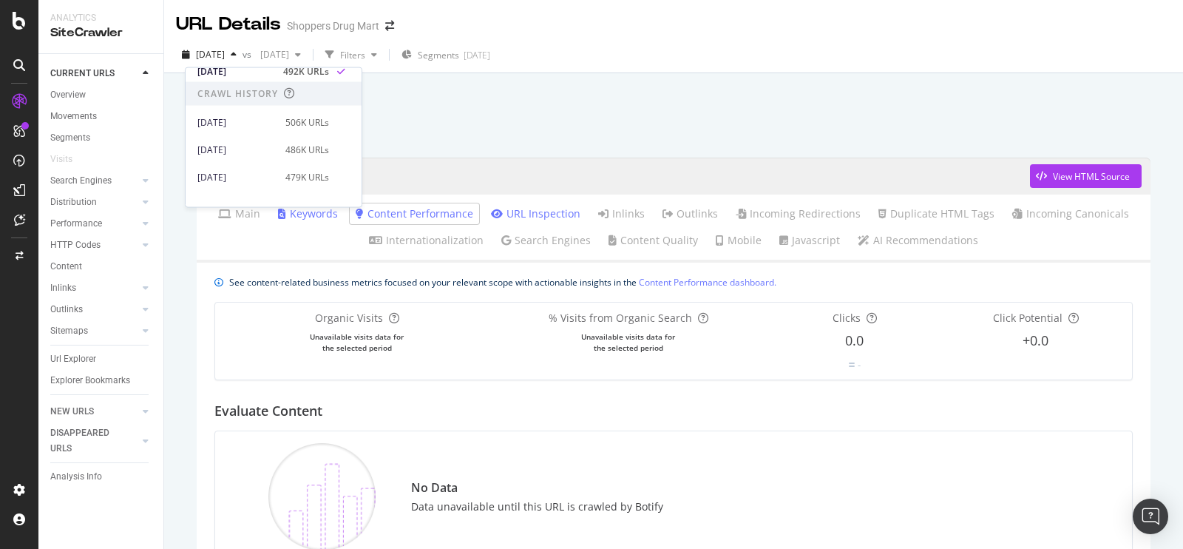
scroll to position [283, 0]
click at [265, 150] on div "[DATE]" at bounding box center [236, 149] width 79 height 13
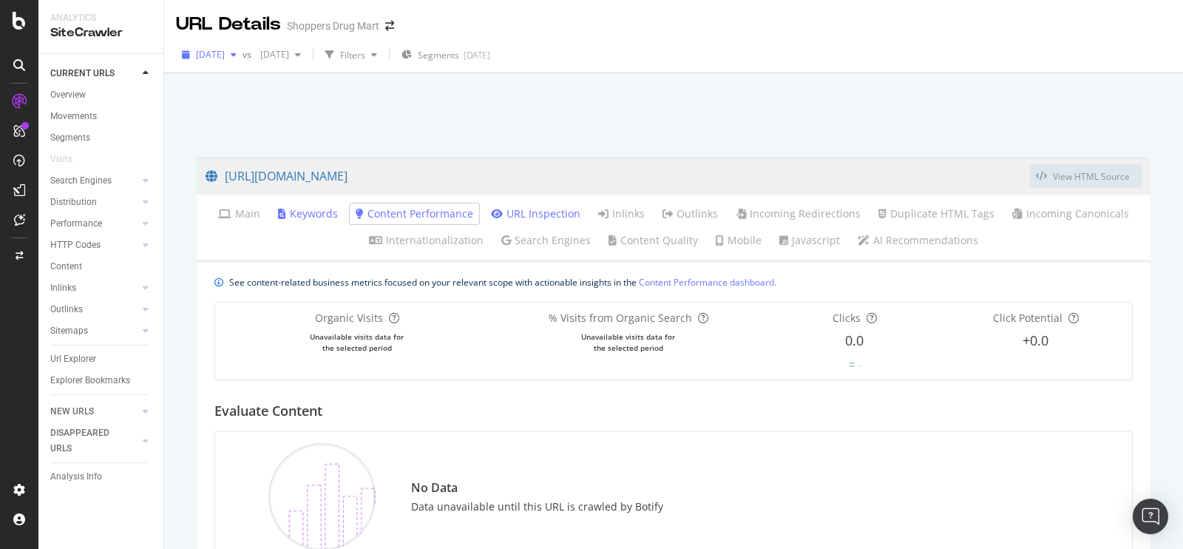
click at [225, 57] on span "[DATE]" at bounding box center [210, 54] width 29 height 13
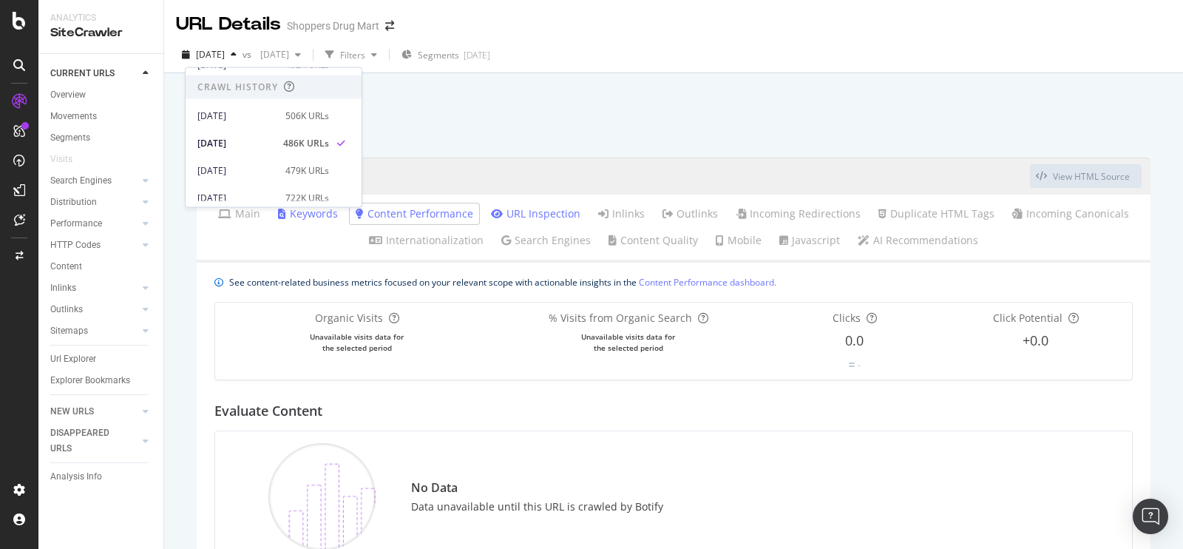
scroll to position [311, 0]
click at [260, 143] on div "[DATE]" at bounding box center [236, 149] width 79 height 13
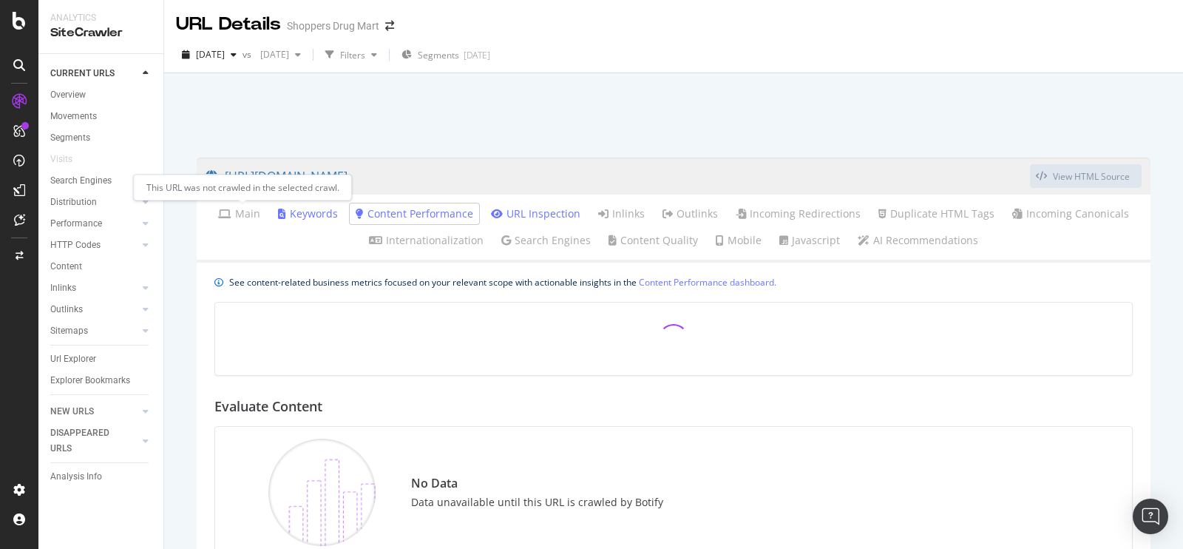
click at [251, 211] on link "Main" at bounding box center [239, 213] width 42 height 15
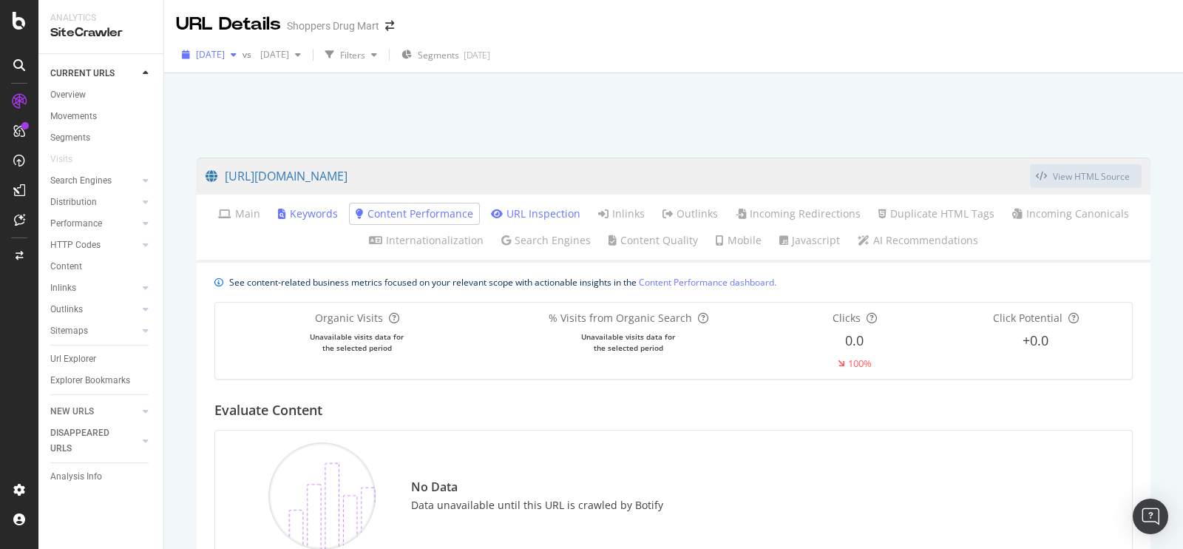
click at [225, 57] on span "[DATE]" at bounding box center [210, 54] width 29 height 13
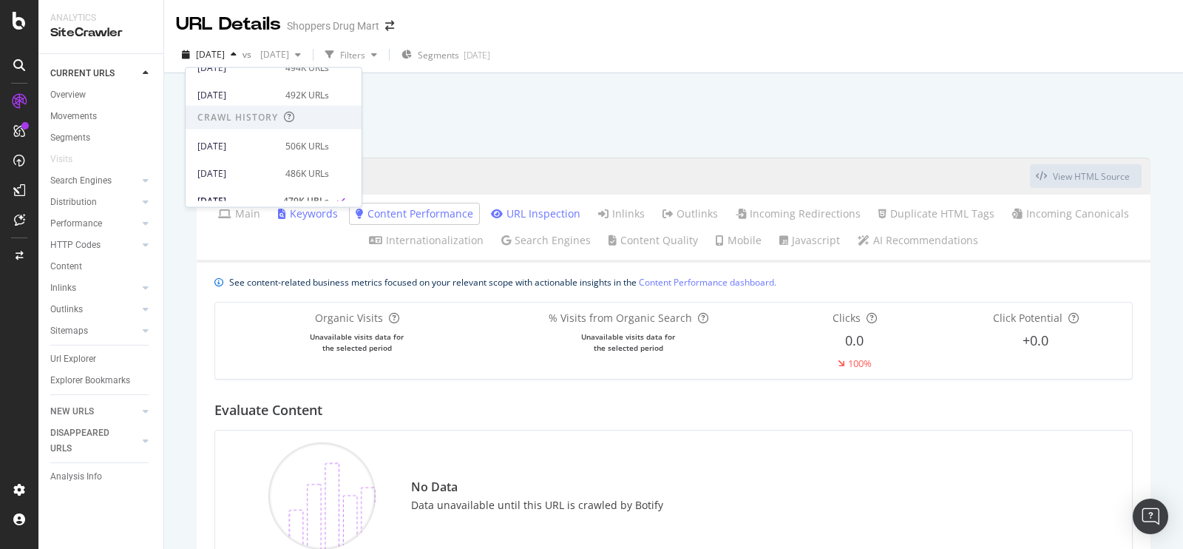
scroll to position [324, 0]
click at [259, 157] on div "[DATE]" at bounding box center [236, 163] width 79 height 13
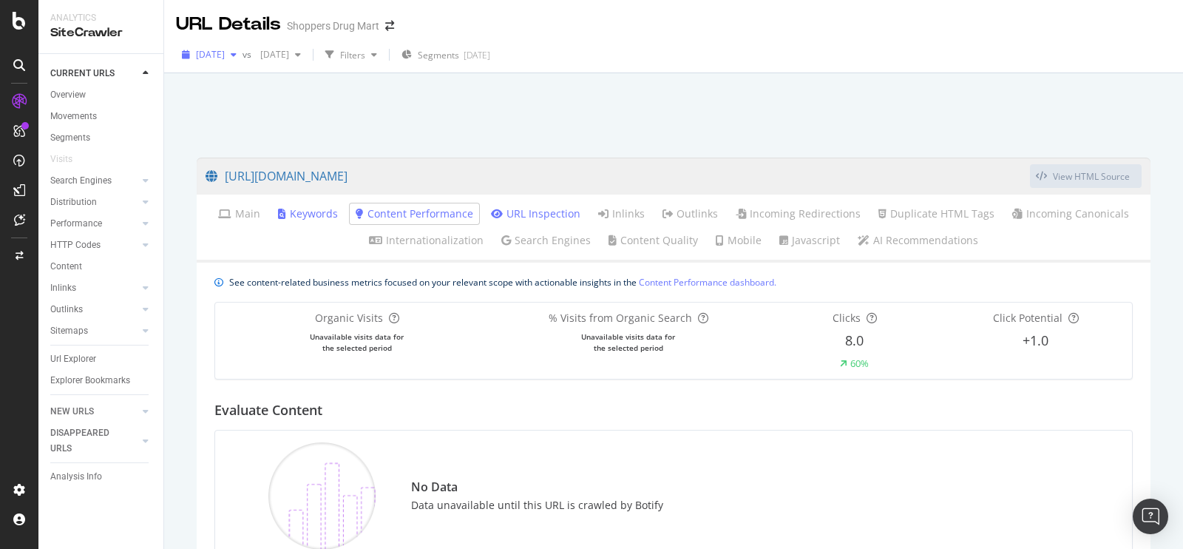
click at [232, 47] on div "[DATE]" at bounding box center [209, 55] width 67 height 22
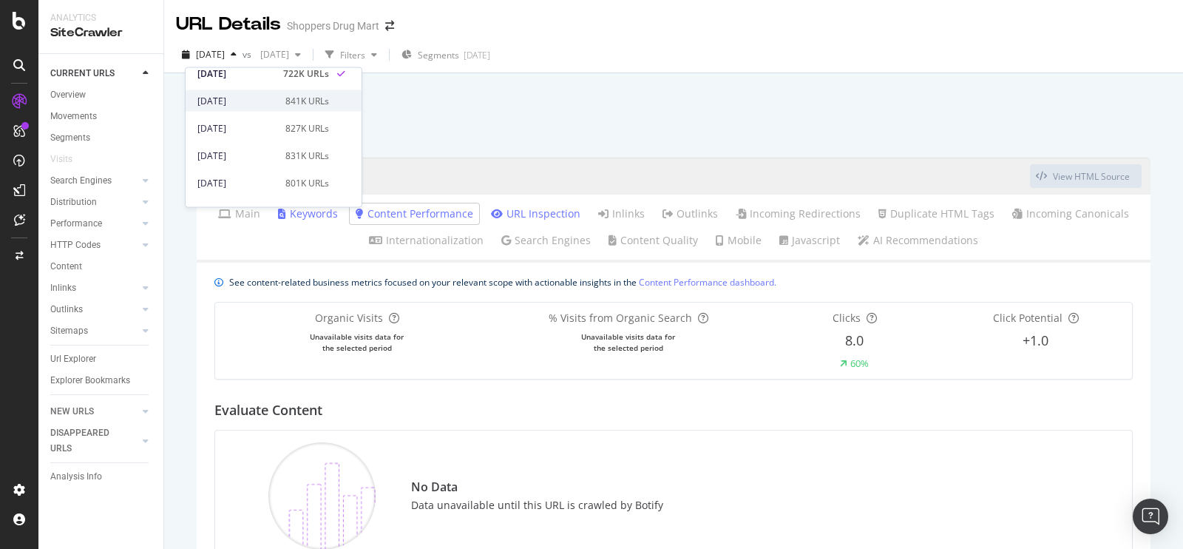
scroll to position [430, 0]
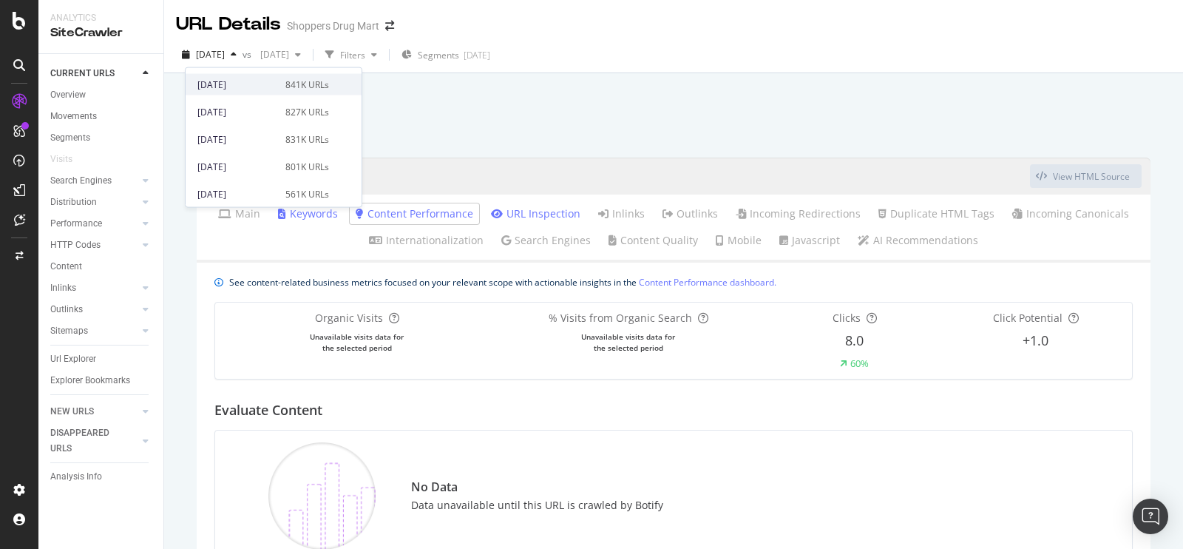
click at [265, 174] on div "[DATE] 801K URLs" at bounding box center [274, 166] width 176 height 21
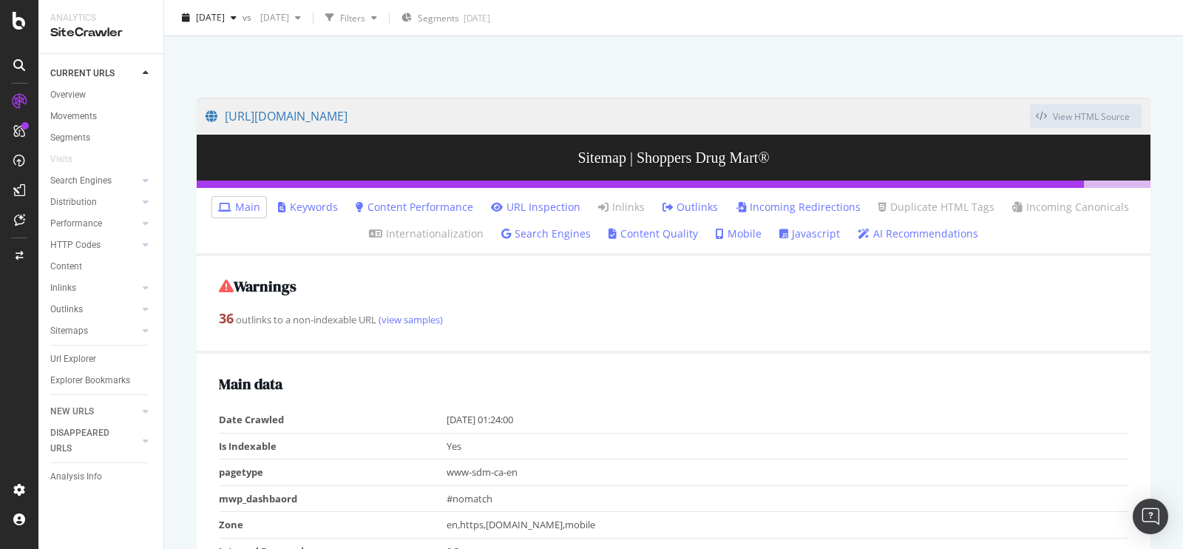
scroll to position [27, 0]
